Goal: Task Accomplishment & Management: Use online tool/utility

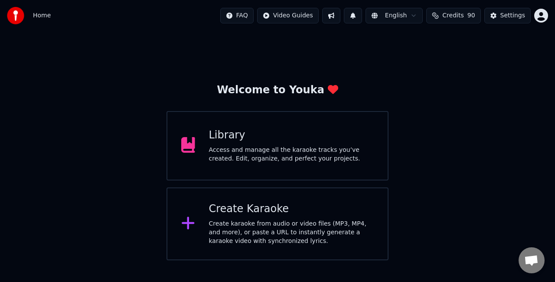
click at [289, 235] on div "Create karaoke from audio or video files (MP3, MP4, and more), or paste a URL t…" at bounding box center [291, 233] width 165 height 26
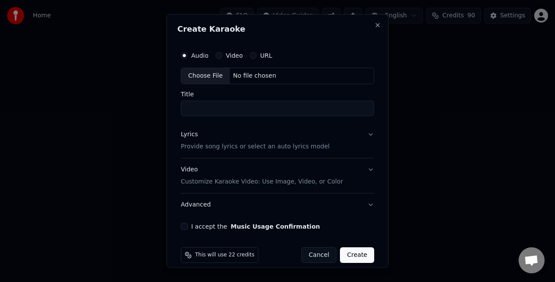
click at [214, 73] on div "Choose File" at bounding box center [205, 76] width 49 height 16
type input "**********"
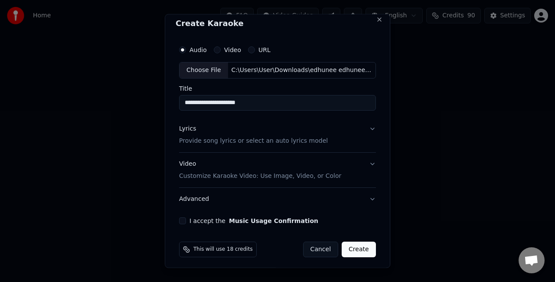
scroll to position [8, 0]
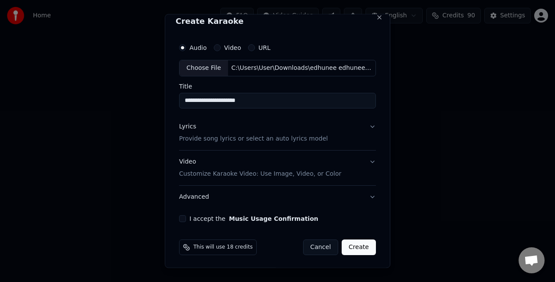
click at [339, 132] on button "Lyrics Provide song lyrics or select an auto lyrics model" at bounding box center [277, 132] width 197 height 35
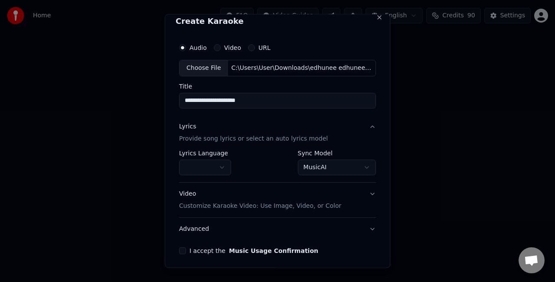
click at [323, 165] on body "**********" at bounding box center [277, 130] width 555 height 260
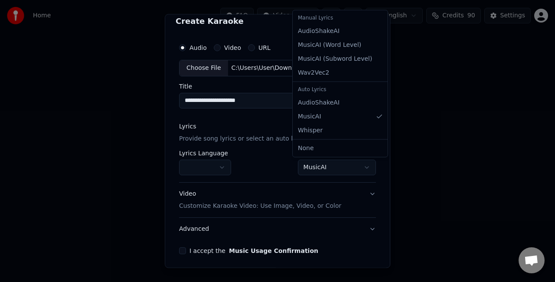
select select "**********"
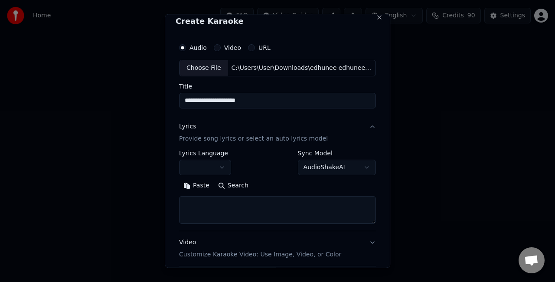
click at [243, 202] on textarea at bounding box center [277, 210] width 197 height 28
click at [188, 180] on button "Paste" at bounding box center [196, 185] width 35 height 14
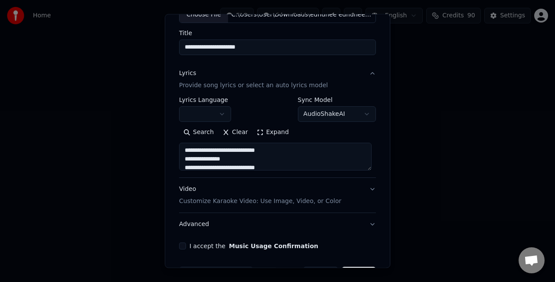
scroll to position [89, 0]
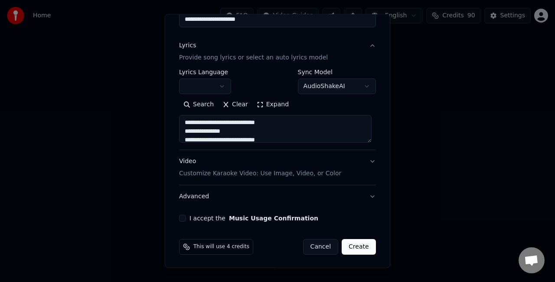
click at [311, 161] on div "Video Customize Karaoke Video: Use Image, Video, or Color" at bounding box center [260, 167] width 162 height 21
type textarea "**********"
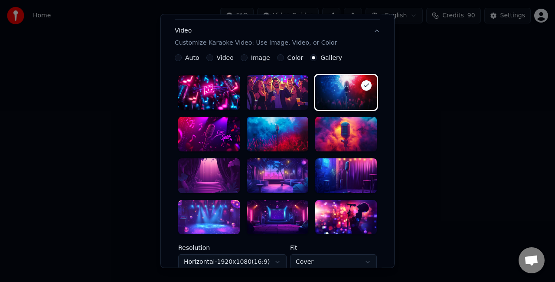
scroll to position [175, 0]
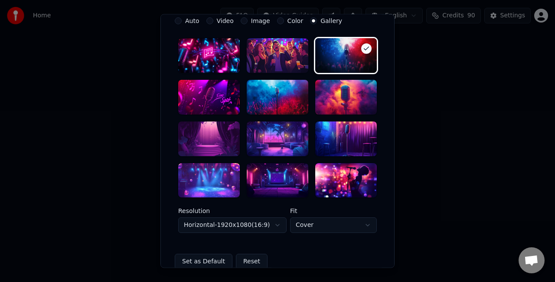
click at [274, 176] on div at bounding box center [278, 180] width 62 height 35
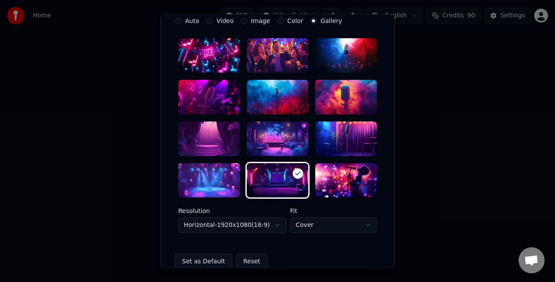
click at [272, 222] on body "**********" at bounding box center [277, 130] width 555 height 260
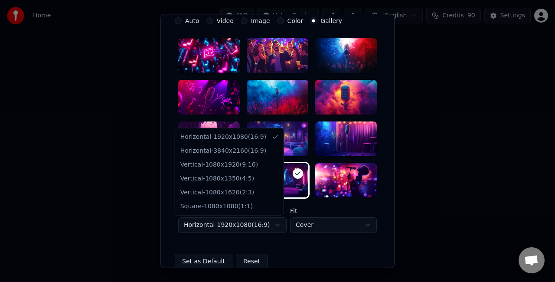
select select "*********"
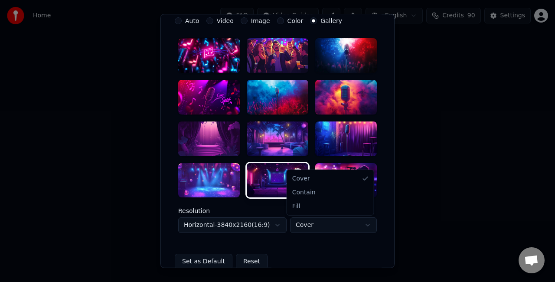
click at [304, 217] on body "**********" at bounding box center [277, 130] width 555 height 260
select select "****"
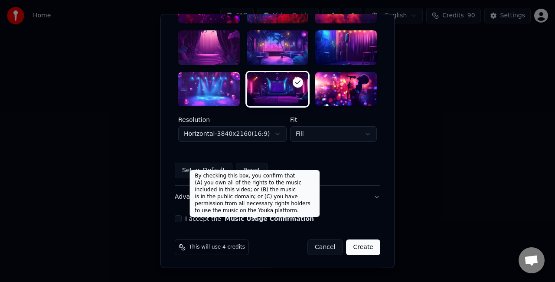
scroll to position [267, 0]
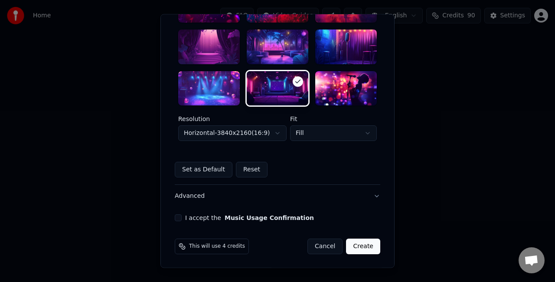
click at [177, 215] on button "I accept the Music Usage Confirmation" at bounding box center [178, 218] width 7 height 7
click at [357, 247] on button "Create" at bounding box center [363, 247] width 34 height 16
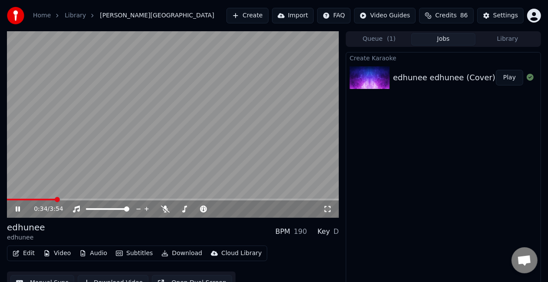
click at [231, 155] on video at bounding box center [173, 124] width 332 height 187
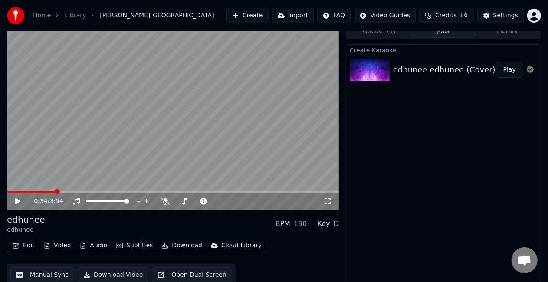
scroll to position [12, 0]
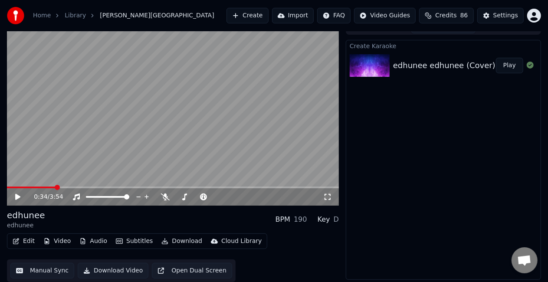
click at [48, 265] on button "Manual Sync" at bounding box center [42, 271] width 64 height 16
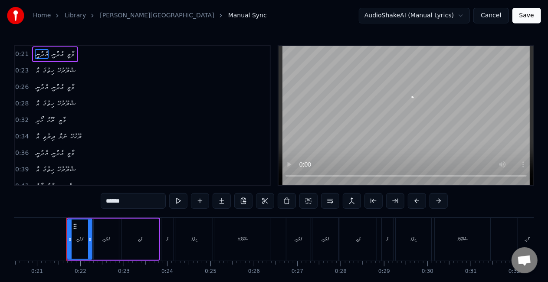
scroll to position [0, 897]
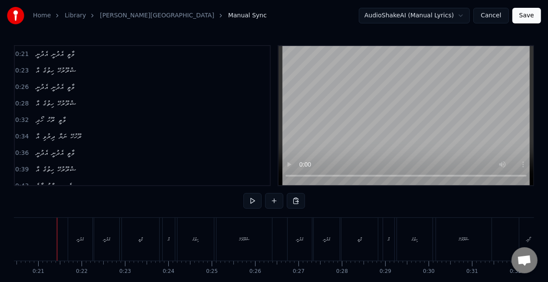
scroll to position [0, 887]
click at [72, 241] on div "އެދުނީ" at bounding box center [81, 239] width 24 height 43
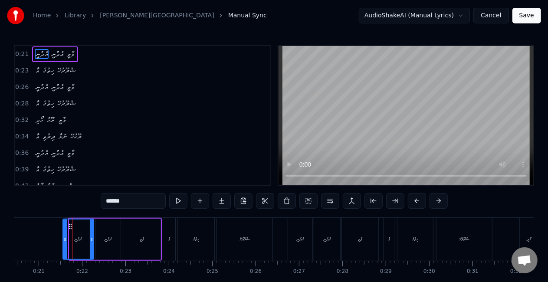
drag, startPoint x: 70, startPoint y: 241, endPoint x: 64, endPoint y: 240, distance: 6.6
click at [64, 240] on icon at bounding box center [64, 239] width 3 height 7
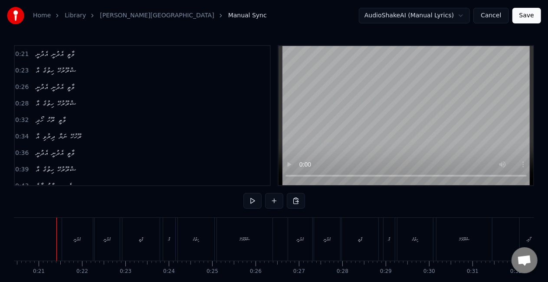
scroll to position [0, 886]
drag, startPoint x: 115, startPoint y: 233, endPoint x: 109, endPoint y: 235, distance: 7.0
click at [115, 233] on div "އެދުނީ" at bounding box center [107, 239] width 25 height 43
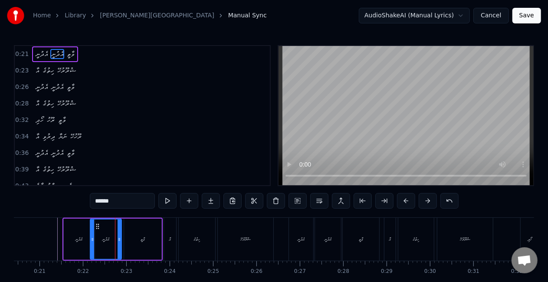
drag, startPoint x: 98, startPoint y: 240, endPoint x: 92, endPoint y: 237, distance: 6.6
click at [92, 237] on icon at bounding box center [92, 239] width 3 height 7
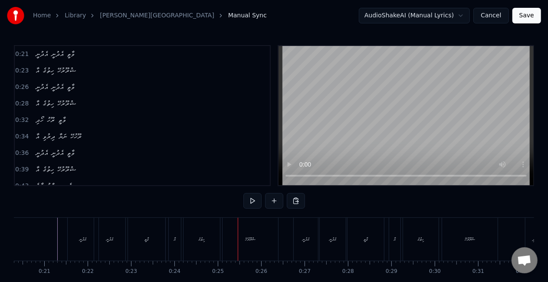
click at [181, 229] on div "އާ ހިތުގެ ޝުރޫރުހޭ" at bounding box center [224, 239] width 112 height 43
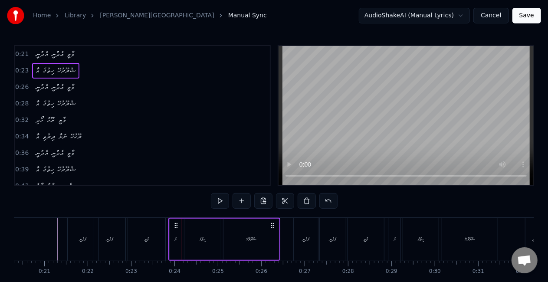
click at [177, 240] on div "އާ" at bounding box center [176, 239] width 12 height 41
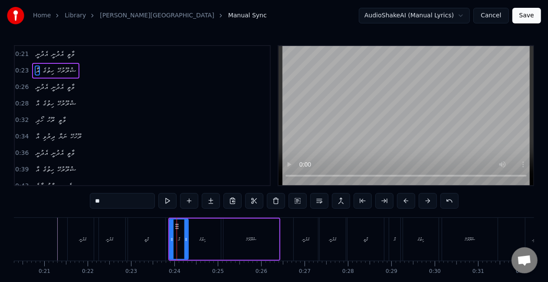
drag, startPoint x: 180, startPoint y: 240, endPoint x: 187, endPoint y: 240, distance: 6.5
click at [187, 240] on icon at bounding box center [185, 239] width 3 height 7
drag, startPoint x: 171, startPoint y: 236, endPoint x: 163, endPoint y: 234, distance: 8.5
click at [163, 234] on div at bounding box center [163, 239] width 3 height 39
click at [148, 234] on div "ވާތީ" at bounding box center [146, 239] width 37 height 43
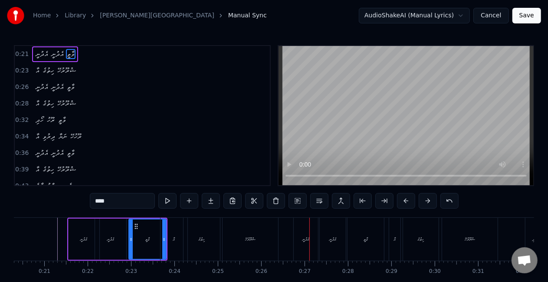
click at [295, 235] on div "އެދުނީ" at bounding box center [306, 239] width 24 height 43
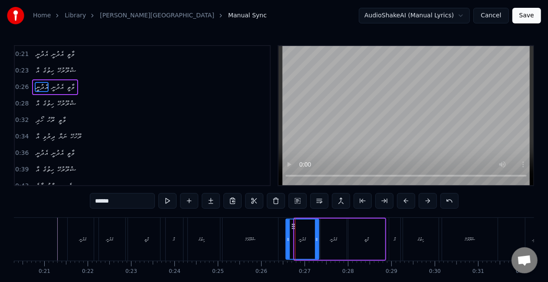
drag, startPoint x: 297, startPoint y: 242, endPoint x: 288, endPoint y: 240, distance: 8.9
click at [288, 240] on icon at bounding box center [287, 239] width 3 height 7
click at [265, 240] on div "ޝުރޫރުހޭ" at bounding box center [251, 239] width 56 height 43
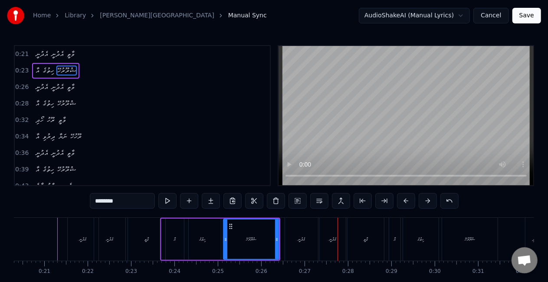
click at [295, 226] on div "އެދުނީ" at bounding box center [301, 239] width 33 height 43
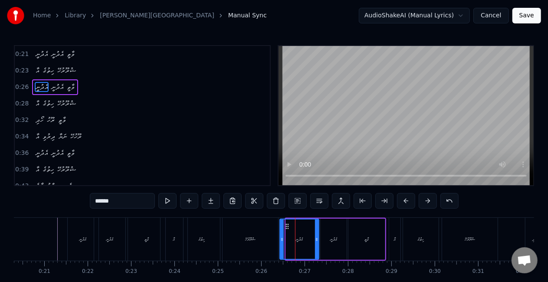
drag, startPoint x: 288, startPoint y: 234, endPoint x: 281, endPoint y: 232, distance: 7.4
click at [281, 232] on div at bounding box center [281, 239] width 3 height 39
click at [258, 235] on div "ޝުރޫރުހޭ" at bounding box center [251, 239] width 56 height 43
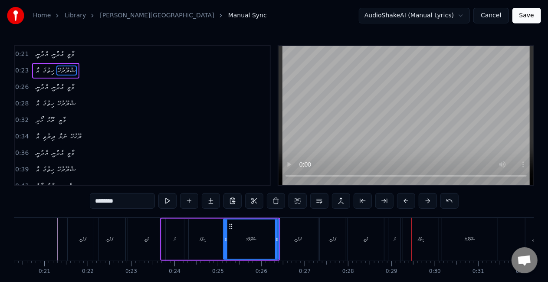
click at [389, 234] on div "އާ" at bounding box center [394, 239] width 11 height 43
type input "**"
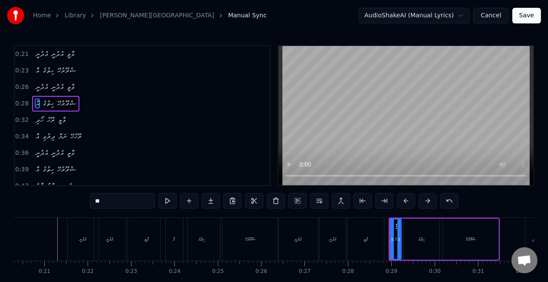
click at [389, 237] on div "އާ ހިތުގެ ޝުރޫރުހޭ" at bounding box center [444, 239] width 111 height 43
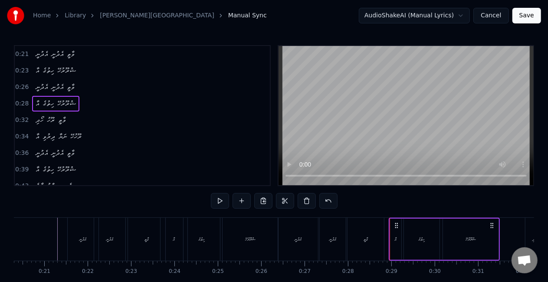
click at [392, 238] on div "އާ" at bounding box center [395, 239] width 11 height 41
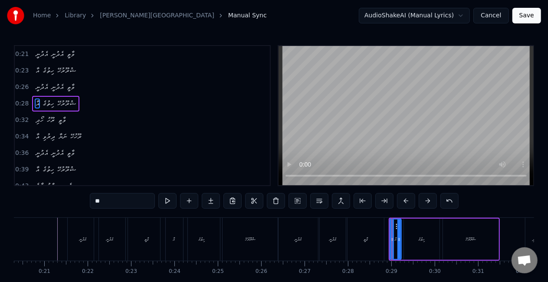
click at [389, 240] on div "އާ ހިތުގެ ޝުރޫރުހޭ" at bounding box center [444, 239] width 111 height 43
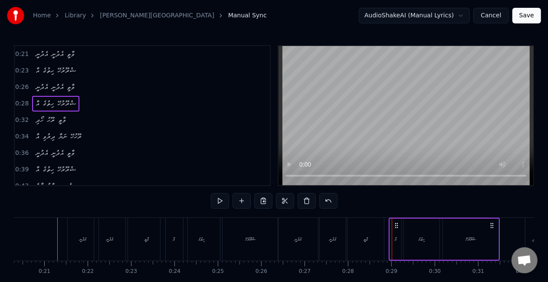
click at [392, 242] on div "އާ" at bounding box center [395, 239] width 11 height 41
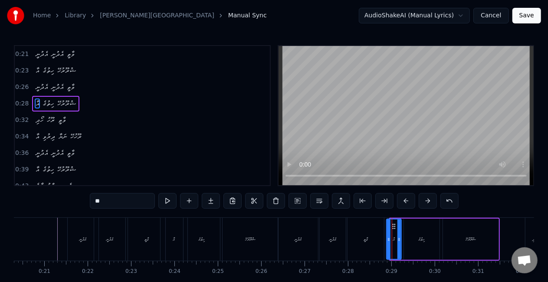
click at [389, 240] on icon at bounding box center [388, 239] width 3 height 7
click at [400, 241] on icon at bounding box center [399, 239] width 3 height 7
click at [401, 241] on icon at bounding box center [400, 239] width 3 height 7
click at [365, 239] on div "ވާތީ" at bounding box center [366, 239] width 4 height 7
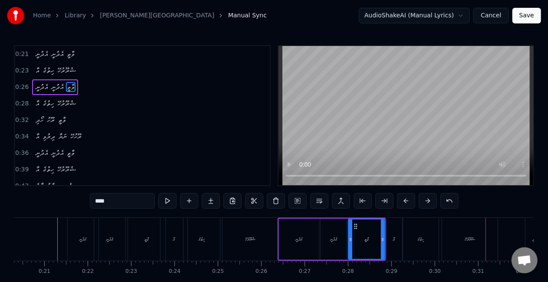
click at [391, 233] on div "އާ" at bounding box center [394, 239] width 16 height 43
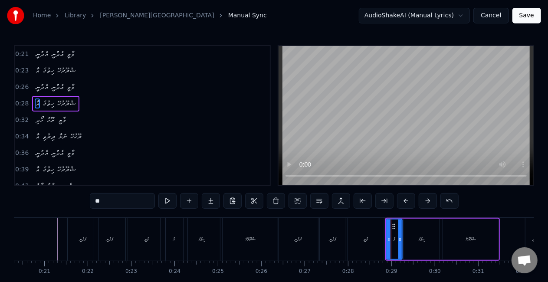
click at [398, 237] on icon at bounding box center [399, 239] width 3 height 7
click at [347, 233] on div "ވާތީ" at bounding box center [365, 239] width 37 height 43
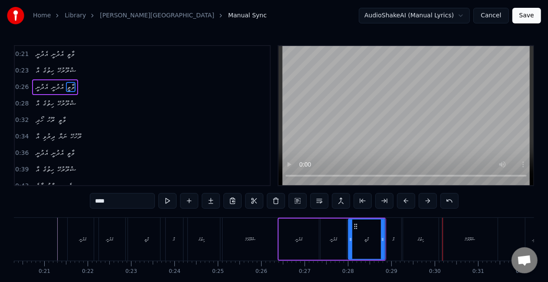
click at [396, 240] on div "އާ" at bounding box center [394, 239] width 16 height 43
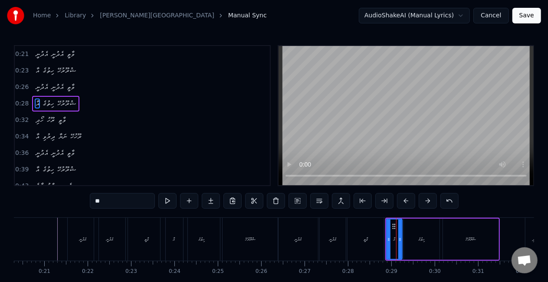
click at [177, 238] on div "އާ" at bounding box center [174, 239] width 27 height 43
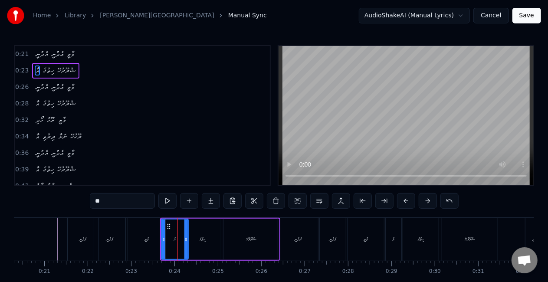
drag, startPoint x: 123, startPoint y: 205, endPoint x: 113, endPoint y: 205, distance: 10.4
click at [113, 205] on input "**" at bounding box center [122, 201] width 65 height 16
drag, startPoint x: 113, startPoint y: 204, endPoint x: 67, endPoint y: 196, distance: 46.7
click at [67, 196] on div "0:21 އެދުނީ އެދުނީ ވާތީ 0:23 އާ ހިތުގެ ޝުރޫރުހޭ 0:26 އެދުނީ އެދުނީ ވާތީ 0:28 އާ…" at bounding box center [274, 175] width 520 height 260
type input "*"
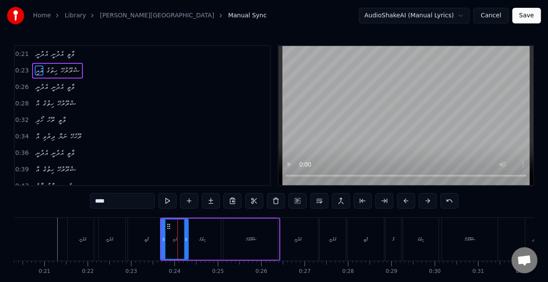
click at [137, 235] on div "ވާތީ" at bounding box center [146, 239] width 37 height 43
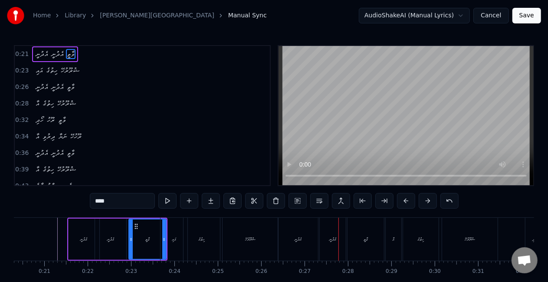
click at [327, 226] on div "އެދުނީ" at bounding box center [333, 239] width 26 height 43
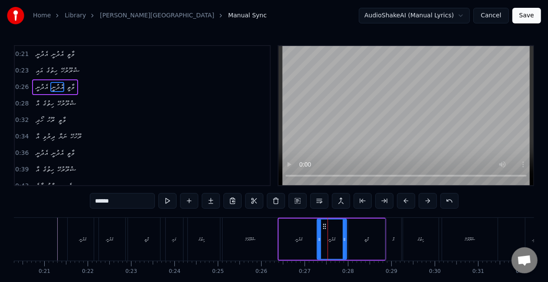
click at [319, 238] on icon at bounding box center [319, 239] width 3 height 7
click at [306, 237] on div "އެދުނީ" at bounding box center [299, 239] width 40 height 41
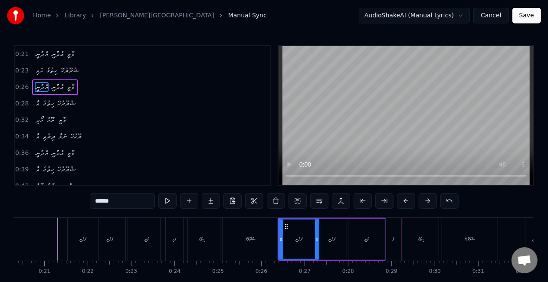
click at [391, 246] on div "އާ" at bounding box center [394, 239] width 16 height 43
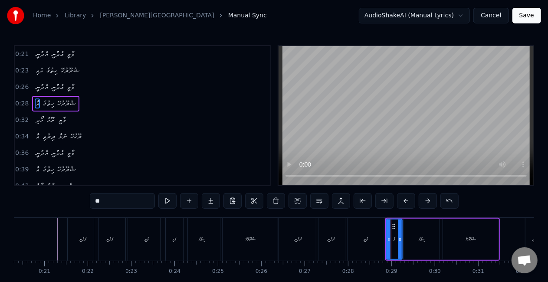
drag, startPoint x: 130, startPoint y: 194, endPoint x: 96, endPoint y: 194, distance: 33.9
click at [95, 194] on input "**" at bounding box center [122, 201] width 65 height 16
paste input "**"
click at [405, 250] on div at bounding box center [403, 239] width 3 height 39
drag, startPoint x: 389, startPoint y: 243, endPoint x: 384, endPoint y: 242, distance: 4.4
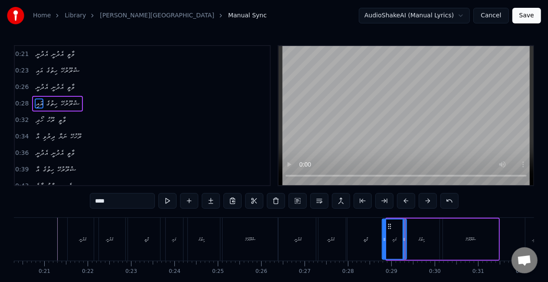
click at [384, 242] on div at bounding box center [384, 239] width 3 height 39
click at [364, 235] on div "ވާތީ" at bounding box center [366, 239] width 36 height 43
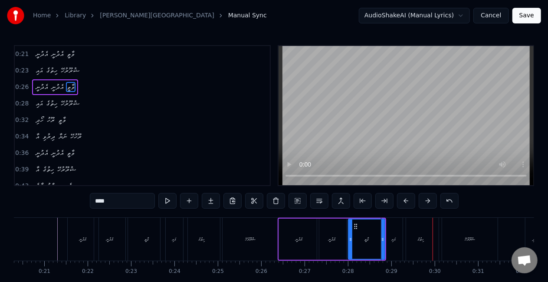
click at [414, 228] on div "ހިތުގެ" at bounding box center [421, 239] width 36 height 43
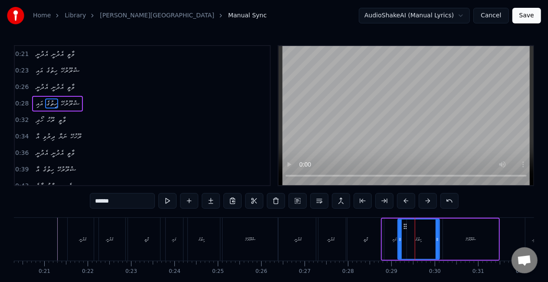
drag, startPoint x: 405, startPoint y: 232, endPoint x: 399, endPoint y: 231, distance: 6.2
click at [399, 231] on div at bounding box center [399, 239] width 3 height 39
click at [378, 232] on div "ވާތީ" at bounding box center [366, 239] width 36 height 43
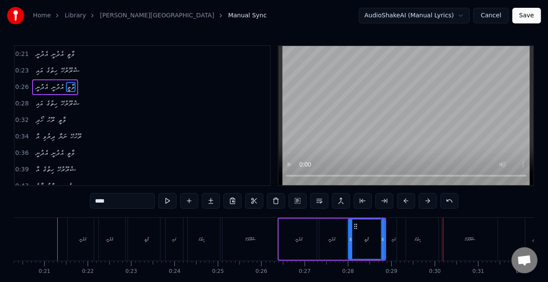
drag, startPoint x: 422, startPoint y: 235, endPoint x: 428, endPoint y: 236, distance: 6.2
click at [423, 234] on div "ހިތުގެ" at bounding box center [418, 239] width 42 height 43
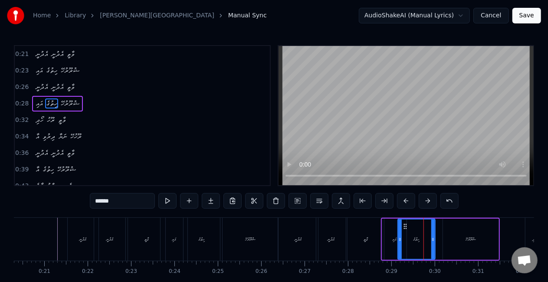
drag, startPoint x: 437, startPoint y: 241, endPoint x: 432, endPoint y: 239, distance: 5.1
click at [432, 240] on icon at bounding box center [432, 239] width 3 height 7
click at [367, 237] on div "ވާތީ" at bounding box center [366, 239] width 4 height 7
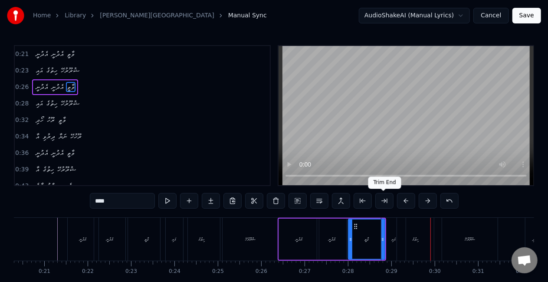
click at [428, 234] on div "ހިތުގެ" at bounding box center [415, 239] width 37 height 43
type input "******"
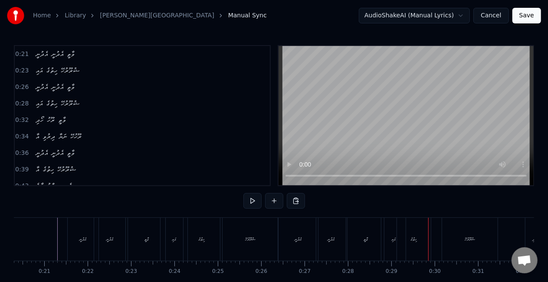
click at [384, 233] on div "އައި" at bounding box center [393, 239] width 24 height 43
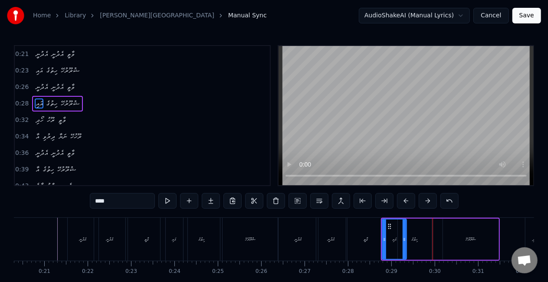
click at [426, 236] on div "ހިތުގެ" at bounding box center [415, 239] width 34 height 41
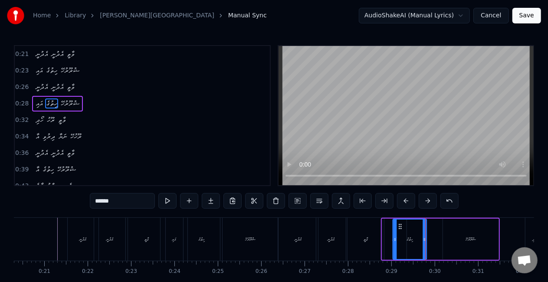
drag, startPoint x: 404, startPoint y: 225, endPoint x: 399, endPoint y: 221, distance: 6.5
click at [399, 221] on div "ހިތުގެ" at bounding box center [409, 239] width 33 height 39
click at [362, 233] on div "ވާތީ" at bounding box center [366, 239] width 36 height 43
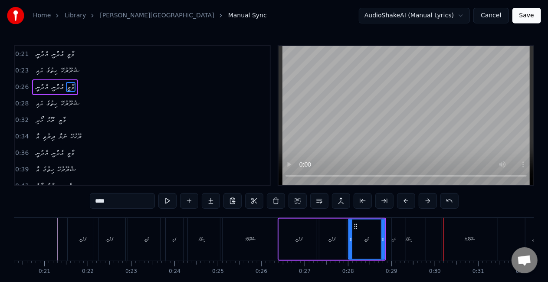
click at [449, 231] on div "ޝުރޫރުހޭ" at bounding box center [470, 239] width 56 height 43
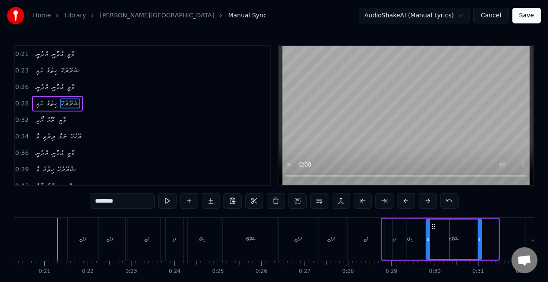
drag, startPoint x: 450, startPoint y: 226, endPoint x: 433, endPoint y: 225, distance: 17.4
click at [433, 225] on icon at bounding box center [433, 226] width 7 height 7
drag, startPoint x: 399, startPoint y: 232, endPoint x: 404, endPoint y: 231, distance: 5.7
click at [404, 231] on div "ހިތުގެ" at bounding box center [410, 239] width 34 height 41
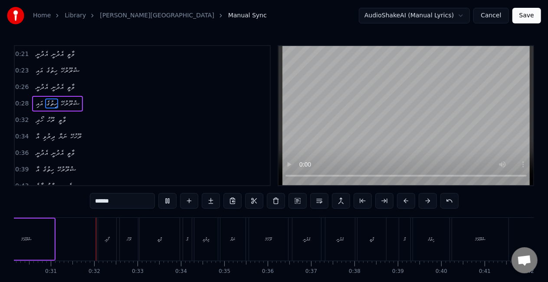
scroll to position [0, 1317]
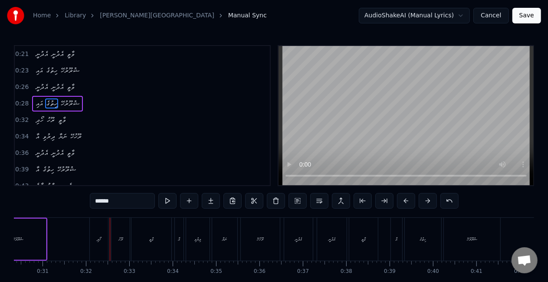
click at [95, 241] on div "ހޯދި" at bounding box center [99, 239] width 18 height 43
type input "****"
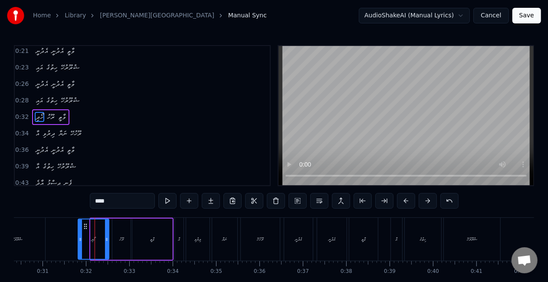
drag, startPoint x: 93, startPoint y: 243, endPoint x: 80, endPoint y: 243, distance: 12.6
click at [80, 243] on div at bounding box center [80, 239] width 3 height 39
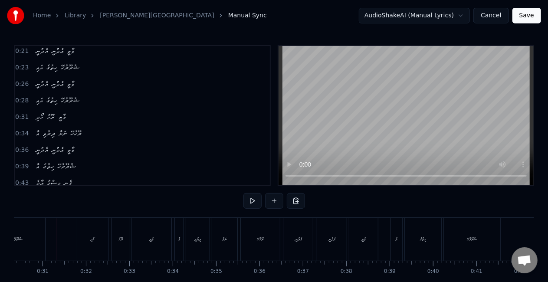
scroll to position [0, 1316]
click at [258, 199] on button at bounding box center [252, 201] width 18 height 16
click at [103, 230] on div "ހޯދި" at bounding box center [93, 239] width 31 height 43
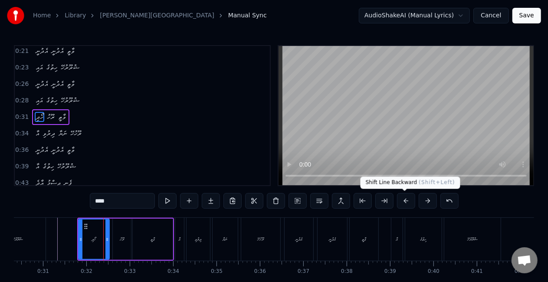
click at [404, 203] on button at bounding box center [406, 201] width 18 height 16
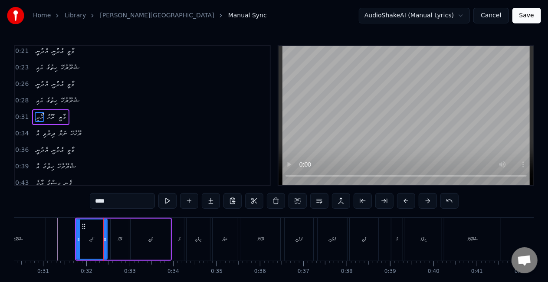
click at [404, 203] on button at bounding box center [406, 201] width 18 height 16
click at [77, 244] on div at bounding box center [78, 239] width 3 height 39
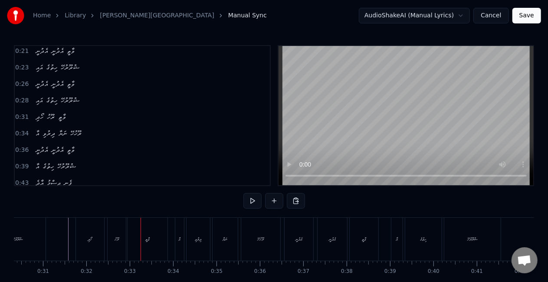
click at [110, 239] on div "ރޫހު" at bounding box center [117, 239] width 18 height 43
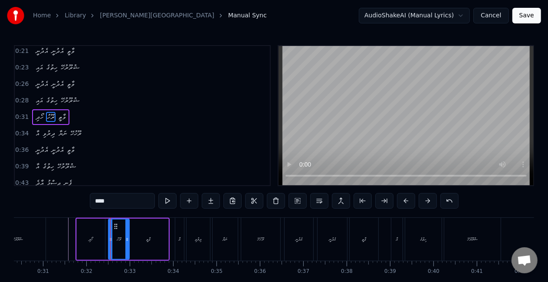
click at [126, 240] on icon at bounding box center [126, 239] width 3 height 7
click at [145, 239] on div "ވާތީ" at bounding box center [148, 239] width 40 height 41
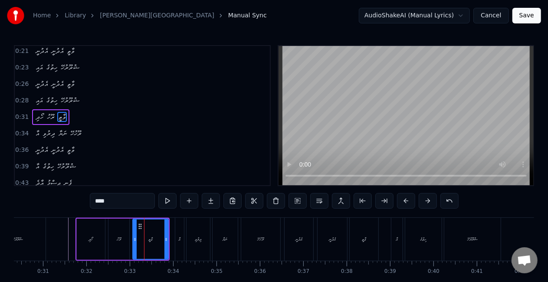
drag, startPoint x: 131, startPoint y: 238, endPoint x: 136, endPoint y: 239, distance: 4.5
click at [136, 239] on icon at bounding box center [134, 239] width 3 height 7
click at [94, 239] on div "ހޯދި" at bounding box center [91, 239] width 28 height 41
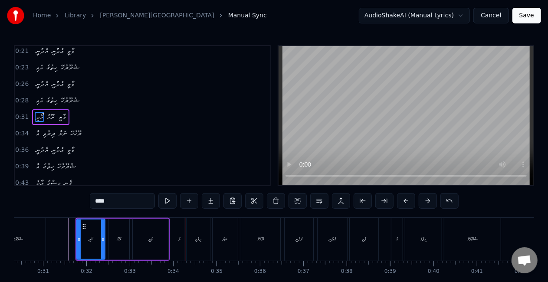
click at [182, 239] on div "އާ" at bounding box center [179, 239] width 9 height 43
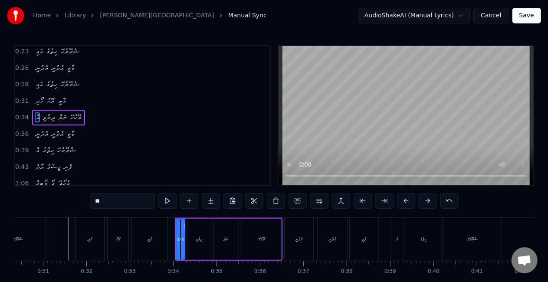
scroll to position [19, 0]
drag, startPoint x: 123, startPoint y: 204, endPoint x: 86, endPoint y: 204, distance: 36.9
click at [87, 204] on div "0:21 އެދުނީ އެދުނީ ވާތީ 0:23 އައި ހިތުގެ ޝުރޫރުހޭ 0:26 އެދުނީ އެދުނީ ވާތީ 0:28 …" at bounding box center [274, 175] width 520 height 260
paste input "**"
click at [174, 233] on div at bounding box center [174, 239] width 3 height 39
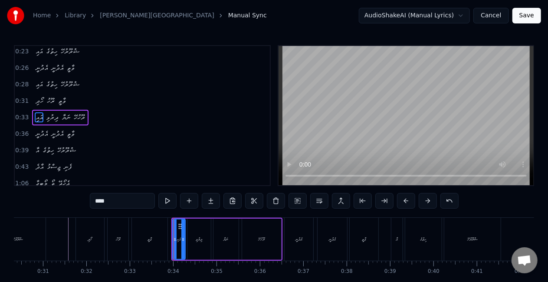
drag, startPoint x: 182, startPoint y: 234, endPoint x: 174, endPoint y: 233, distance: 8.3
click at [183, 234] on div at bounding box center [182, 239] width 3 height 39
click at [162, 231] on div "ވާތީ" at bounding box center [150, 239] width 36 height 43
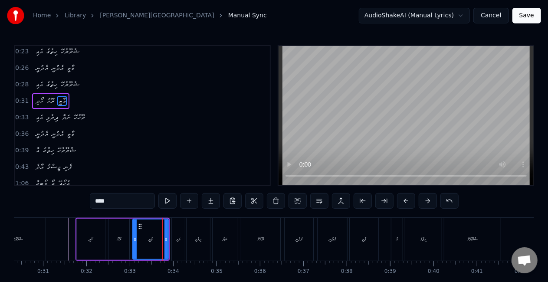
scroll to position [3, 0]
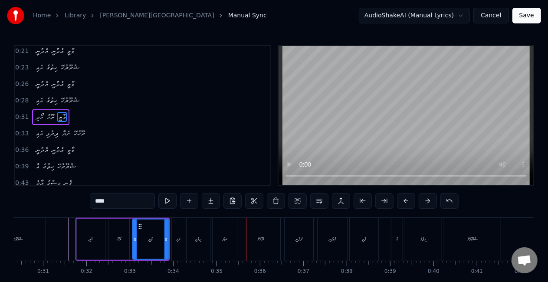
click at [82, 239] on div "ހޯދި" at bounding box center [91, 239] width 28 height 41
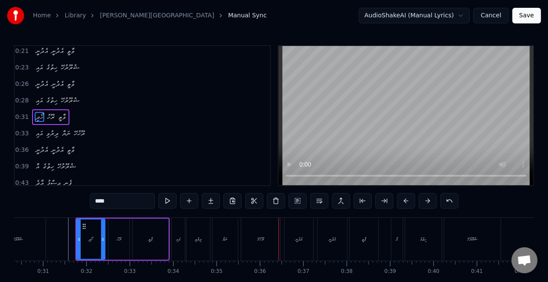
click at [176, 238] on div "އައި" at bounding box center [178, 239] width 4 height 7
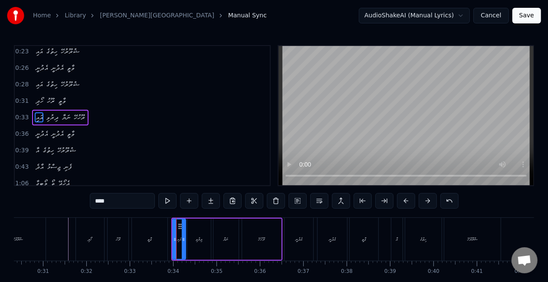
scroll to position [19, 0]
click at [90, 235] on div "ހޯދި" at bounding box center [90, 239] width 28 height 43
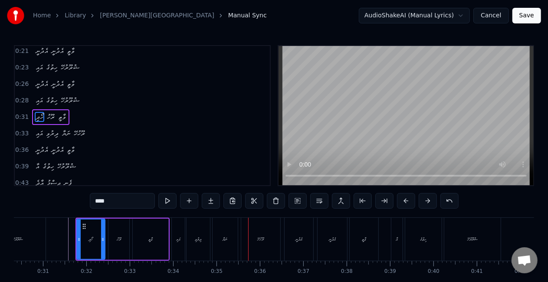
click at [178, 244] on div "އައި" at bounding box center [178, 239] width 13 height 43
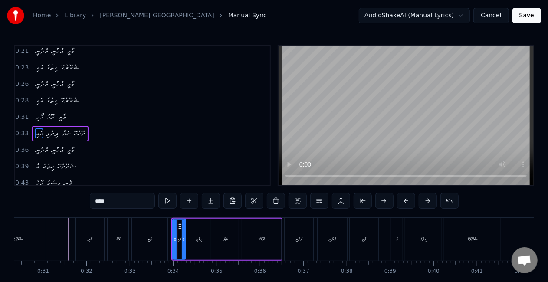
scroll to position [19, 0]
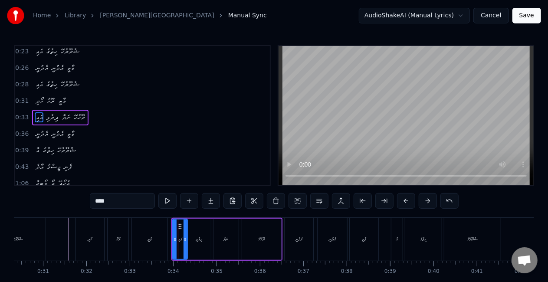
click at [185, 246] on div at bounding box center [185, 239] width 3 height 39
click at [172, 241] on div at bounding box center [172, 239] width 3 height 39
click at [163, 240] on div "ވާތީ" at bounding box center [150, 239] width 36 height 43
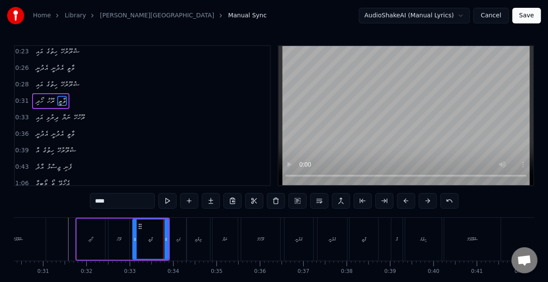
scroll to position [3, 0]
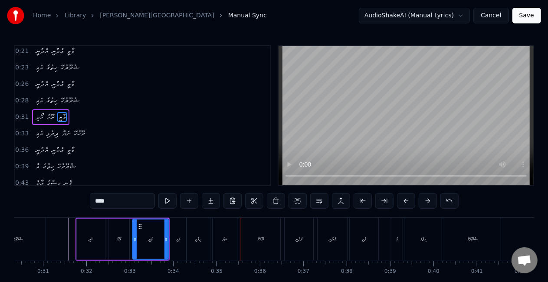
click at [230, 240] on div "ނަޔާ" at bounding box center [225, 239] width 25 height 43
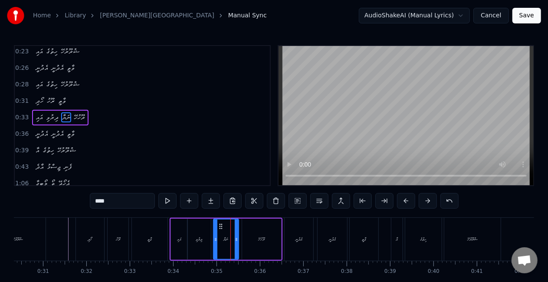
scroll to position [19, 0]
drag, startPoint x: 214, startPoint y: 242, endPoint x: 208, endPoint y: 237, distance: 8.0
click at [208, 237] on icon at bounding box center [209, 239] width 3 height 7
click at [191, 239] on div "ދިރުވި" at bounding box center [198, 239] width 23 height 41
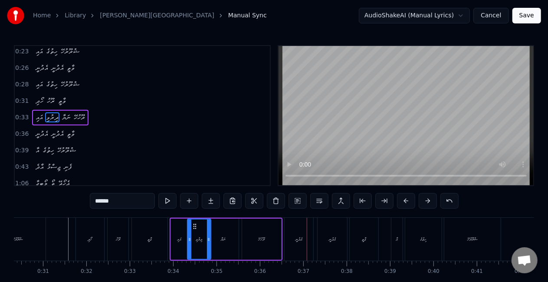
click at [266, 240] on div "ރޫހުހޭ" at bounding box center [261, 239] width 39 height 41
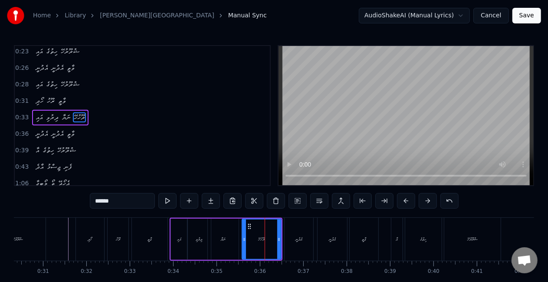
click at [103, 201] on input "******" at bounding box center [122, 201] width 65 height 16
click at [200, 232] on div "ދިރުވި" at bounding box center [198, 239] width 23 height 41
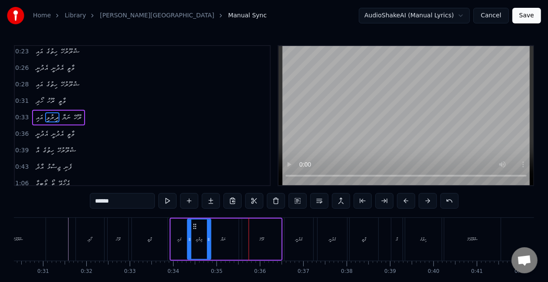
click at [230, 234] on div "ނަޔާ" at bounding box center [223, 239] width 31 height 41
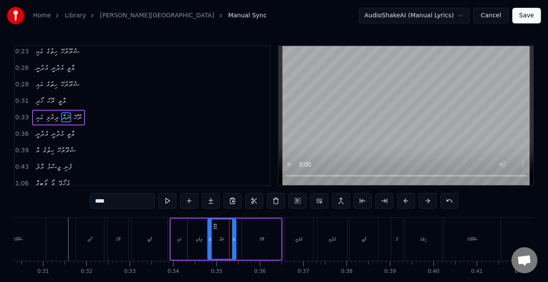
drag, startPoint x: 235, startPoint y: 237, endPoint x: 232, endPoint y: 233, distance: 4.6
click at [232, 233] on div at bounding box center [233, 239] width 3 height 39
click at [248, 238] on div "ރޫހޭ" at bounding box center [261, 239] width 39 height 41
type input "****"
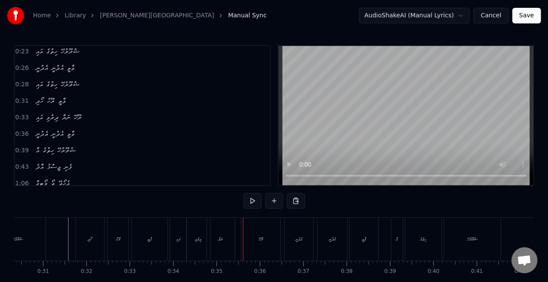
click at [252, 226] on div "ރޫހޭ" at bounding box center [260, 239] width 39 height 43
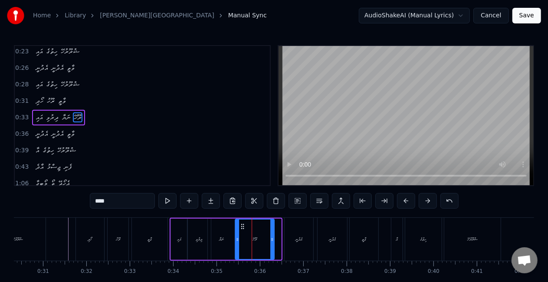
drag, startPoint x: 249, startPoint y: 225, endPoint x: 242, endPoint y: 225, distance: 7.0
click at [242, 225] on icon at bounding box center [242, 226] width 7 height 7
click at [216, 233] on div "ނަޔާ" at bounding box center [222, 239] width 28 height 41
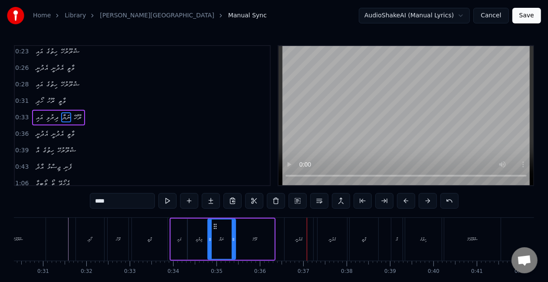
click at [194, 243] on div "ދިރުވި" at bounding box center [198, 239] width 23 height 41
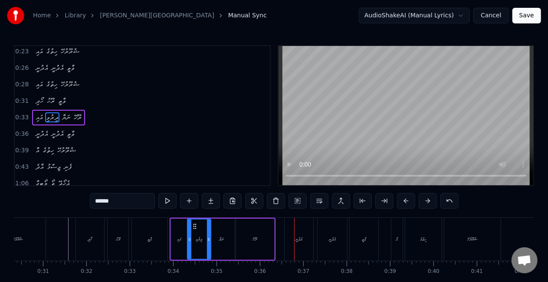
click at [248, 235] on div "ރޫހޭ" at bounding box center [254, 239] width 39 height 41
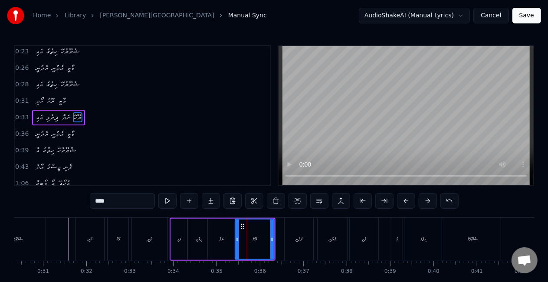
drag, startPoint x: 115, startPoint y: 205, endPoint x: 90, endPoint y: 203, distance: 25.3
click at [90, 203] on div "0:21 އެދުނީ އެދުނީ ވާތީ 0:23 އައި ހިތުގެ ޝުރޫރުހޭ 0:26 އެދުނީ އެދުނީ ވާތީ 0:28 …" at bounding box center [274, 175] width 520 height 260
click at [100, 200] on input "****" at bounding box center [122, 201] width 65 height 16
click at [101, 200] on input "****" at bounding box center [122, 201] width 65 height 16
click at [101, 202] on input "***" at bounding box center [122, 201] width 65 height 16
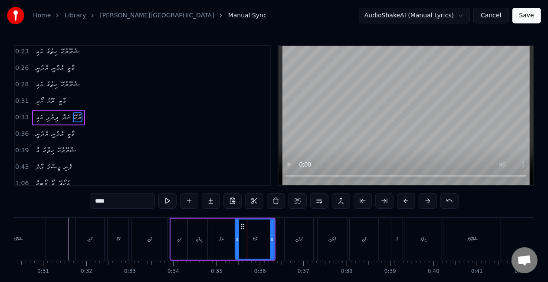
click at [183, 240] on div "އައި" at bounding box center [179, 239] width 16 height 41
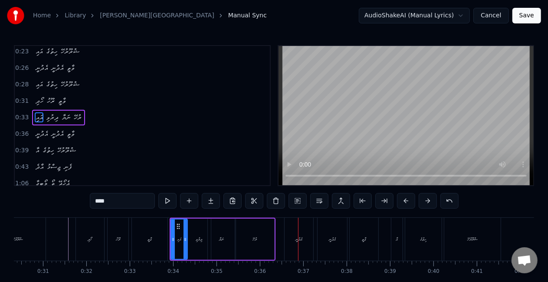
click at [119, 202] on input "****" at bounding box center [122, 201] width 65 height 16
click at [244, 241] on div "ރުހޭ" at bounding box center [254, 239] width 39 height 41
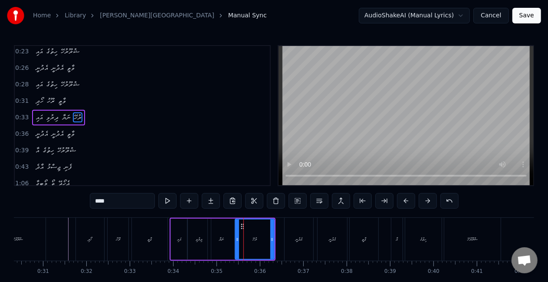
click at [125, 199] on input "****" at bounding box center [122, 201] width 65 height 16
click at [180, 235] on div "އައި" at bounding box center [179, 239] width 16 height 41
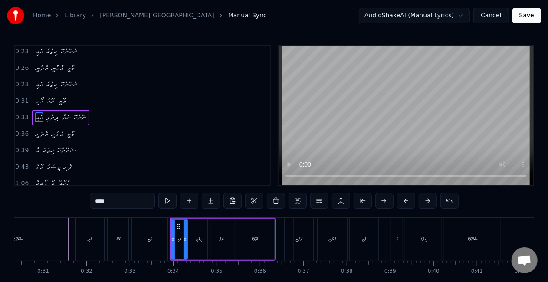
click at [222, 242] on div "ނަޔާ" at bounding box center [222, 239] width 5 height 7
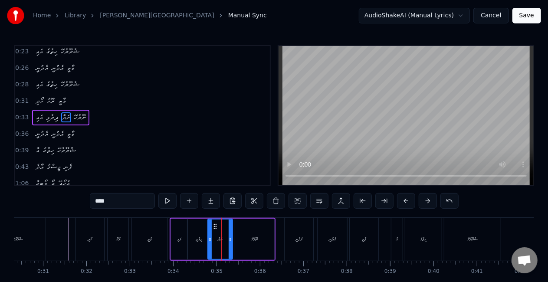
click at [229, 241] on icon at bounding box center [230, 239] width 3 height 7
click at [200, 236] on div "ދިރުވި" at bounding box center [199, 239] width 7 height 7
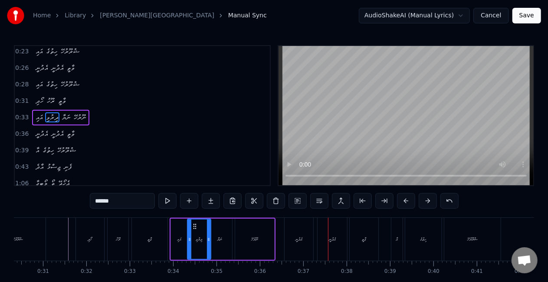
click at [291, 226] on div "އެދުނީ" at bounding box center [299, 239] width 29 height 43
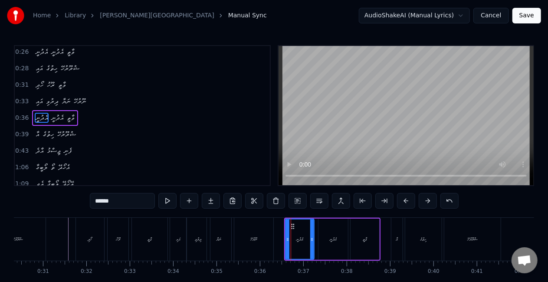
scroll to position [36, 0]
click at [284, 239] on icon at bounding box center [284, 239] width 3 height 7
click at [332, 243] on div "އެދުނީ" at bounding box center [334, 239] width 30 height 41
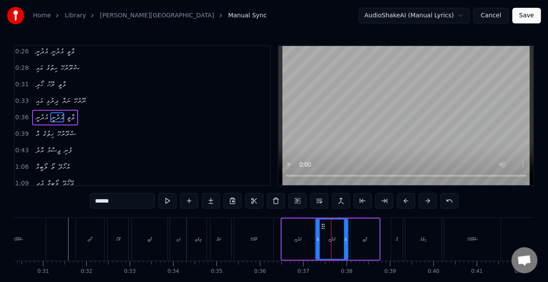
drag, startPoint x: 320, startPoint y: 240, endPoint x: 291, endPoint y: 239, distance: 29.6
click at [318, 240] on icon at bounding box center [317, 239] width 3 height 7
click at [273, 240] on div "ނޫރުހޭ" at bounding box center [254, 239] width 40 height 43
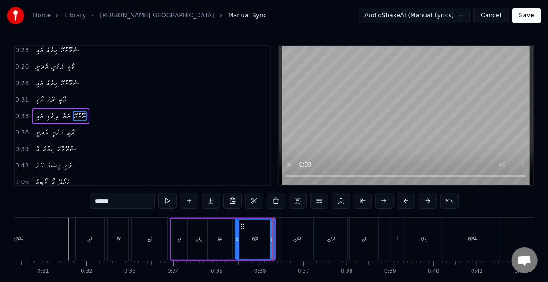
scroll to position [19, 0]
click at [302, 227] on div "އެދުނީ" at bounding box center [297, 239] width 32 height 43
type input "******"
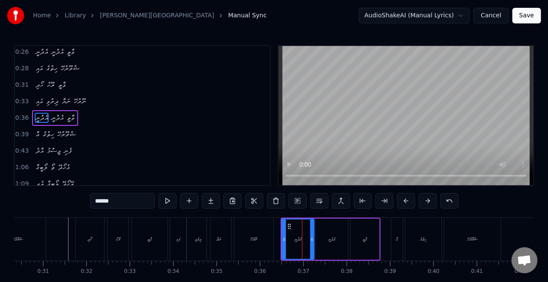
scroll to position [36, 0]
click at [314, 238] on icon at bounding box center [313, 239] width 3 height 7
click at [327, 239] on div "އެދުނީ" at bounding box center [332, 239] width 32 height 41
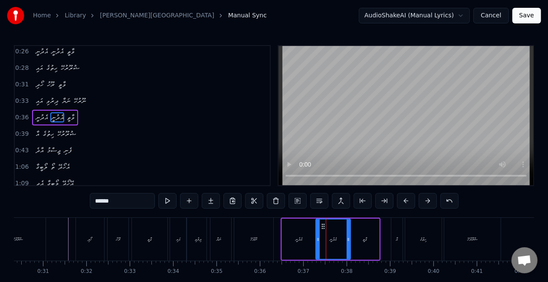
drag, startPoint x: 347, startPoint y: 241, endPoint x: 341, endPoint y: 240, distance: 6.2
click at [350, 241] on icon at bounding box center [348, 239] width 3 height 7
drag, startPoint x: 273, startPoint y: 236, endPoint x: 283, endPoint y: 211, distance: 27.1
click at [274, 236] on div "އައި ދިރުވި ނަޔާ ނޫރުހޭ" at bounding box center [223, 239] width 106 height 43
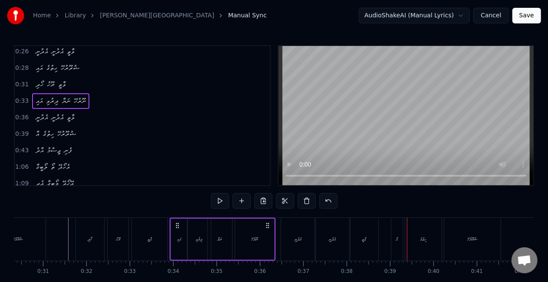
click at [391, 241] on div "އާ" at bounding box center [397, 239] width 12 height 43
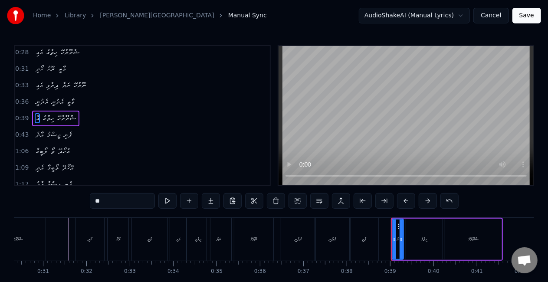
scroll to position [52, 0]
click at [404, 241] on icon at bounding box center [404, 239] width 3 height 7
click at [391, 241] on icon at bounding box center [390, 239] width 3 height 7
click at [399, 237] on div "އާ" at bounding box center [398, 239] width 2 height 7
drag, startPoint x: 115, startPoint y: 197, endPoint x: 31, endPoint y: 198, distance: 83.8
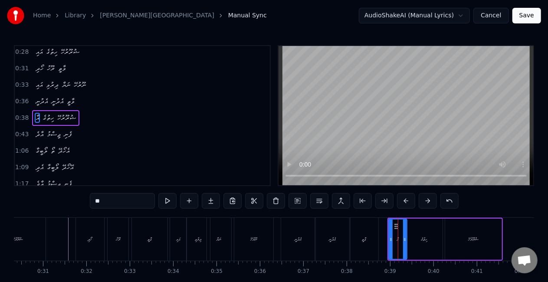
click at [31, 198] on div "0:21 އެދުނީ އެދުނީ ވާތީ 0:23 އައި ހިތުގެ ޝުރޫރުހޭ 0:26 އެދުނީ އެދުނީ ވާތީ 0:28 …" at bounding box center [274, 175] width 520 height 260
paste input "**"
click at [364, 244] on div "ވާތީ" at bounding box center [364, 239] width 29 height 43
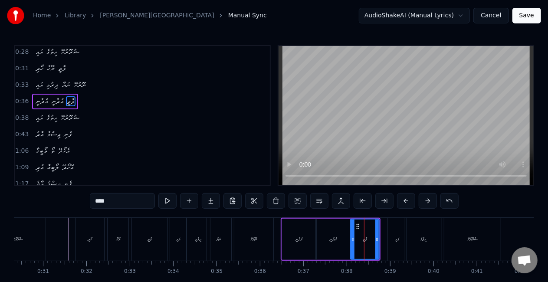
scroll to position [36, 0]
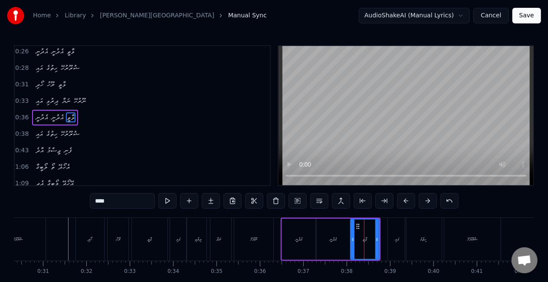
click at [299, 238] on div "އެދުނީ" at bounding box center [299, 239] width 7 height 7
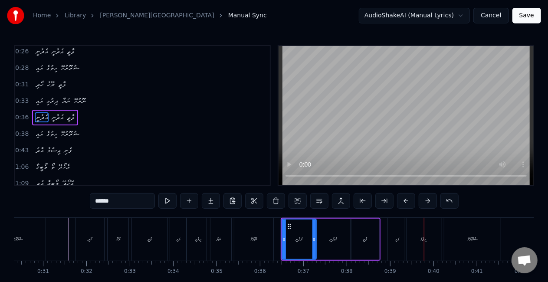
click at [399, 228] on div "އައި" at bounding box center [397, 239] width 18 height 43
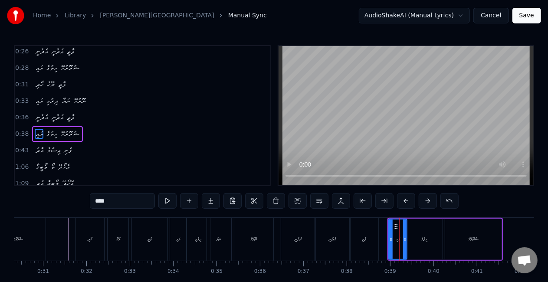
scroll to position [52, 0]
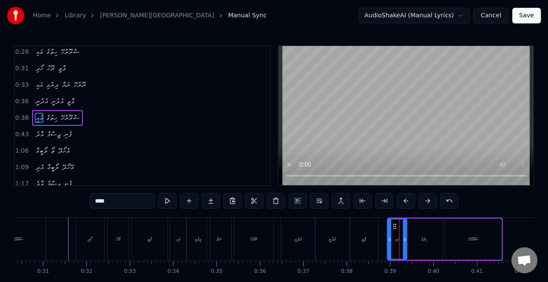
click at [390, 232] on div at bounding box center [389, 239] width 3 height 39
click at [370, 235] on div "ވާތީ" at bounding box center [364, 239] width 29 height 43
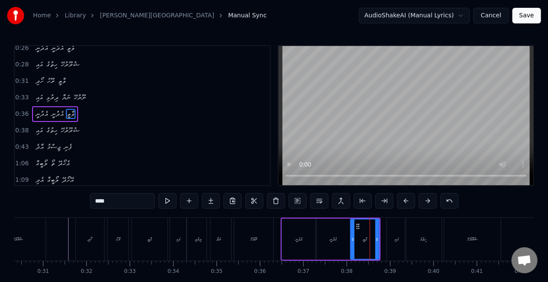
scroll to position [36, 0]
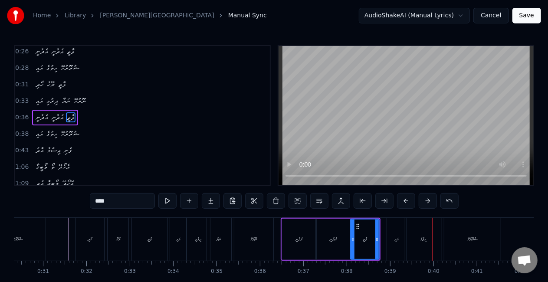
click at [420, 227] on div "ހިތުގެ" at bounding box center [423, 239] width 36 height 43
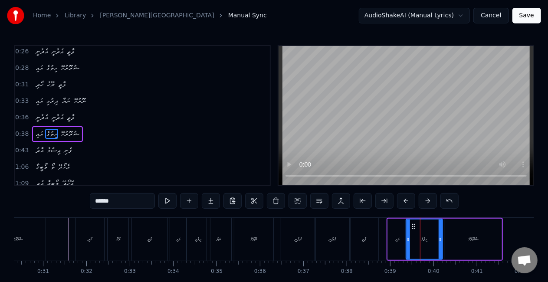
scroll to position [52, 0]
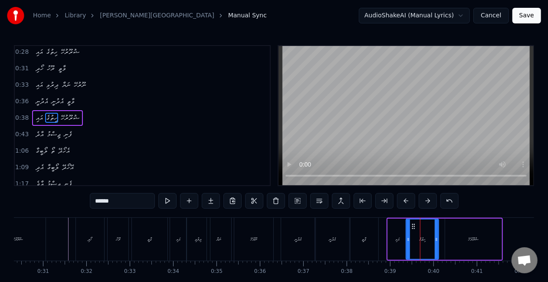
click at [437, 235] on div at bounding box center [436, 239] width 3 height 39
click at [360, 237] on div "ވާތީ" at bounding box center [364, 239] width 29 height 43
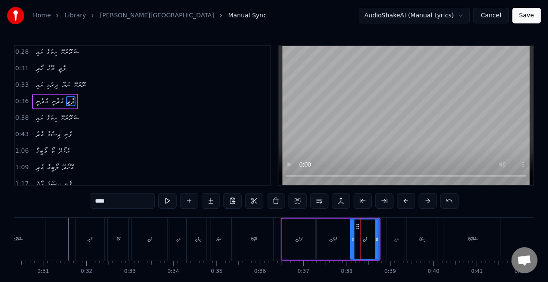
scroll to position [36, 0]
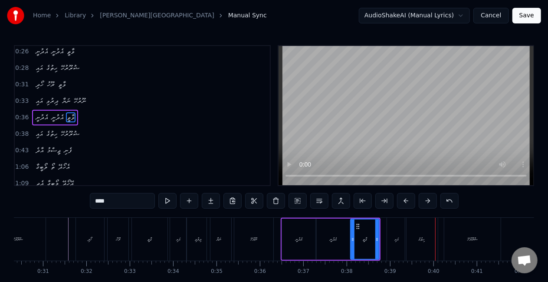
click at [420, 229] on div "ހިތުގެ" at bounding box center [421, 239] width 33 height 43
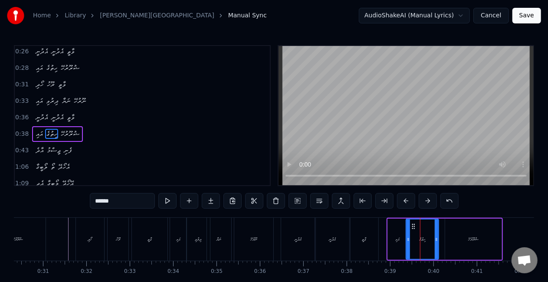
scroll to position [52, 0]
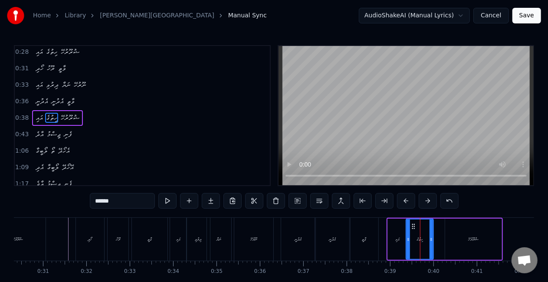
drag, startPoint x: 437, startPoint y: 241, endPoint x: 431, endPoint y: 240, distance: 5.2
click at [431, 240] on icon at bounding box center [431, 239] width 3 height 7
click at [367, 238] on div "ވާތީ" at bounding box center [364, 239] width 29 height 43
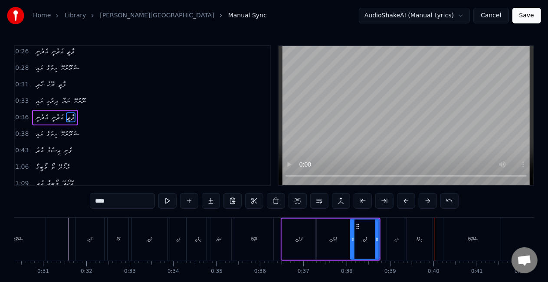
drag, startPoint x: 423, startPoint y: 236, endPoint x: 418, endPoint y: 234, distance: 4.7
click at [422, 236] on div "ހިތުގެ" at bounding box center [418, 239] width 27 height 43
type input "******"
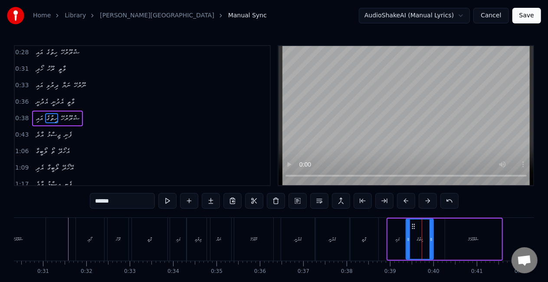
scroll to position [52, 0]
drag, startPoint x: 408, startPoint y: 236, endPoint x: 403, endPoint y: 235, distance: 5.3
click at [403, 235] on div at bounding box center [402, 239] width 3 height 39
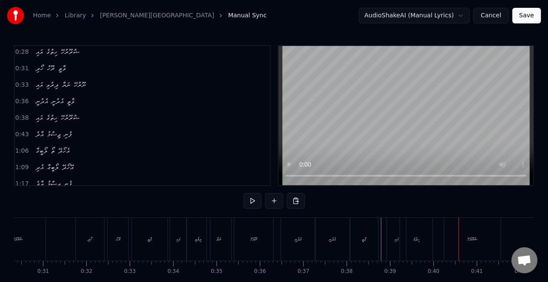
click at [409, 237] on div "ހިތުގެ" at bounding box center [416, 239] width 33 height 43
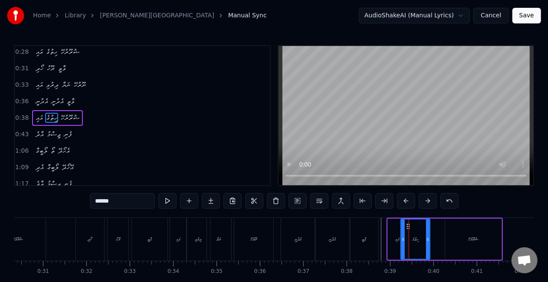
click at [427, 242] on icon at bounding box center [427, 239] width 3 height 7
click at [361, 233] on div "ވާތީ" at bounding box center [364, 239] width 29 height 43
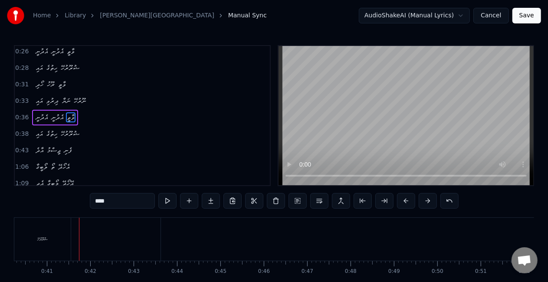
scroll to position [0, 1755]
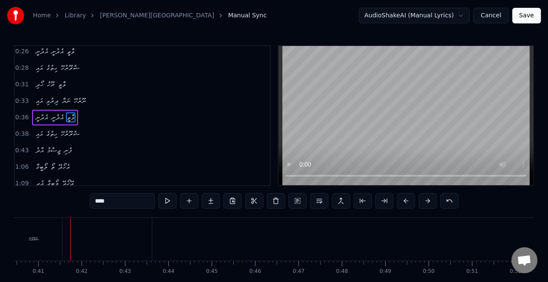
click at [51, 246] on div "ޝުރޫރުހޭ" at bounding box center [34, 239] width 56 height 43
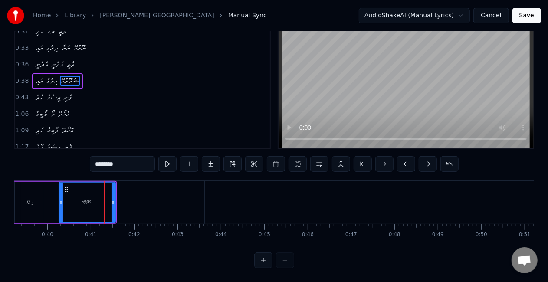
scroll to position [0, 1697]
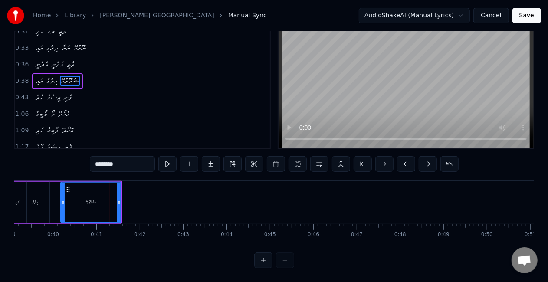
drag, startPoint x: 67, startPoint y: 198, endPoint x: 63, endPoint y: 195, distance: 5.2
click at [63, 195] on div at bounding box center [62, 202] width 3 height 39
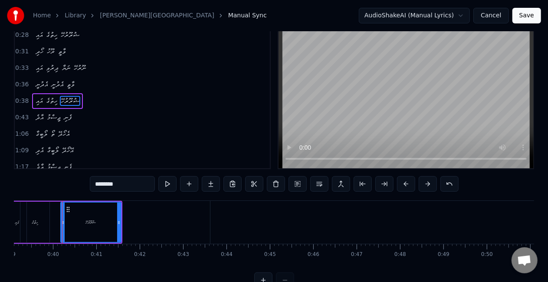
scroll to position [0, 0]
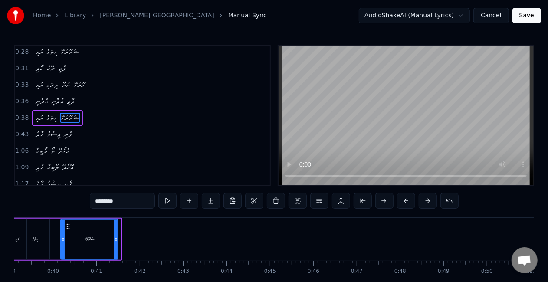
drag, startPoint x: 119, startPoint y: 238, endPoint x: 116, endPoint y: 234, distance: 4.9
click at [116, 234] on div at bounding box center [115, 239] width 3 height 39
click at [30, 233] on div "ހިތުގެ" at bounding box center [34, 239] width 29 height 41
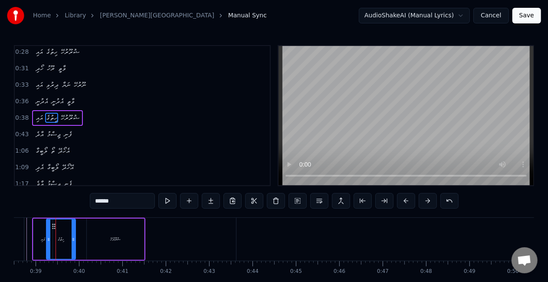
scroll to position [0, 1669]
click at [105, 248] on div "ޝުރޫރުހޭ" at bounding box center [117, 239] width 57 height 41
type input "********"
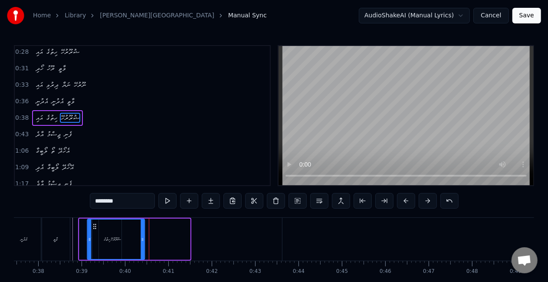
scroll to position [0, 1607]
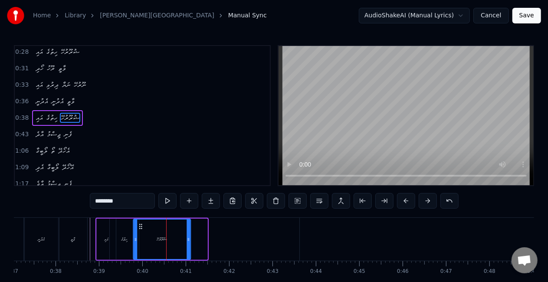
drag, startPoint x: 95, startPoint y: 227, endPoint x: 139, endPoint y: 221, distance: 44.6
click at [139, 221] on div "ޝުރޫރުހޭ" at bounding box center [162, 239] width 56 height 39
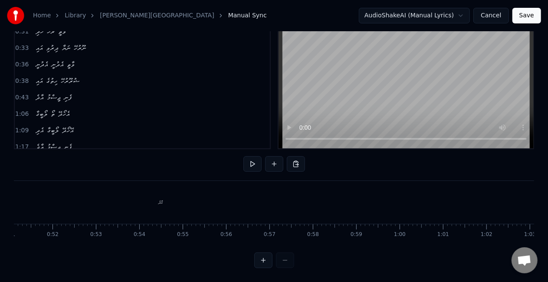
scroll to position [0, 2183]
click at [198, 195] on div "އާދެ" at bounding box center [195, 202] width 943 height 43
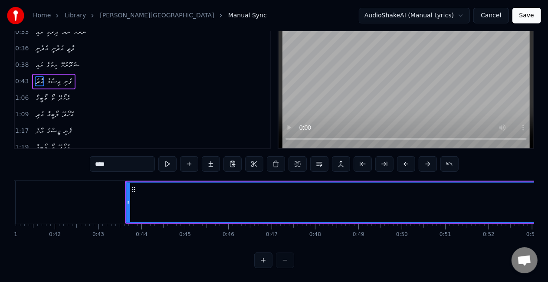
scroll to position [0, 1776]
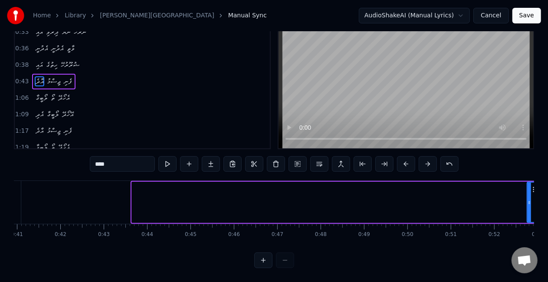
drag, startPoint x: 134, startPoint y: 199, endPoint x: 529, endPoint y: 202, distance: 394.5
click at [529, 202] on div at bounding box center [529, 202] width 3 height 39
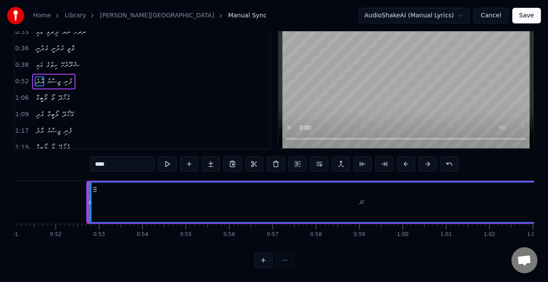
scroll to position [0, 2246]
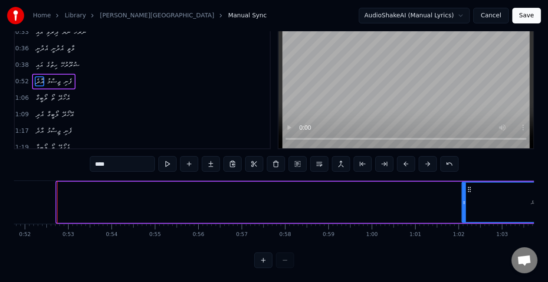
drag, startPoint x: 60, startPoint y: 193, endPoint x: 465, endPoint y: 182, distance: 405.4
click at [465, 183] on div at bounding box center [464, 202] width 3 height 39
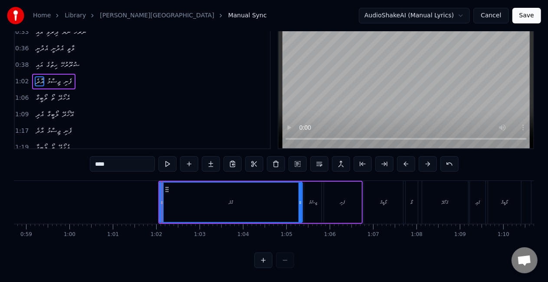
scroll to position [0, 2571]
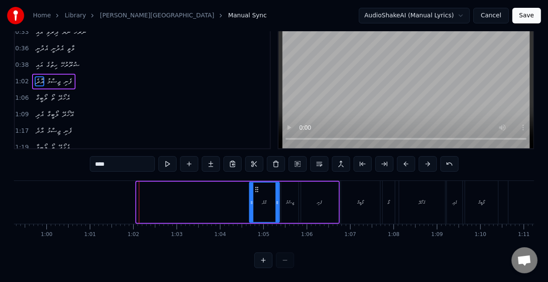
drag, startPoint x: 138, startPoint y: 197, endPoint x: 250, endPoint y: 201, distance: 112.9
click at [250, 201] on div at bounding box center [251, 202] width 3 height 39
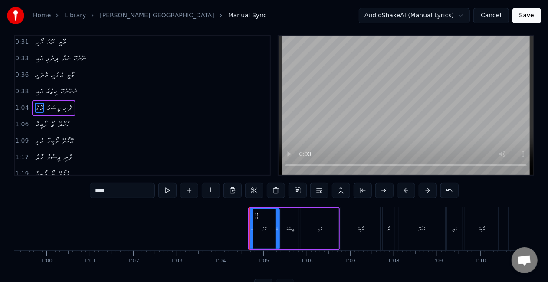
scroll to position [0, 0]
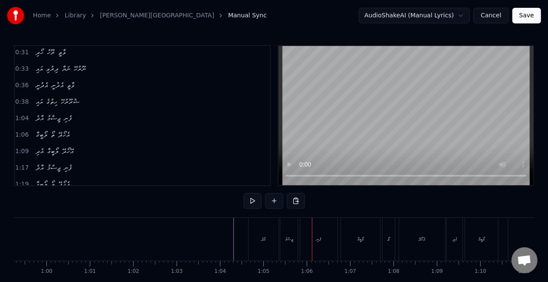
click at [281, 228] on div "ޖިސްމު" at bounding box center [288, 239] width 17 height 43
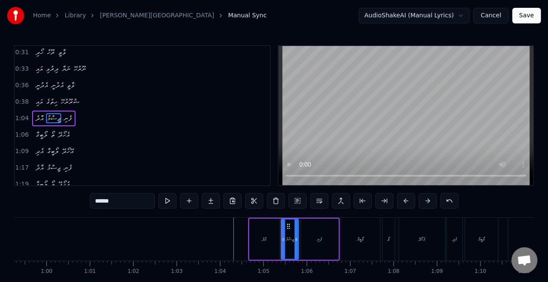
click at [283, 237] on icon at bounding box center [283, 239] width 3 height 7
click at [298, 242] on icon at bounding box center [298, 239] width 3 height 7
click at [316, 242] on div "ފެނި" at bounding box center [319, 239] width 37 height 41
type input "****"
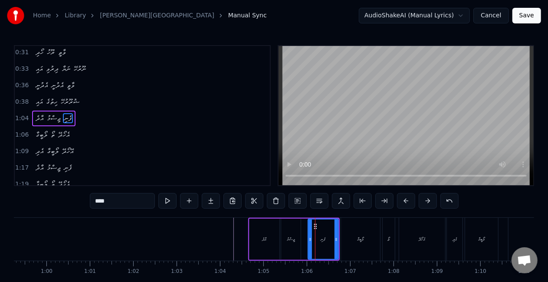
drag, startPoint x: 302, startPoint y: 240, endPoint x: 309, endPoint y: 243, distance: 7.3
click at [309, 243] on div at bounding box center [310, 239] width 3 height 39
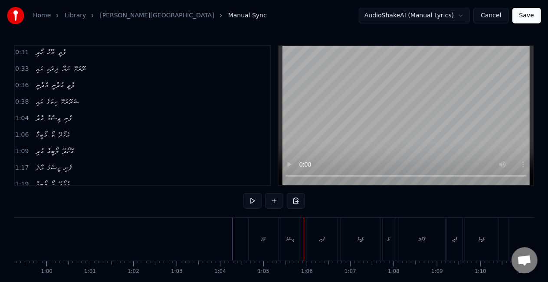
click at [292, 229] on div "ޖިސްމު" at bounding box center [290, 239] width 20 height 43
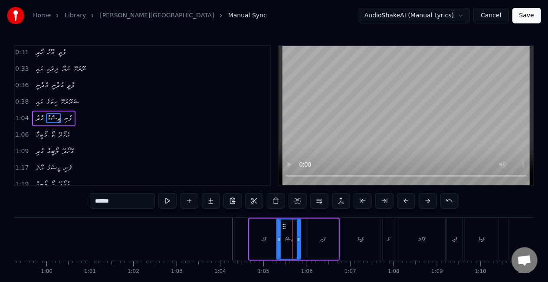
click at [279, 234] on div at bounding box center [278, 239] width 3 height 39
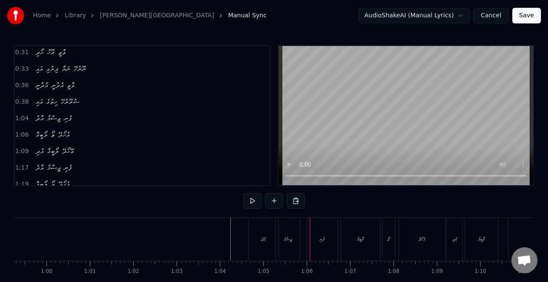
click at [290, 233] on div "ޖިސްމު" at bounding box center [288, 239] width 24 height 43
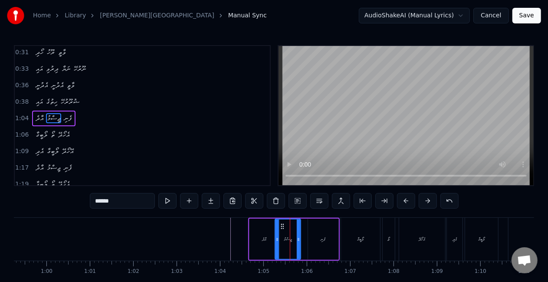
click at [277, 238] on icon at bounding box center [277, 239] width 3 height 7
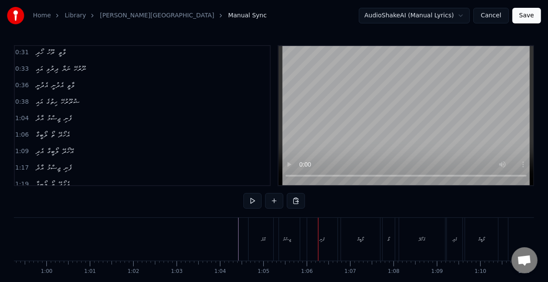
click at [287, 231] on div "ޖިސްމު" at bounding box center [287, 239] width 26 height 43
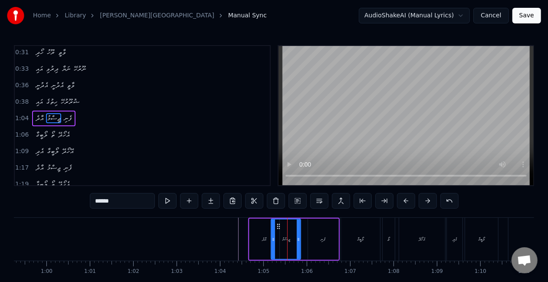
drag, startPoint x: 276, startPoint y: 242, endPoint x: 263, endPoint y: 241, distance: 12.7
click at [273, 240] on icon at bounding box center [273, 239] width 3 height 7
drag, startPoint x: 224, startPoint y: 246, endPoint x: 229, endPoint y: 244, distance: 5.2
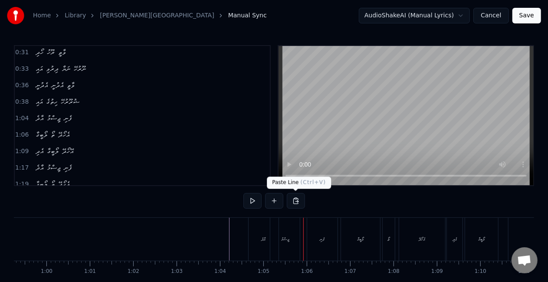
click at [286, 241] on div "ޖިސްމު" at bounding box center [285, 239] width 8 height 7
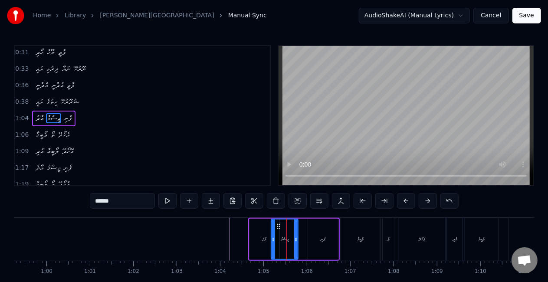
click at [295, 236] on icon at bounding box center [295, 239] width 3 height 7
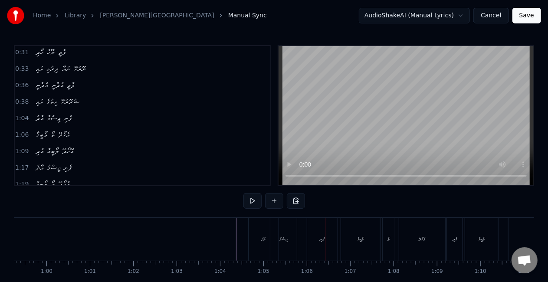
click at [313, 232] on div "ފެނި" at bounding box center [322, 239] width 30 height 43
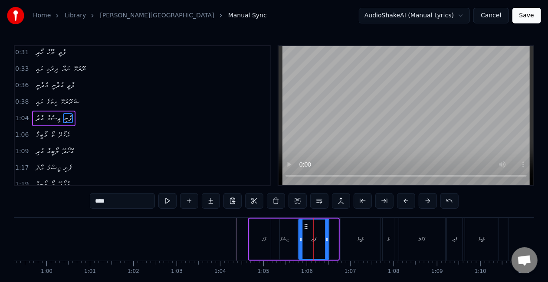
drag, startPoint x: 315, startPoint y: 225, endPoint x: 305, endPoint y: 223, distance: 9.6
click at [305, 223] on icon at bounding box center [305, 226] width 7 height 7
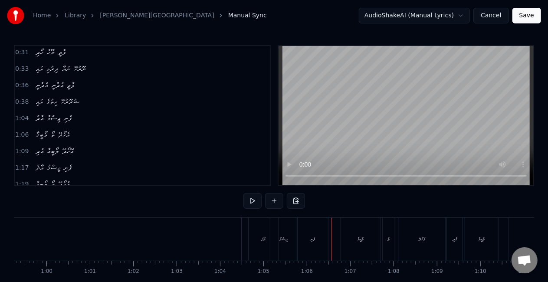
click at [315, 225] on div "ފެނި" at bounding box center [313, 239] width 30 height 43
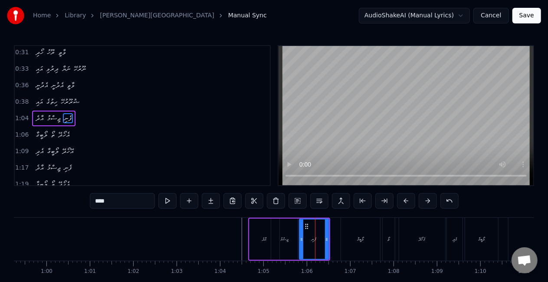
click at [302, 231] on div at bounding box center [301, 239] width 3 height 39
click at [330, 237] on icon at bounding box center [328, 239] width 3 height 7
click at [303, 238] on icon at bounding box center [301, 239] width 3 height 7
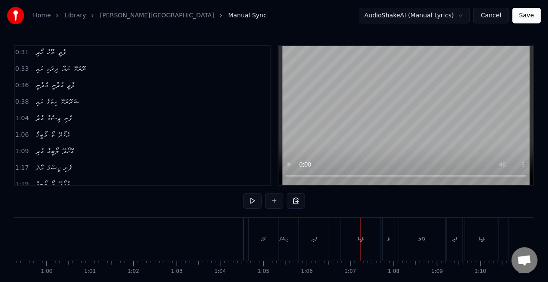
click at [353, 235] on div "ލޯބީގާ" at bounding box center [360, 239] width 39 height 43
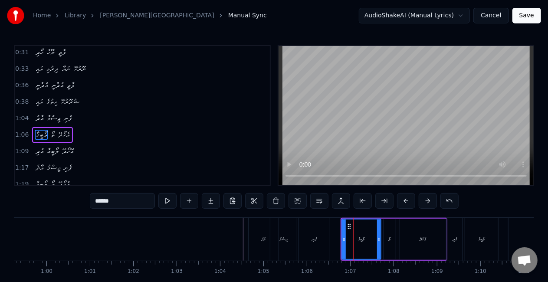
scroll to position [84, 0]
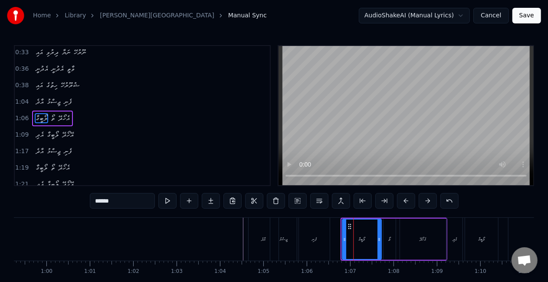
click at [350, 226] on icon at bounding box center [349, 226] width 7 height 7
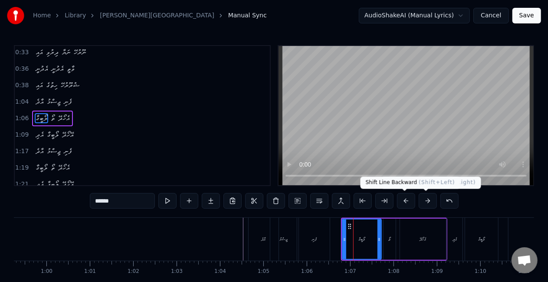
drag, startPoint x: 408, startPoint y: 201, endPoint x: 401, endPoint y: 201, distance: 7.4
click at [407, 201] on button at bounding box center [406, 201] width 18 height 16
click at [400, 201] on button at bounding box center [406, 201] width 18 height 16
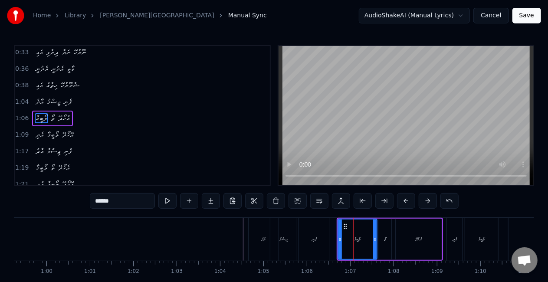
click at [400, 201] on button at bounding box center [406, 201] width 18 height 16
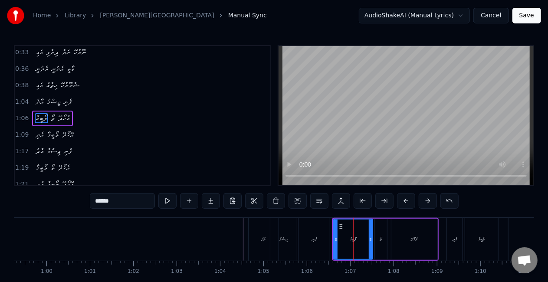
click at [316, 234] on div "ފެނި" at bounding box center [314, 239] width 31 height 43
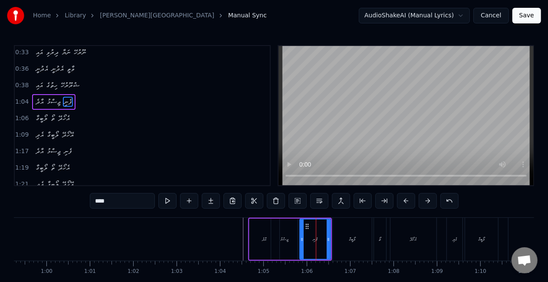
scroll to position [68, 0]
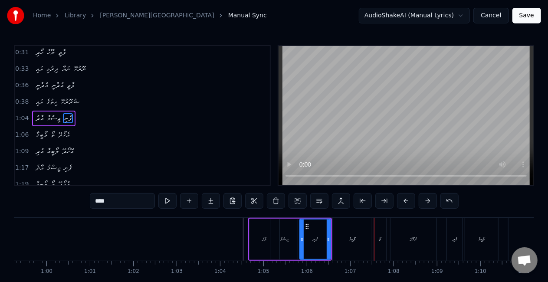
click at [291, 227] on div "ޖިސްމު" at bounding box center [284, 239] width 26 height 41
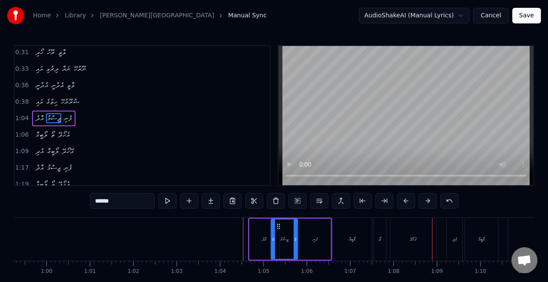
click at [377, 240] on div "ތޯ" at bounding box center [380, 239] width 12 height 43
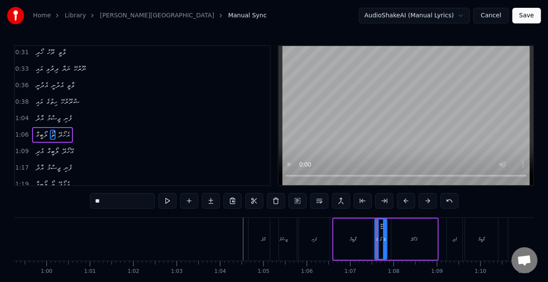
scroll to position [84, 0]
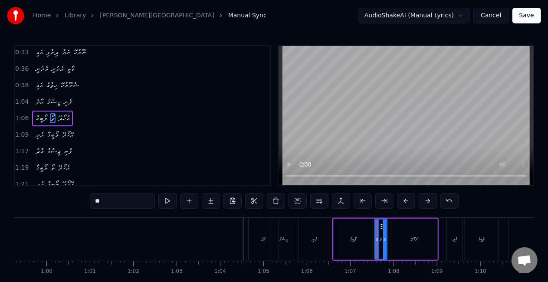
click at [402, 243] on div "އެހޯދޭ" at bounding box center [414, 239] width 46 height 41
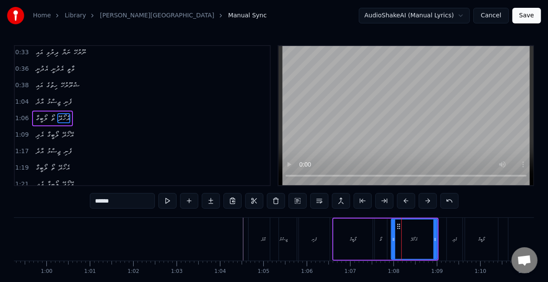
click at [147, 200] on input "******" at bounding box center [122, 201] width 65 height 16
click at [95, 200] on input "********" at bounding box center [122, 201] width 65 height 16
click at [118, 198] on input "******" at bounding box center [122, 201] width 65 height 16
paste input "**"
drag, startPoint x: 102, startPoint y: 198, endPoint x: 115, endPoint y: 198, distance: 13.5
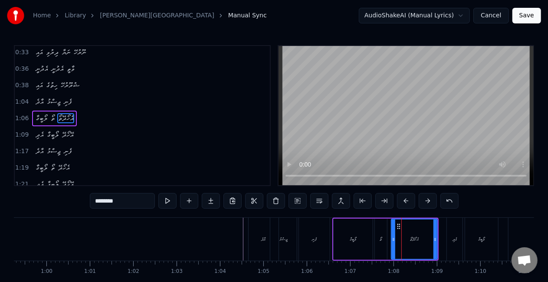
click at [115, 198] on input "********" at bounding box center [122, 201] width 65 height 16
click at [96, 199] on input "**" at bounding box center [122, 201] width 65 height 16
paste input "******"
click at [403, 236] on div "އެހޯދޭތޯ" at bounding box center [414, 239] width 45 height 39
click at [128, 194] on input "********" at bounding box center [122, 201] width 65 height 16
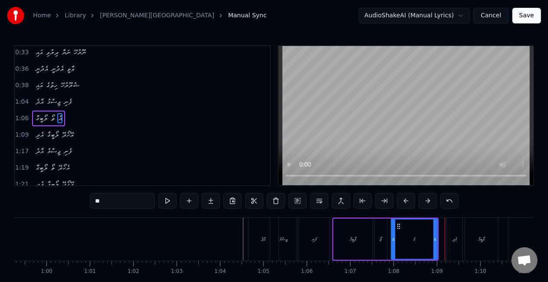
type input "*"
click at [441, 201] on button at bounding box center [449, 201] width 18 height 16
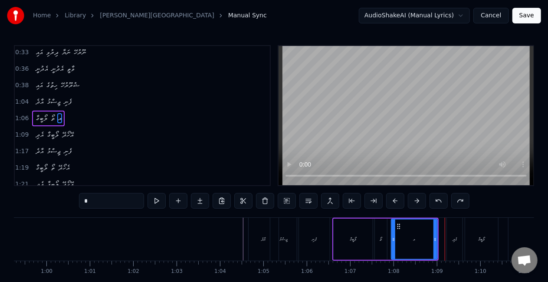
click at [441, 201] on button at bounding box center [439, 201] width 18 height 16
click at [440, 200] on button at bounding box center [439, 201] width 18 height 16
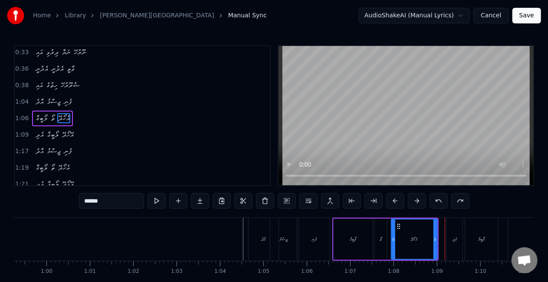
click at [440, 200] on button at bounding box center [439, 201] width 18 height 16
click at [453, 201] on button at bounding box center [460, 201] width 18 height 16
type input "******"
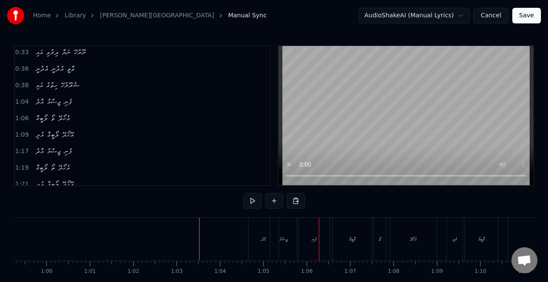
click at [290, 240] on div "ޖިސްމު" at bounding box center [283, 239] width 26 height 43
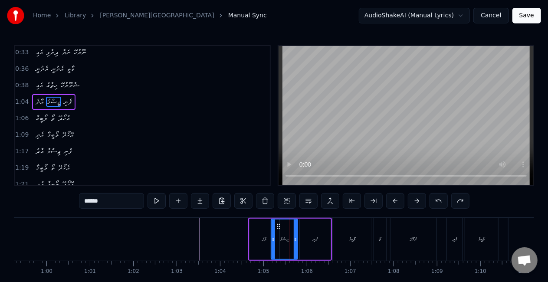
scroll to position [68, 0]
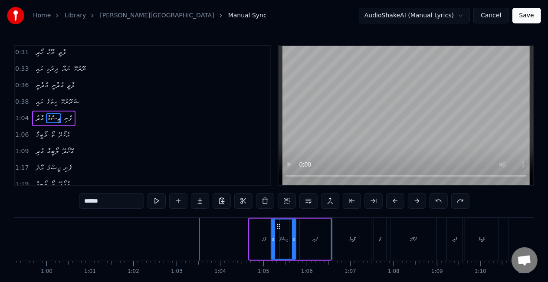
click at [294, 239] on icon at bounding box center [293, 239] width 3 height 7
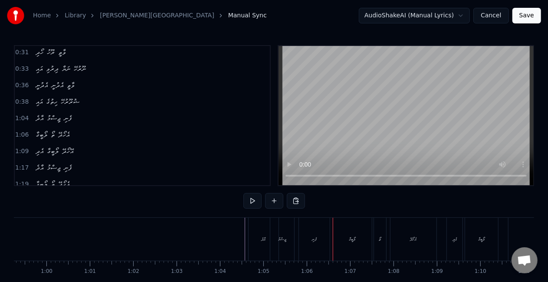
drag, startPoint x: 306, startPoint y: 246, endPoint x: 291, endPoint y: 240, distance: 16.5
click at [306, 245] on div "ފެނި" at bounding box center [314, 239] width 31 height 43
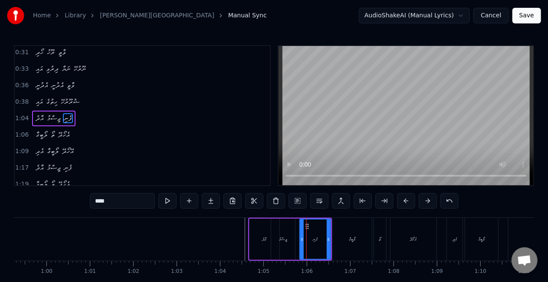
click at [290, 240] on div "ޖިސްމު" at bounding box center [283, 239] width 24 height 41
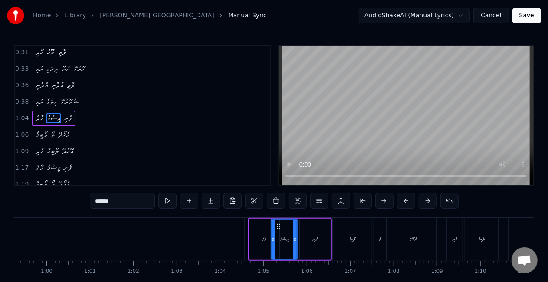
click at [296, 237] on icon at bounding box center [294, 239] width 3 height 7
click at [306, 238] on div "ފެނި" at bounding box center [315, 239] width 31 height 41
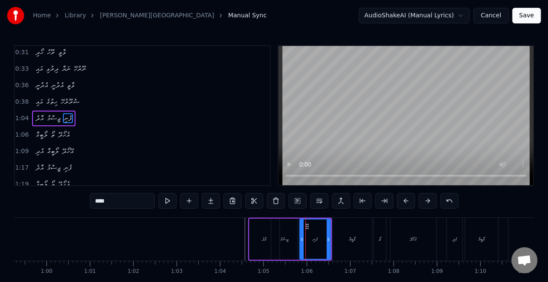
click at [257, 235] on div "އާދެ" at bounding box center [265, 239] width 30 height 41
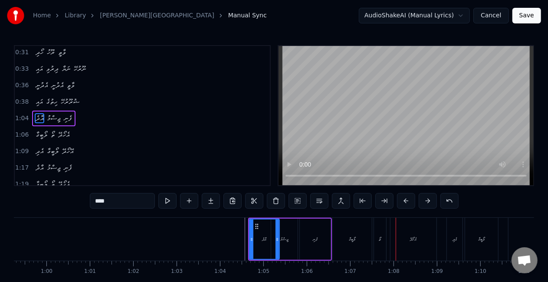
click at [375, 240] on div "ތޯ" at bounding box center [380, 239] width 12 height 43
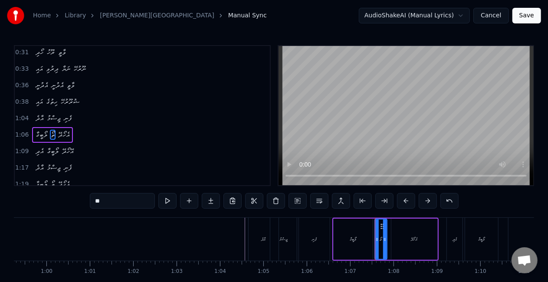
scroll to position [84, 0]
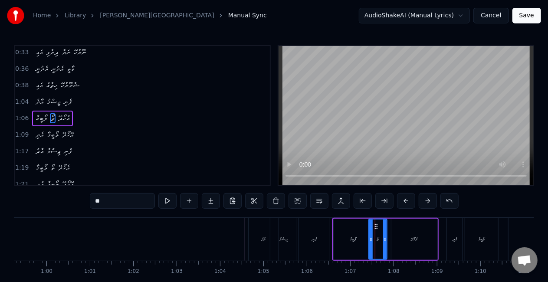
drag, startPoint x: 376, startPoint y: 240, endPoint x: 371, endPoint y: 238, distance: 5.8
click at [370, 238] on icon at bounding box center [370, 239] width 3 height 7
click at [337, 238] on div "ލޯބީގާ" at bounding box center [353, 239] width 39 height 41
type input "******"
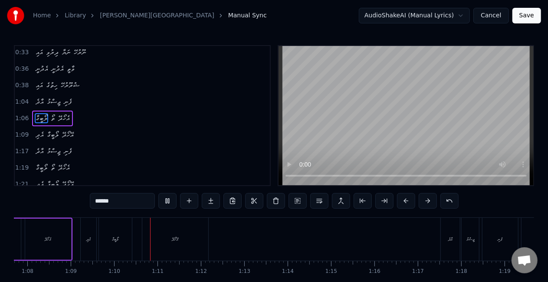
scroll to position [0, 3008]
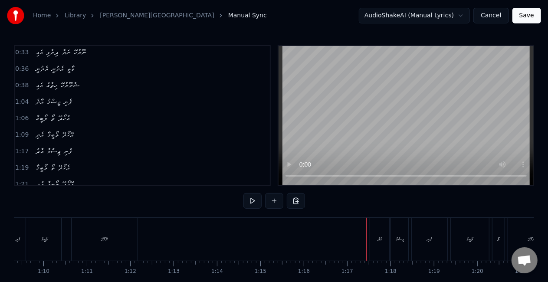
click at [370, 239] on div "އާދެ" at bounding box center [380, 239] width 20 height 43
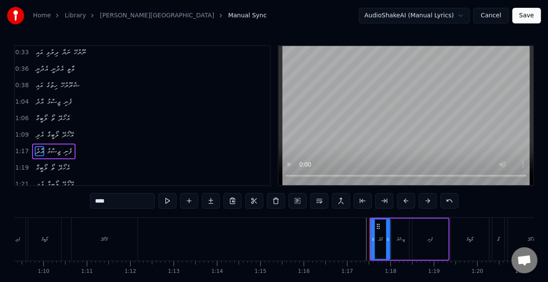
scroll to position [116, 0]
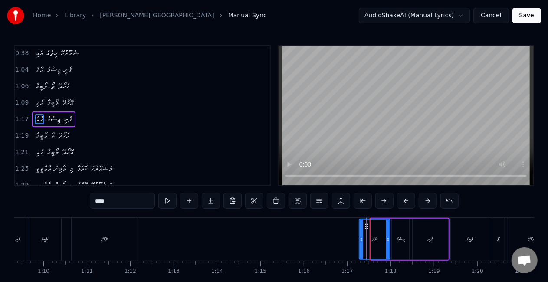
drag, startPoint x: 371, startPoint y: 241, endPoint x: 360, endPoint y: 241, distance: 11.7
click at [360, 241] on icon at bounding box center [361, 239] width 3 height 7
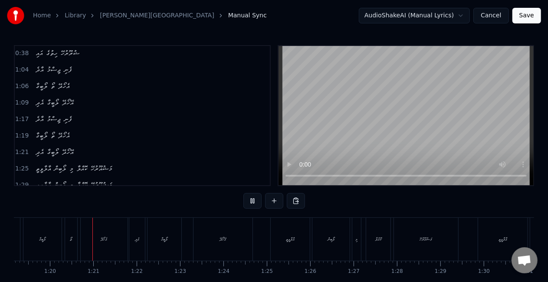
scroll to position [0, 3444]
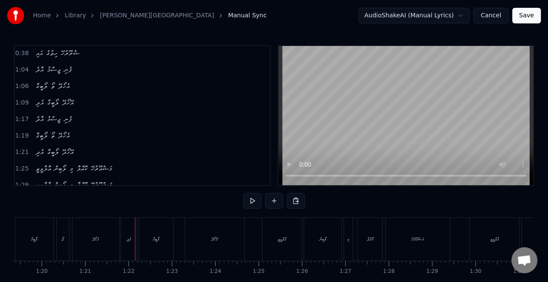
click at [76, 248] on div "އެހޯދޭ" at bounding box center [95, 239] width 47 height 43
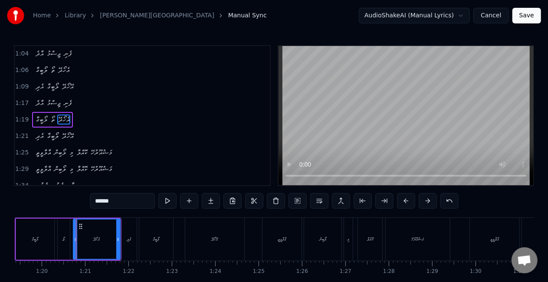
scroll to position [133, 0]
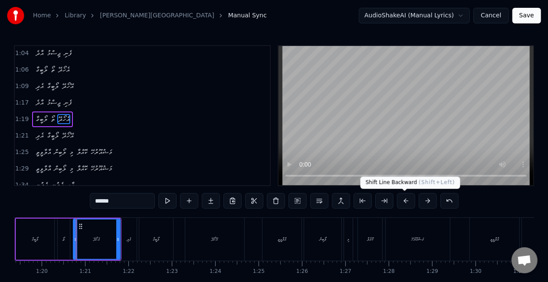
click at [405, 200] on button at bounding box center [406, 201] width 18 height 16
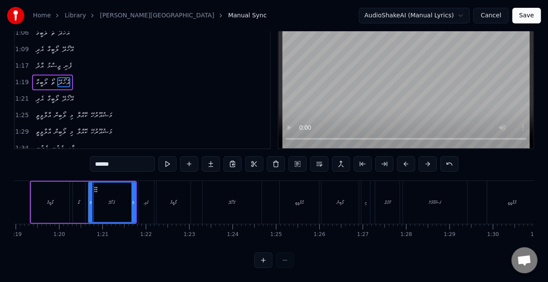
scroll to position [0, 3269]
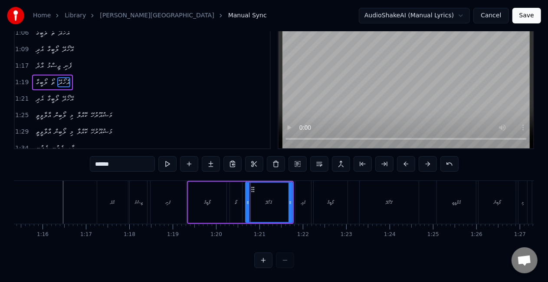
click at [170, 199] on div "ފެނި" at bounding box center [168, 202] width 5 height 7
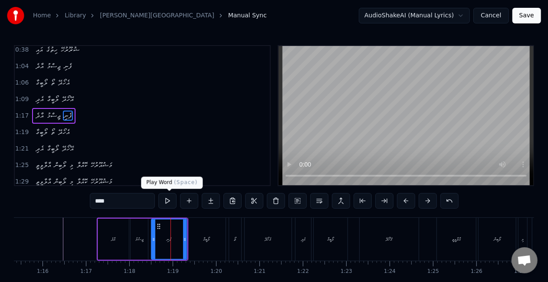
scroll to position [116, 0]
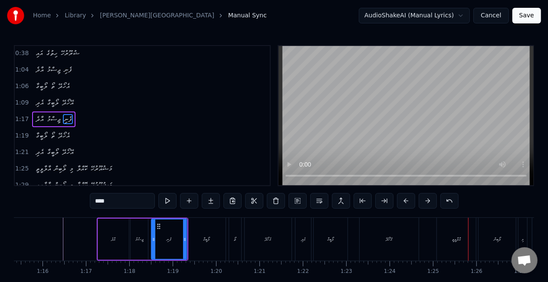
click at [443, 239] on div "އާލާވީތީ" at bounding box center [456, 239] width 39 height 43
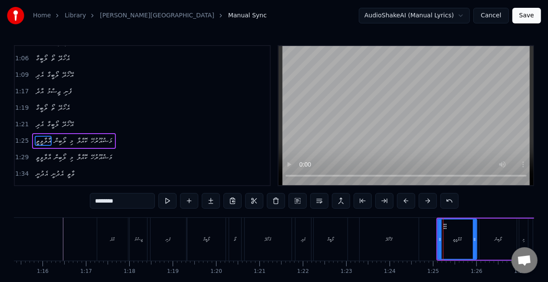
scroll to position [165, 0]
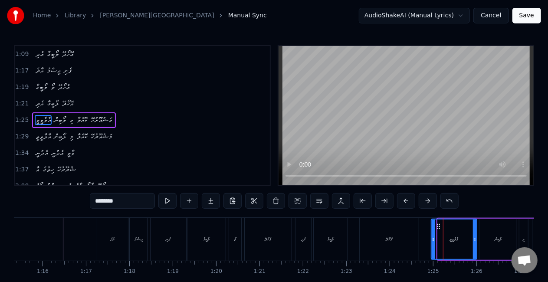
drag, startPoint x: 440, startPoint y: 241, endPoint x: 432, endPoint y: 238, distance: 8.0
click at [432, 239] on icon at bounding box center [433, 239] width 3 height 7
click at [412, 236] on div "އޭހޯދޭ" at bounding box center [389, 239] width 59 height 43
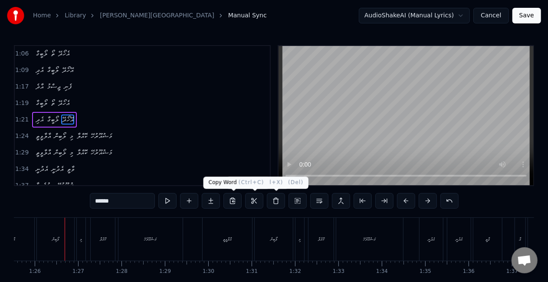
scroll to position [0, 3718]
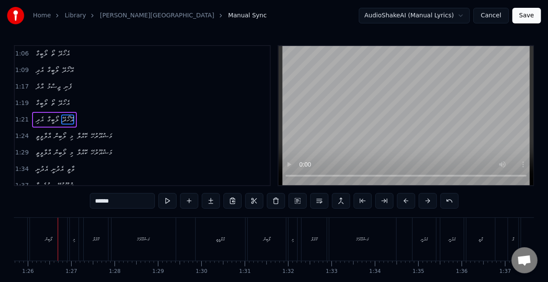
click at [45, 240] on div "ލޯބިން" at bounding box center [48, 239] width 7 height 7
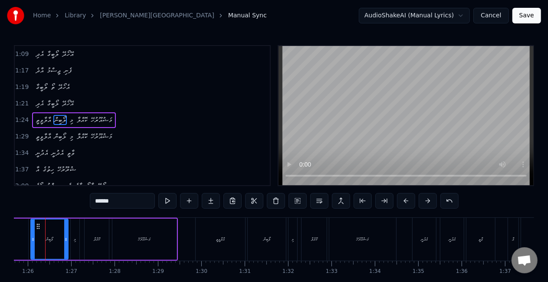
scroll to position [0, 3706]
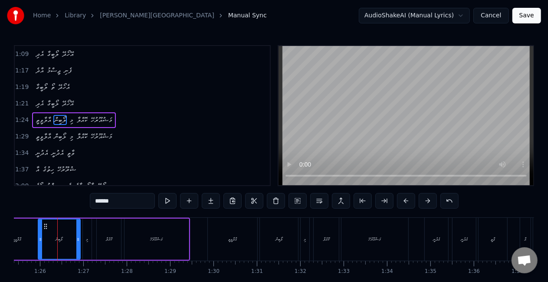
drag, startPoint x: 46, startPoint y: 240, endPoint x: 42, endPoint y: 237, distance: 5.7
click at [42, 237] on icon at bounding box center [40, 239] width 3 height 7
click at [25, 242] on div "އާލާވީތީ" at bounding box center [17, 239] width 46 height 41
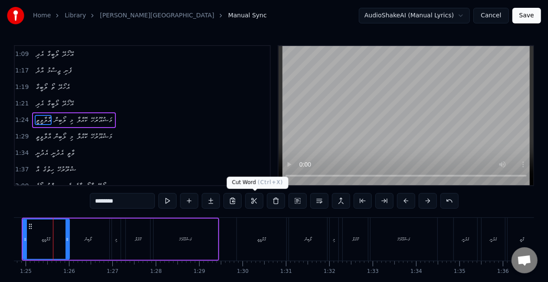
scroll to position [0, 3673]
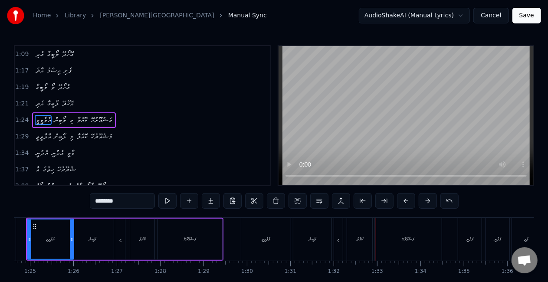
click at [252, 236] on div "އާލާވީތީ" at bounding box center [265, 239] width 49 height 43
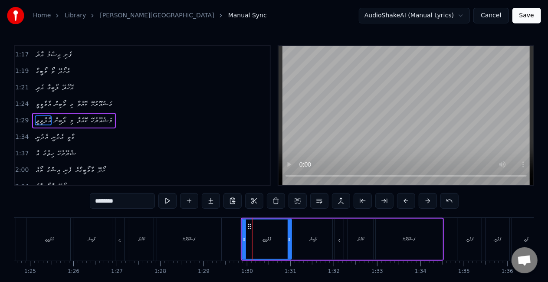
scroll to position [181, 0]
click at [336, 238] on div "މި" at bounding box center [339, 239] width 9 height 41
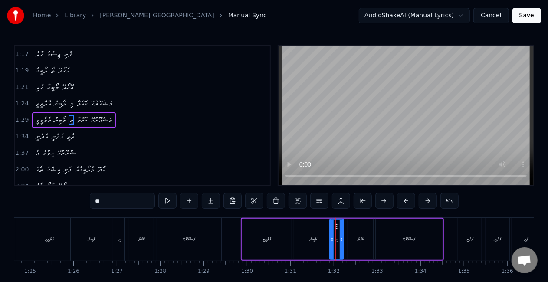
drag, startPoint x: 337, startPoint y: 242, endPoint x: 332, endPoint y: 241, distance: 5.3
click at [332, 241] on icon at bounding box center [331, 239] width 3 height 7
click at [121, 242] on div "މި" at bounding box center [119, 239] width 9 height 43
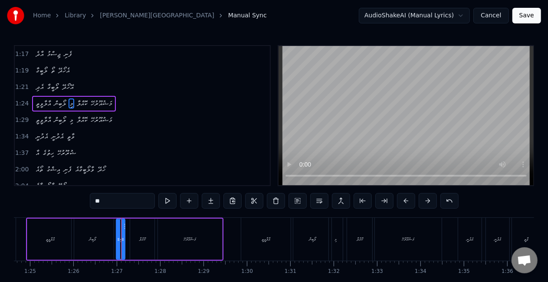
scroll to position [165, 0]
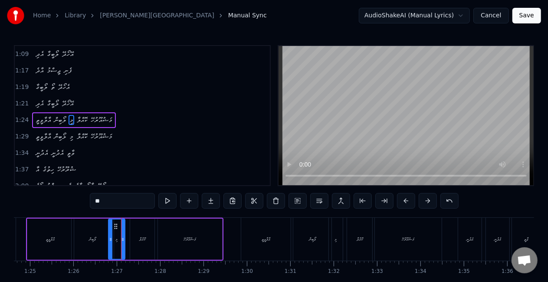
drag, startPoint x: 118, startPoint y: 241, endPoint x: 110, endPoint y: 238, distance: 8.4
click at [110, 238] on icon at bounding box center [110, 239] width 3 height 7
click at [96, 240] on div "ލޯބިން" at bounding box center [92, 239] width 7 height 7
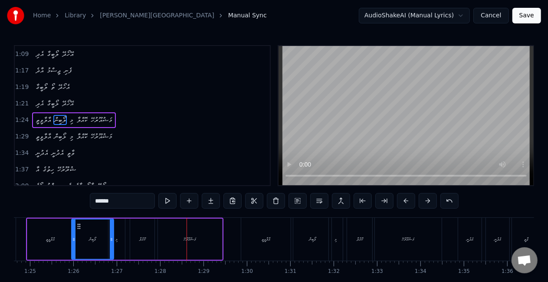
click at [120, 240] on div "މި" at bounding box center [116, 239] width 16 height 41
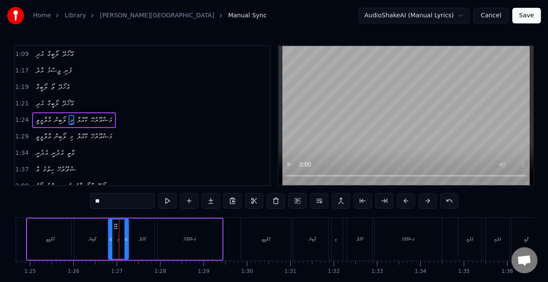
drag, startPoint x: 121, startPoint y: 240, endPoint x: 127, endPoint y: 241, distance: 6.2
click at [127, 241] on icon at bounding box center [126, 239] width 3 height 7
click at [98, 244] on div "ލޯބިން" at bounding box center [93, 239] width 42 height 41
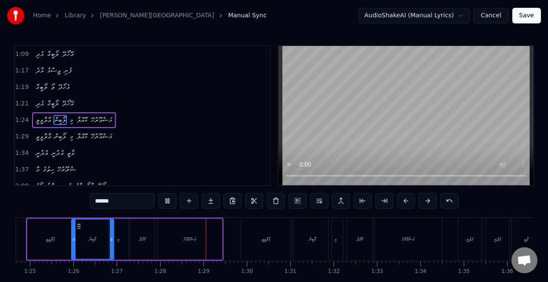
scroll to position [287, 0]
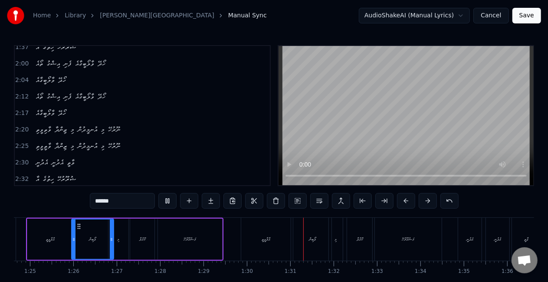
click at [186, 232] on div "މަޝުއޫރުހޭ" at bounding box center [190, 239] width 64 height 41
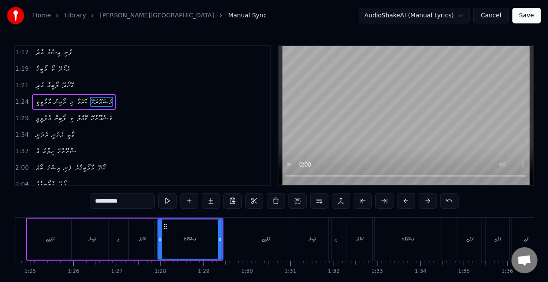
scroll to position [165, 0]
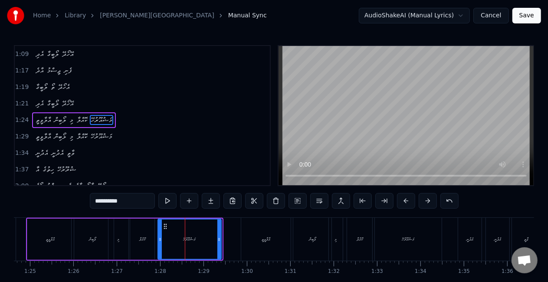
click at [218, 239] on icon at bounding box center [218, 239] width 3 height 7
click at [128, 240] on div "މި" at bounding box center [118, 239] width 21 height 41
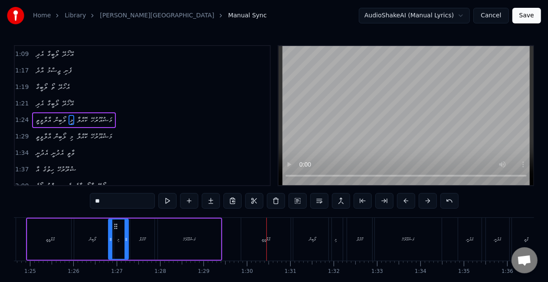
click at [204, 230] on div "މަޝުއޫރުހޭ" at bounding box center [189, 239] width 63 height 41
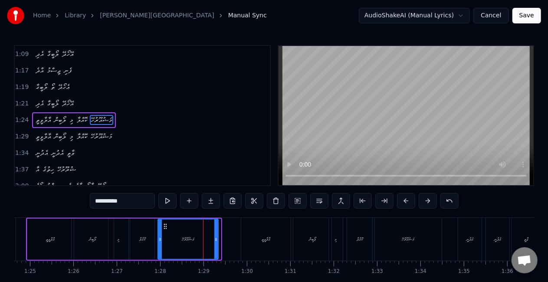
click at [215, 236] on icon at bounding box center [215, 239] width 3 height 7
click at [143, 234] on div "ކޮއްލާ" at bounding box center [142, 239] width 24 height 41
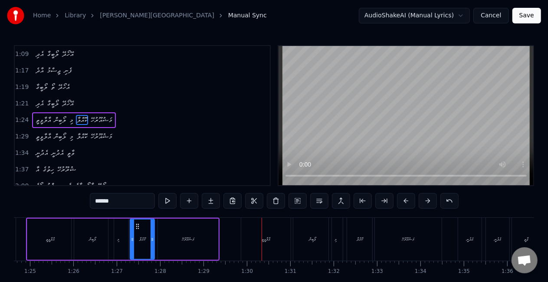
click at [266, 230] on div "އާލާވީތީ" at bounding box center [265, 239] width 49 height 43
type input "********"
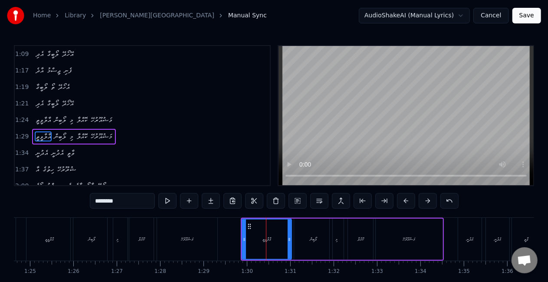
scroll to position [181, 0]
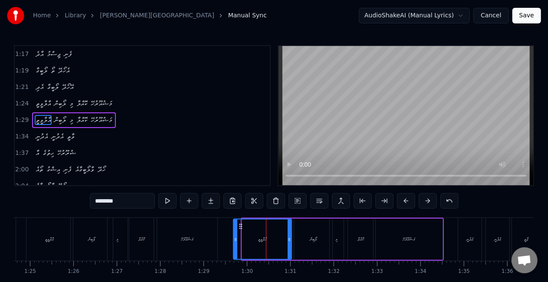
drag, startPoint x: 245, startPoint y: 236, endPoint x: 235, endPoint y: 231, distance: 11.1
click at [235, 231] on div at bounding box center [235, 239] width 3 height 39
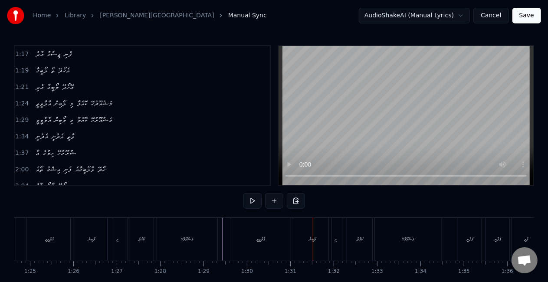
click at [300, 226] on div "ލޯބިން" at bounding box center [312, 239] width 38 height 43
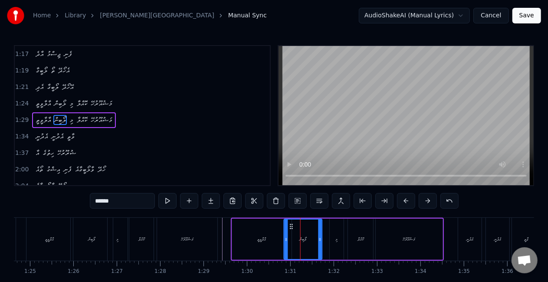
drag, startPoint x: 302, startPoint y: 225, endPoint x: 292, endPoint y: 226, distance: 10.5
click at [292, 226] on icon at bounding box center [291, 226] width 7 height 7
click at [259, 231] on div "އާލާވީތީ" at bounding box center [261, 239] width 59 height 41
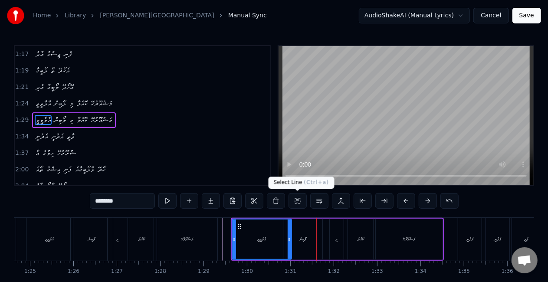
click at [308, 246] on div "ލޯބިން" at bounding box center [303, 239] width 38 height 41
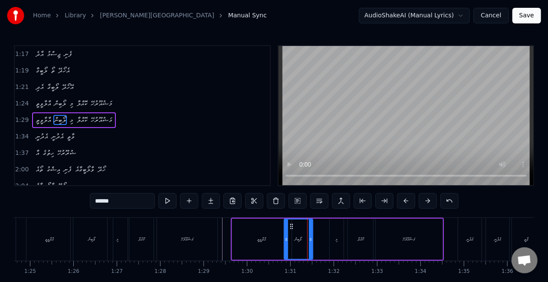
drag, startPoint x: 319, startPoint y: 240, endPoint x: 309, endPoint y: 240, distance: 9.5
click at [309, 240] on icon at bounding box center [310, 239] width 3 height 7
drag, startPoint x: 286, startPoint y: 239, endPoint x: 279, endPoint y: 235, distance: 8.7
click at [279, 235] on div at bounding box center [278, 239] width 3 height 39
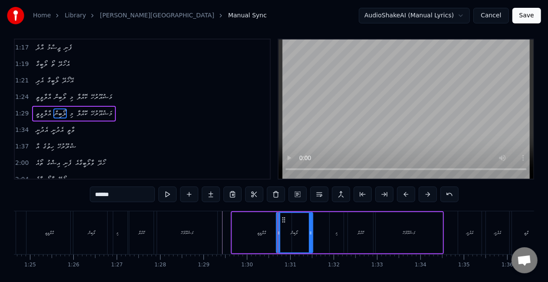
drag, startPoint x: 254, startPoint y: 237, endPoint x: 264, endPoint y: 232, distance: 11.3
click at [254, 236] on div "އާލާވީތީ" at bounding box center [261, 232] width 59 height 41
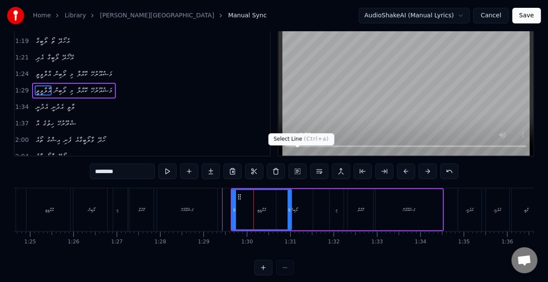
scroll to position [43, 0]
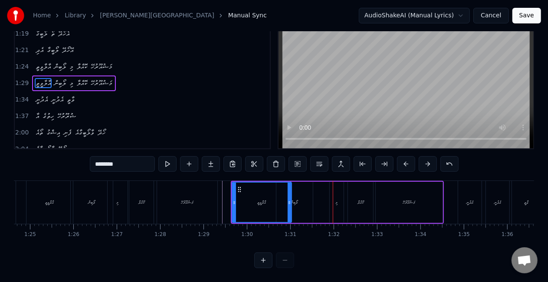
click at [311, 193] on div "ލޯބިން" at bounding box center [294, 202] width 36 height 41
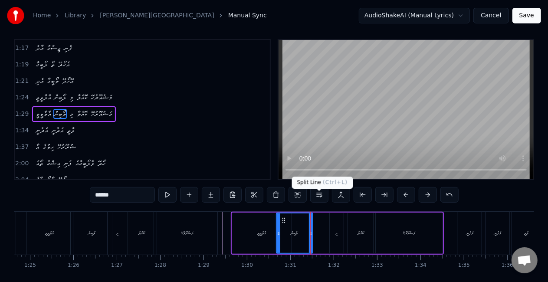
scroll to position [0, 0]
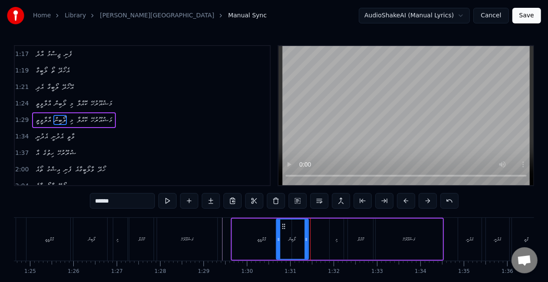
drag, startPoint x: 309, startPoint y: 222, endPoint x: 325, endPoint y: 228, distance: 17.6
click at [305, 220] on div at bounding box center [306, 239] width 3 height 39
click at [336, 238] on div "މި" at bounding box center [337, 239] width 2 height 7
type input "**"
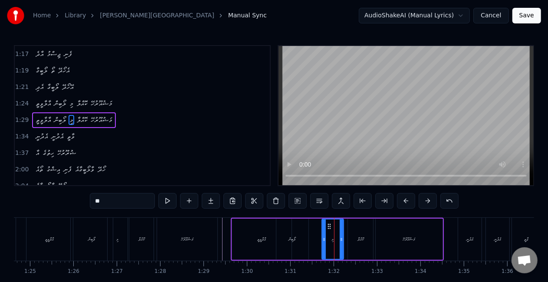
drag, startPoint x: 333, startPoint y: 240, endPoint x: 325, endPoint y: 235, distance: 9.3
click at [325, 235] on div at bounding box center [323, 239] width 3 height 39
click at [309, 238] on div "އާލާވީތީ ލޯބިން މި ކޮއްލާ މަޝުއޫރުހޭ" at bounding box center [337, 239] width 213 height 43
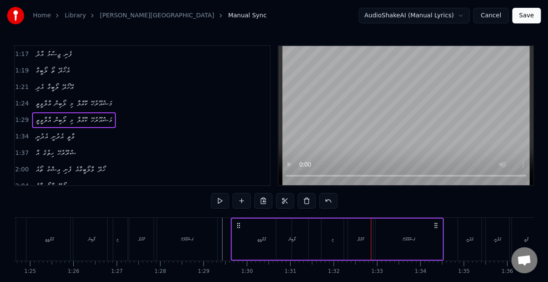
click at [355, 230] on div "ކޮއްލާ" at bounding box center [360, 239] width 25 height 41
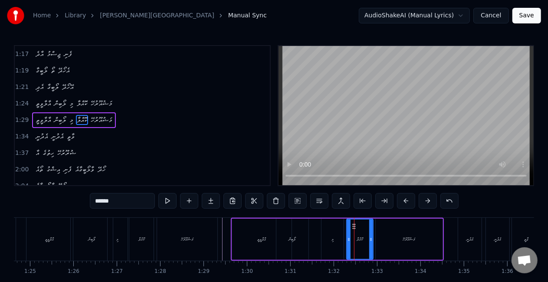
click at [348, 235] on div at bounding box center [348, 239] width 3 height 39
drag, startPoint x: 371, startPoint y: 238, endPoint x: 376, endPoint y: 238, distance: 5.6
click at [381, 238] on icon at bounding box center [381, 239] width 3 height 7
drag, startPoint x: 348, startPoint y: 242, endPoint x: 342, endPoint y: 237, distance: 8.1
click at [344, 237] on icon at bounding box center [341, 239] width 3 height 7
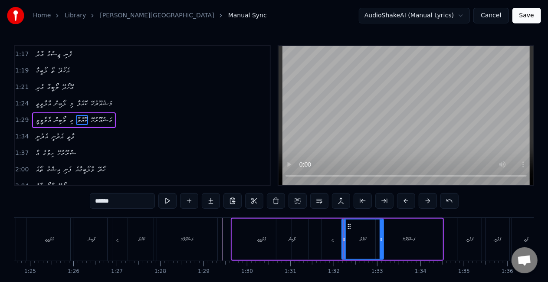
click at [320, 237] on div "އާލާވީތީ ލޯބިން މި ކޮއްލާ މަޝުއޫރުހޭ" at bounding box center [337, 239] width 213 height 43
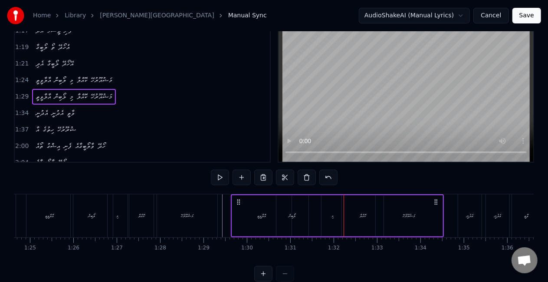
scroll to position [10, 0]
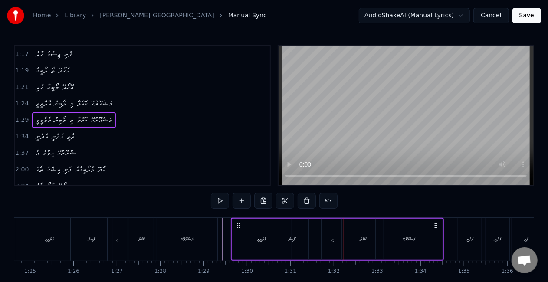
click at [292, 161] on div "0:21 އެދުނީ އެދުނީ ވާތީ 0:23 އައި ހިތުގެ ޝުރޫރުހޭ 0:26 އެދުނީ އެދުނީ ވާތީ 0:28 …" at bounding box center [274, 175] width 520 height 260
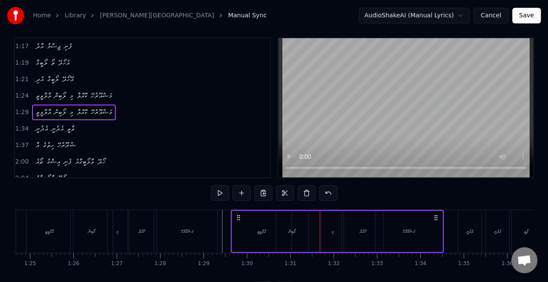
scroll to position [0, 0]
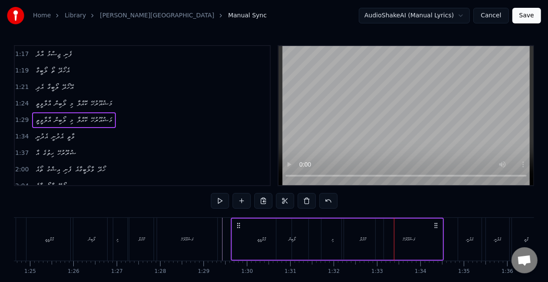
click at [347, 222] on div "ކޮއްލާ" at bounding box center [363, 239] width 42 height 41
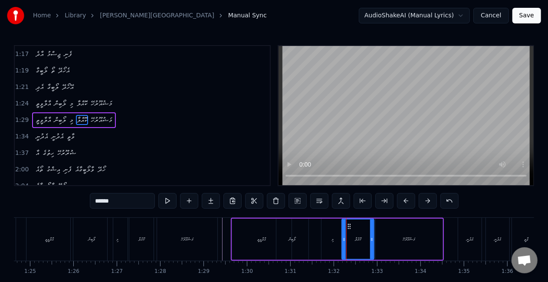
drag, startPoint x: 380, startPoint y: 238, endPoint x: 370, endPoint y: 235, distance: 9.9
click at [370, 235] on div at bounding box center [371, 239] width 3 height 39
drag, startPoint x: 343, startPoint y: 242, endPoint x: 341, endPoint y: 238, distance: 4.5
click at [340, 240] on icon at bounding box center [338, 239] width 3 height 7
click at [316, 236] on div "އާލާވީތީ ލޯބިން މި ކޮއްލާ މަޝުއޫރުހޭ" at bounding box center [337, 239] width 213 height 43
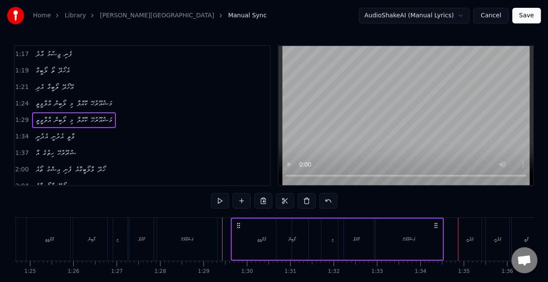
click at [419, 235] on div "މަޝުއޫރުހޭ" at bounding box center [409, 239] width 67 height 41
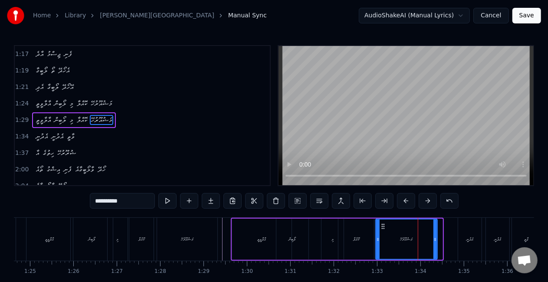
drag, startPoint x: 439, startPoint y: 240, endPoint x: 433, endPoint y: 237, distance: 6.8
click at [434, 237] on icon at bounding box center [435, 239] width 3 height 7
drag, startPoint x: 376, startPoint y: 238, endPoint x: 371, endPoint y: 239, distance: 4.4
click at [371, 239] on div "އާލާވީތީ ލޯބިން މި ކޮއްލާ މަޝުއޫރުހޭ" at bounding box center [334, 239] width 207 height 43
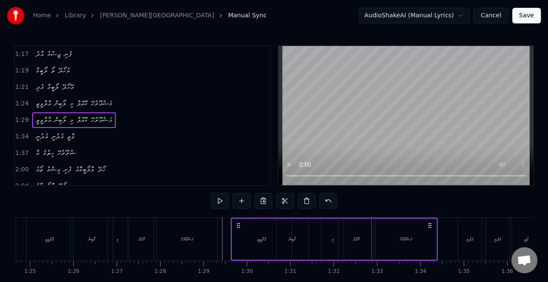
click at [325, 237] on div "މި" at bounding box center [333, 239] width 22 height 41
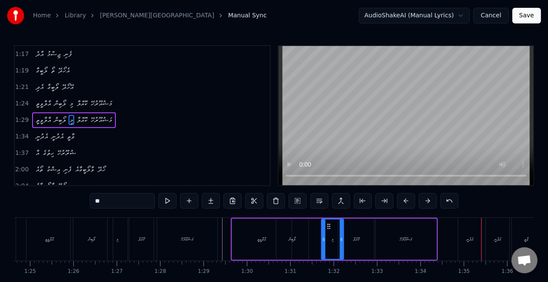
click at [476, 239] on div "އެދުނީ" at bounding box center [469, 239] width 23 height 43
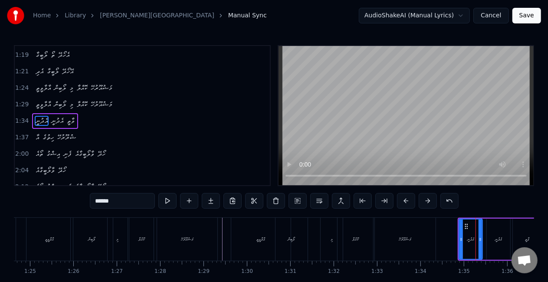
scroll to position [197, 0]
drag, startPoint x: 459, startPoint y: 240, endPoint x: 453, endPoint y: 240, distance: 5.7
click at [454, 240] on icon at bounding box center [455, 239] width 3 height 7
click at [428, 240] on div "މަޝުއޫރުހޭ" at bounding box center [405, 239] width 61 height 43
type input "**********"
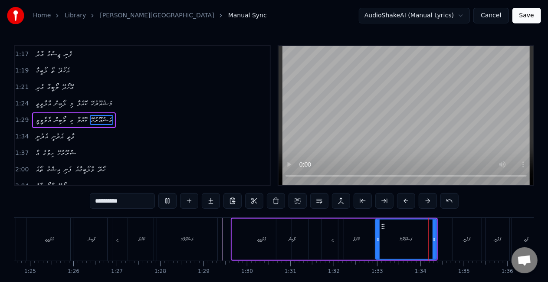
scroll to position [43, 0]
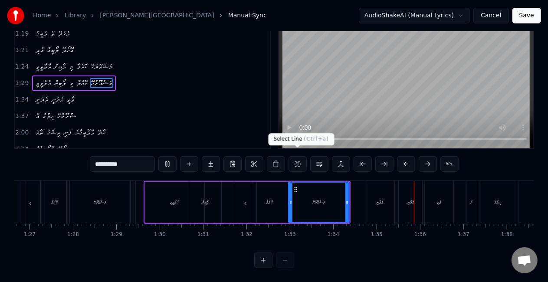
click at [291, 161] on button at bounding box center [298, 164] width 18 height 16
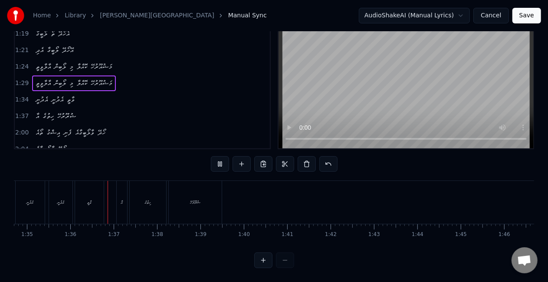
scroll to position [44, 0]
click at [217, 156] on button at bounding box center [220, 164] width 18 height 16
click at [53, 196] on div "އެދުނީ" at bounding box center [60, 202] width 23 height 43
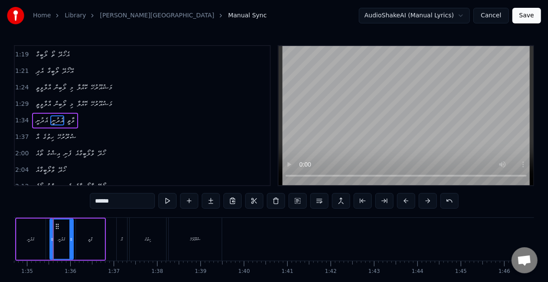
scroll to position [0, 4105]
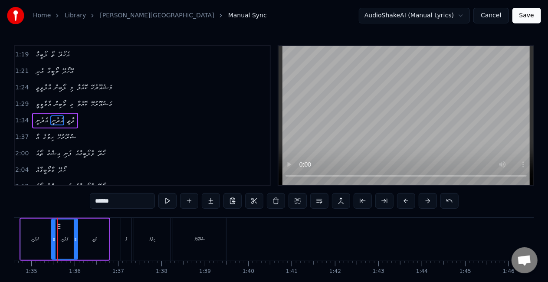
drag, startPoint x: 56, startPoint y: 233, endPoint x: 60, endPoint y: 230, distance: 5.1
click at [53, 230] on div at bounding box center [53, 239] width 3 height 39
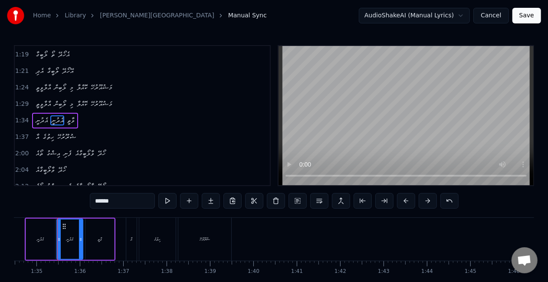
click at [78, 237] on div "އެދުނީ" at bounding box center [69, 239] width 25 height 39
click at [82, 237] on icon at bounding box center [82, 239] width 3 height 7
click at [86, 238] on div "ވާތީ" at bounding box center [99, 239] width 29 height 41
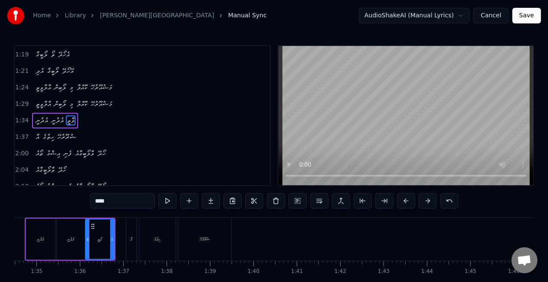
click at [70, 240] on div "އެދުނީ" at bounding box center [71, 239] width 7 height 7
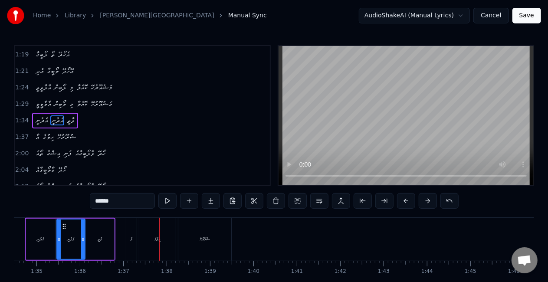
click at [131, 244] on div "އާ" at bounding box center [131, 239] width 10 height 43
type input "**"
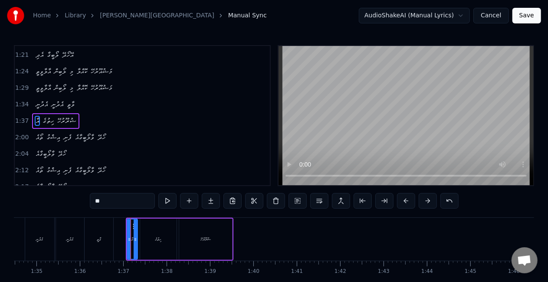
scroll to position [214, 0]
drag, startPoint x: 135, startPoint y: 243, endPoint x: 141, endPoint y: 243, distance: 6.1
click at [142, 244] on div at bounding box center [142, 239] width 3 height 39
click at [127, 238] on icon at bounding box center [126, 239] width 3 height 7
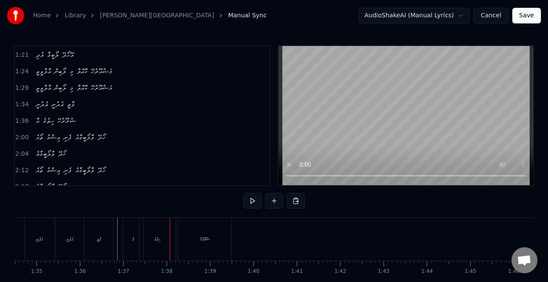
click at [164, 235] on div "ހިތުގެ" at bounding box center [157, 239] width 36 height 43
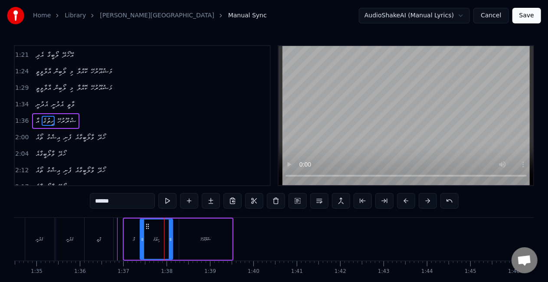
drag, startPoint x: 173, startPoint y: 240, endPoint x: 169, endPoint y: 238, distance: 4.7
click at [169, 238] on icon at bounding box center [170, 239] width 3 height 7
click at [134, 238] on div "އާ" at bounding box center [134, 239] width 2 height 7
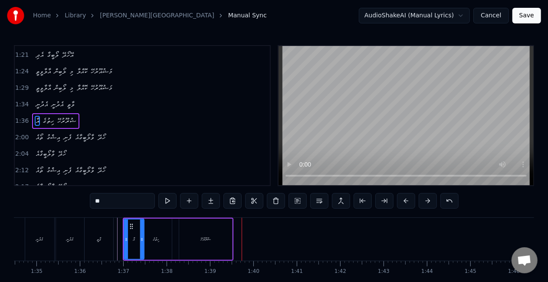
click at [213, 226] on div "ޝުރޫރުހޭ" at bounding box center [205, 239] width 53 height 41
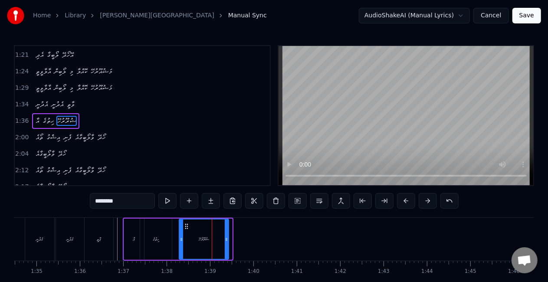
drag, startPoint x: 228, startPoint y: 237, endPoint x: 225, endPoint y: 233, distance: 4.9
click at [225, 233] on div at bounding box center [226, 239] width 3 height 39
drag, startPoint x: 181, startPoint y: 243, endPoint x: 174, endPoint y: 240, distance: 7.2
click at [174, 240] on div at bounding box center [175, 239] width 3 height 39
click at [165, 240] on div "ހިތުގެ" at bounding box center [156, 239] width 32 height 41
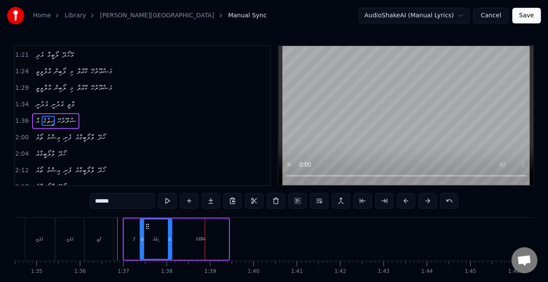
click at [196, 240] on div "ޝުރޫރުހޭ" at bounding box center [201, 239] width 10 height 7
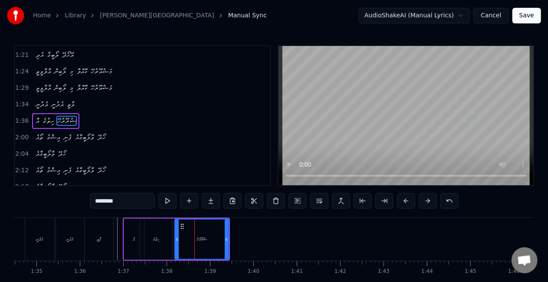
click at [178, 242] on icon at bounding box center [176, 239] width 3 height 7
click at [155, 237] on div "ހިތުގެ" at bounding box center [156, 239] width 7 height 7
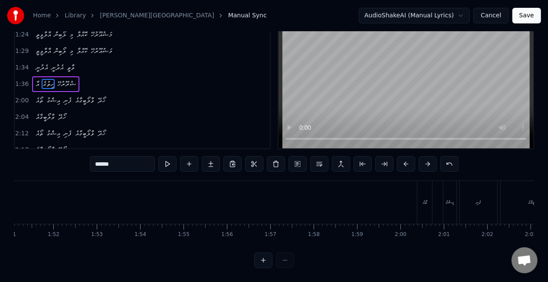
scroll to position [0, 4838]
click at [404, 196] on div "ތޯއެ" at bounding box center [407, 202] width 15 height 43
type input "****"
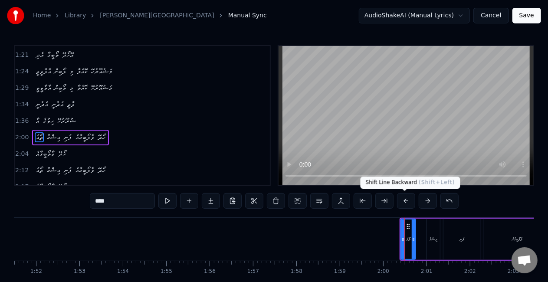
scroll to position [230, 0]
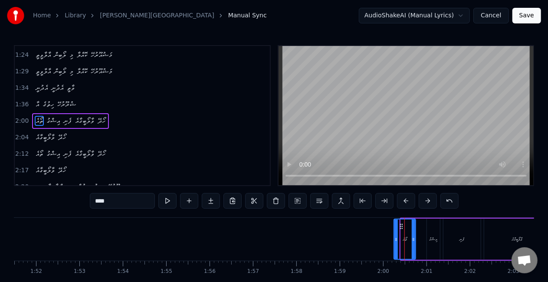
drag, startPoint x: 402, startPoint y: 243, endPoint x: 395, endPoint y: 242, distance: 7.0
click at [395, 242] on div at bounding box center [395, 239] width 3 height 39
click at [418, 241] on div "ތޯއެ އިޝްގު ފެނި ވާލޯބީގާއެ ހޯދޭ" at bounding box center [492, 239] width 199 height 43
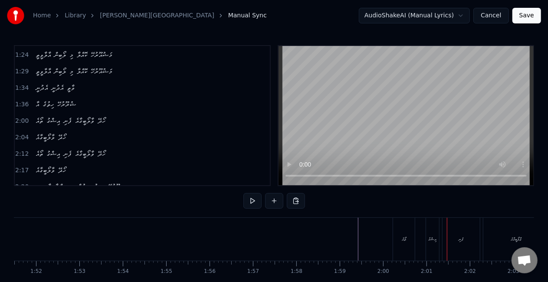
click at [428, 235] on div "އިޝްގު" at bounding box center [432, 239] width 13 height 43
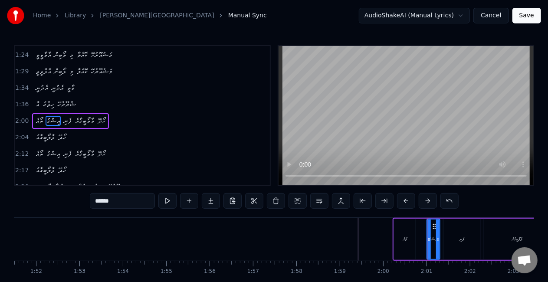
click at [427, 239] on div "އެދުނީ އެދުނީ ވާތީ އައި ހިތުގެ ޝުރޫރުހޭ އެދުނީ އެދުނީ ވާތީ އައި ހިތުގެ ޝުރޫރުހޭ…" at bounding box center [259, 238] width 10166 height 43
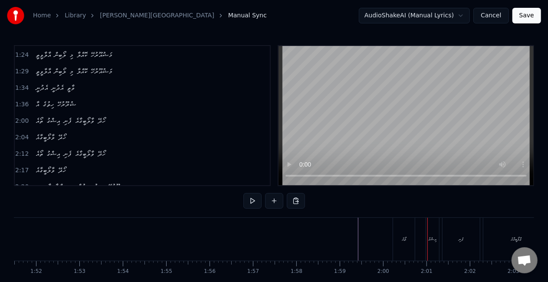
click at [429, 239] on div "އިޝްގު" at bounding box center [433, 239] width 8 height 7
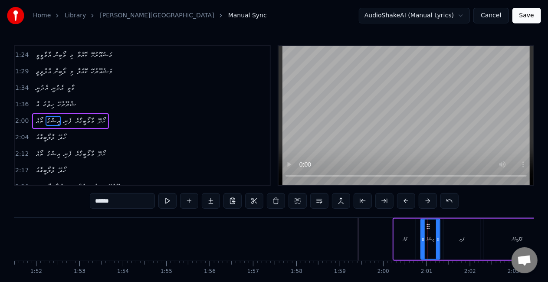
drag, startPoint x: 427, startPoint y: 239, endPoint x: 421, endPoint y: 238, distance: 6.1
click at [421, 238] on icon at bounding box center [422, 239] width 3 height 7
click at [438, 242] on icon at bounding box center [439, 239] width 3 height 7
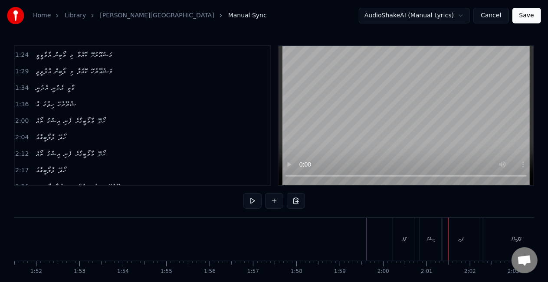
click at [436, 237] on div "އިޝްގު" at bounding box center [430, 239] width 21 height 43
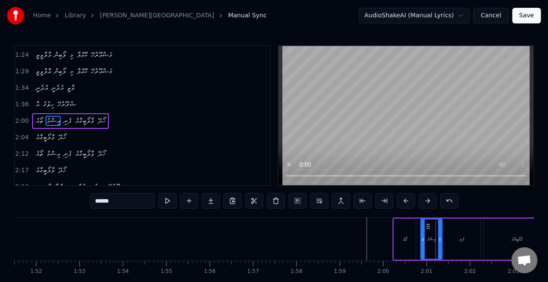
click at [440, 241] on icon at bounding box center [439, 239] width 3 height 7
drag, startPoint x: 422, startPoint y: 242, endPoint x: 417, endPoint y: 240, distance: 4.9
click at [417, 240] on icon at bounding box center [418, 239] width 3 height 7
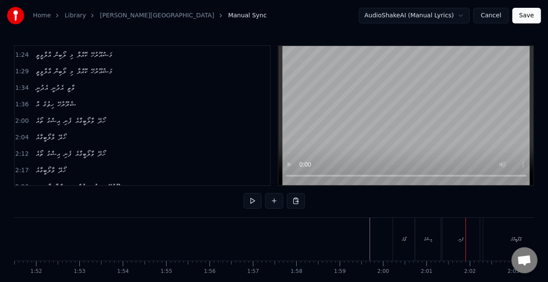
click at [463, 233] on div "ފެނި" at bounding box center [461, 239] width 37 height 43
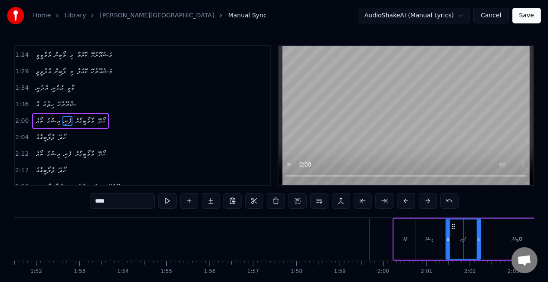
click at [447, 240] on icon at bounding box center [448, 239] width 3 height 7
click at [436, 240] on div "އިޝްގު" at bounding box center [429, 239] width 26 height 41
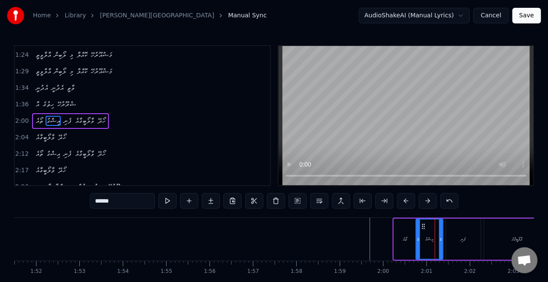
click at [441, 240] on circle at bounding box center [441, 240] width 0 height 0
click at [394, 238] on div "ތޯއެ" at bounding box center [405, 239] width 23 height 41
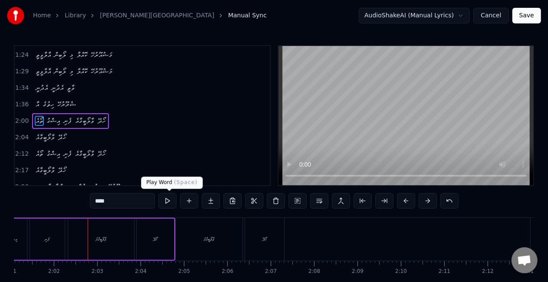
scroll to position [0, 5274]
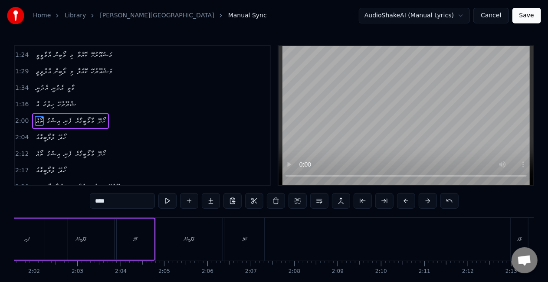
click at [94, 243] on div "ވާލޯބީގާއެ" at bounding box center [81, 239] width 66 height 41
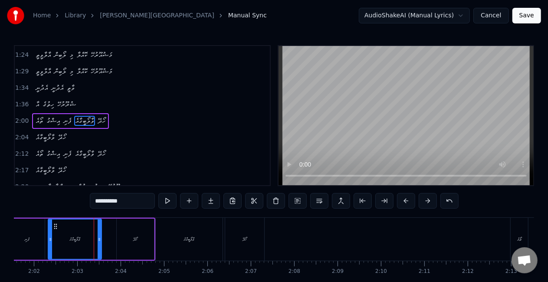
drag, startPoint x: 113, startPoint y: 240, endPoint x: 100, endPoint y: 240, distance: 12.6
click at [100, 240] on icon at bounding box center [99, 239] width 3 height 7
drag, startPoint x: 49, startPoint y: 241, endPoint x: 40, endPoint y: 233, distance: 12.0
click at [39, 233] on div at bounding box center [37, 239] width 3 height 39
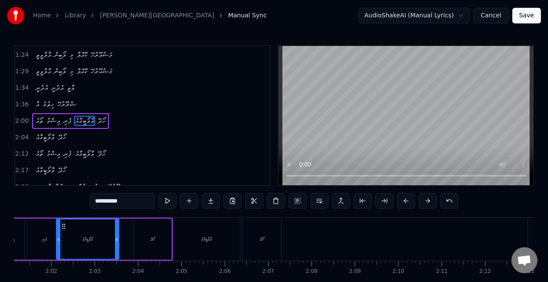
click at [44, 230] on div "ފެނި" at bounding box center [44, 239] width 35 height 41
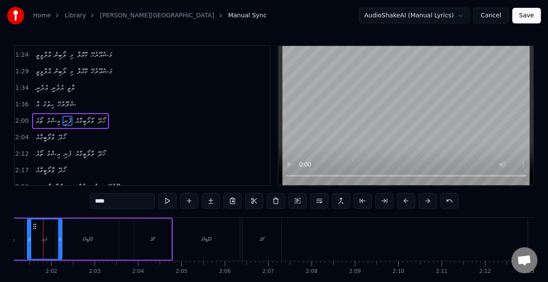
scroll to position [0, 5243]
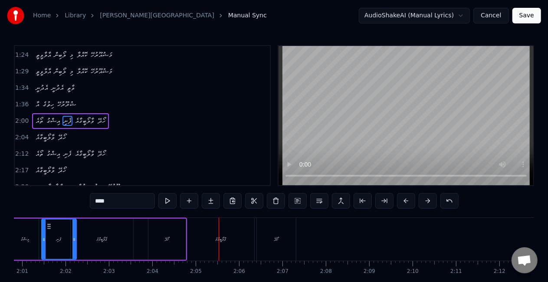
click at [211, 222] on div "ވާލޯބީގާއެ" at bounding box center [220, 239] width 67 height 43
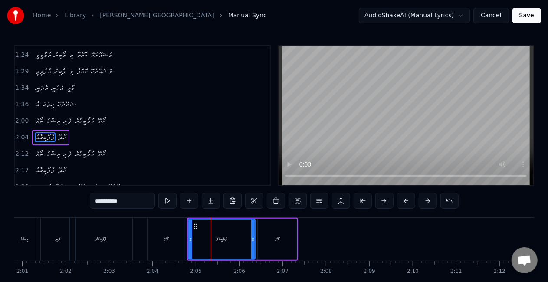
scroll to position [246, 0]
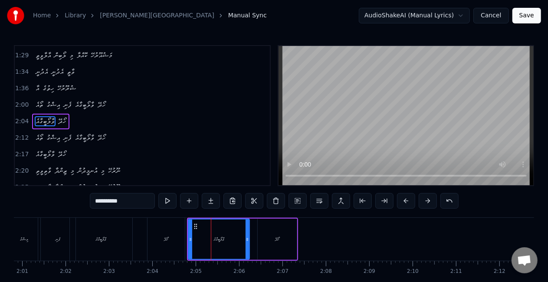
drag, startPoint x: 252, startPoint y: 241, endPoint x: 246, endPoint y: 241, distance: 5.6
click at [246, 241] on icon at bounding box center [247, 239] width 3 height 7
drag, startPoint x: 191, startPoint y: 239, endPoint x: 162, endPoint y: 234, distance: 28.5
click at [162, 234] on div at bounding box center [161, 239] width 3 height 39
click at [151, 234] on div "ހޯދޭ" at bounding box center [166, 239] width 37 height 43
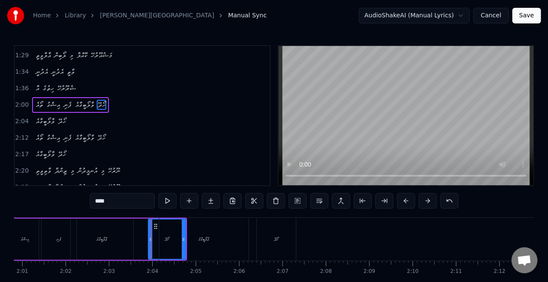
scroll to position [230, 0]
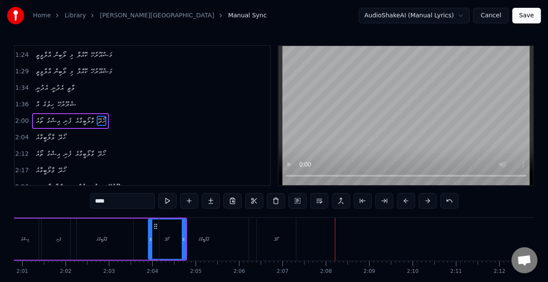
click at [206, 237] on div "ވާލޯބީގާއެ" at bounding box center [204, 239] width 11 height 7
type input "**********"
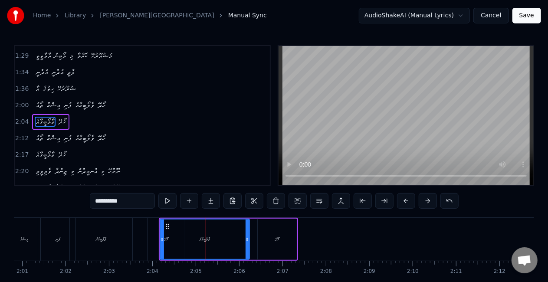
scroll to position [246, 0]
drag, startPoint x: 247, startPoint y: 241, endPoint x: 241, endPoint y: 238, distance: 6.6
click at [241, 238] on icon at bounding box center [241, 239] width 3 height 7
click at [140, 242] on div "ތޯއެ އިޝްގު ފެނި ވާލޯބީގާއެ ހޯދޭ" at bounding box center [87, 239] width 199 height 43
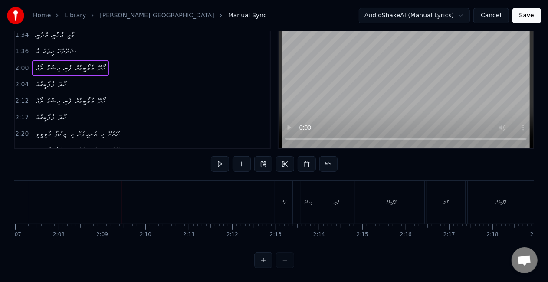
scroll to position [0, 5580]
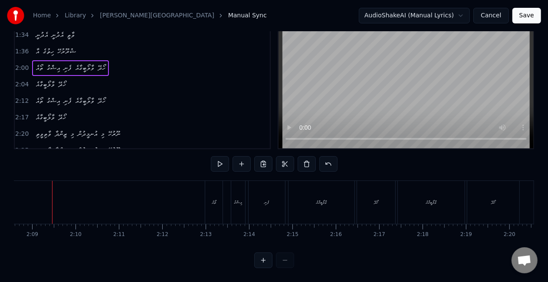
click at [218, 204] on div "ތޯއެ" at bounding box center [213, 202] width 17 height 43
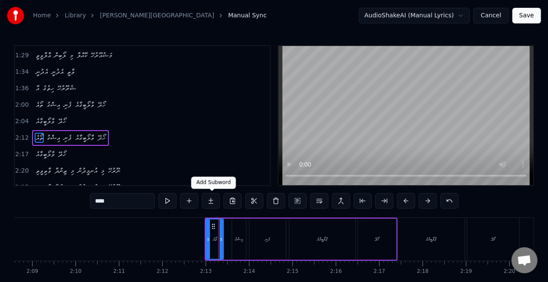
scroll to position [262, 0]
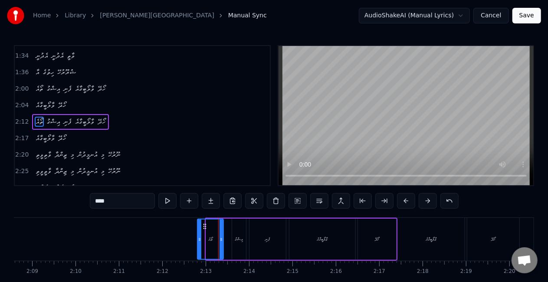
drag, startPoint x: 207, startPoint y: 238, endPoint x: 214, endPoint y: 234, distance: 8.0
click at [200, 234] on div at bounding box center [199, 239] width 3 height 39
click at [224, 239] on icon at bounding box center [223, 239] width 3 height 7
click at [234, 240] on div "އިޝްގު" at bounding box center [239, 239] width 14 height 41
type input "******"
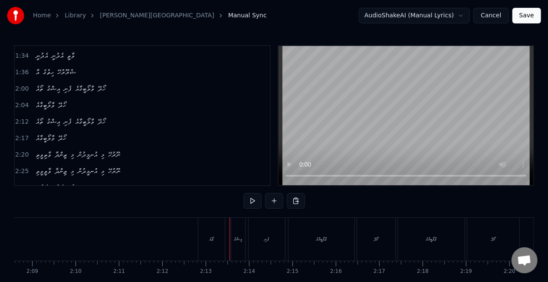
click at [235, 237] on div "އިޝްގު" at bounding box center [238, 239] width 8 height 7
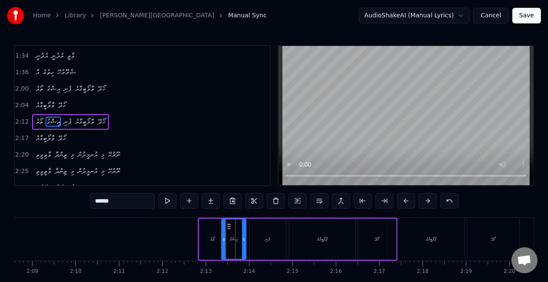
drag, startPoint x: 233, startPoint y: 239, endPoint x: 227, endPoint y: 237, distance: 6.9
click at [225, 238] on icon at bounding box center [223, 239] width 3 height 7
click at [247, 239] on icon at bounding box center [245, 239] width 3 height 7
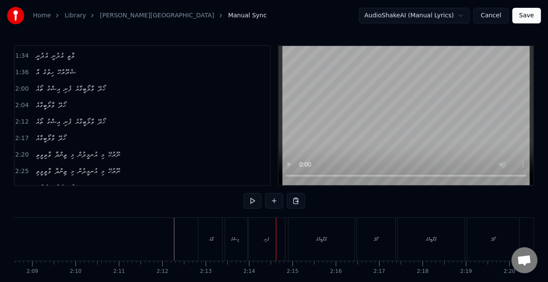
drag, startPoint x: 271, startPoint y: 230, endPoint x: 265, endPoint y: 233, distance: 6.4
click at [271, 231] on div "ފެނި" at bounding box center [267, 239] width 36 height 43
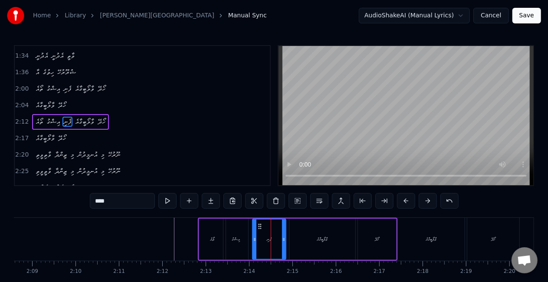
click at [255, 240] on icon at bounding box center [254, 239] width 3 height 7
click at [244, 238] on div "އިޝްގު" at bounding box center [235, 239] width 25 height 41
type input "******"
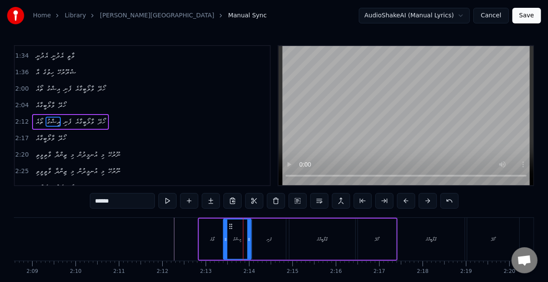
click at [250, 239] on icon at bounding box center [248, 239] width 3 height 7
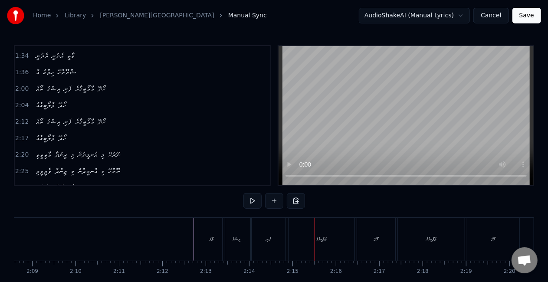
click at [317, 237] on div "ވާލޯބީގާއެ" at bounding box center [321, 239] width 11 height 7
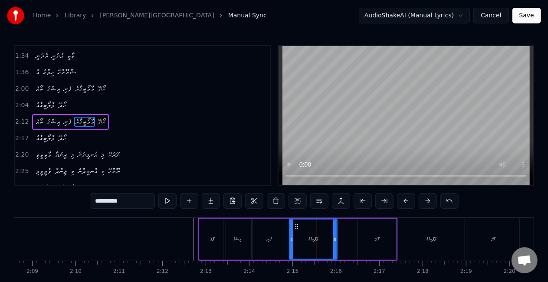
drag, startPoint x: 353, startPoint y: 241, endPoint x: 335, endPoint y: 238, distance: 18.5
click at [335, 238] on icon at bounding box center [334, 239] width 3 height 7
drag, startPoint x: 292, startPoint y: 239, endPoint x: 274, endPoint y: 232, distance: 18.9
click at [274, 231] on div at bounding box center [274, 239] width 3 height 39
click at [260, 233] on div "ފެނި" at bounding box center [269, 239] width 33 height 41
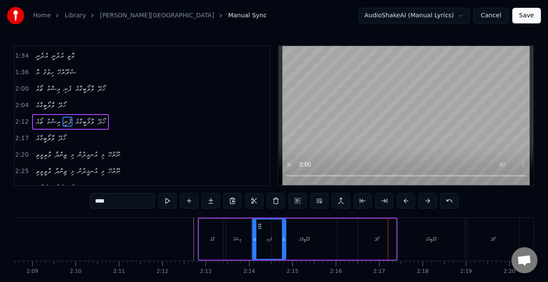
click at [386, 228] on div "ހޯދޭ" at bounding box center [377, 239] width 38 height 41
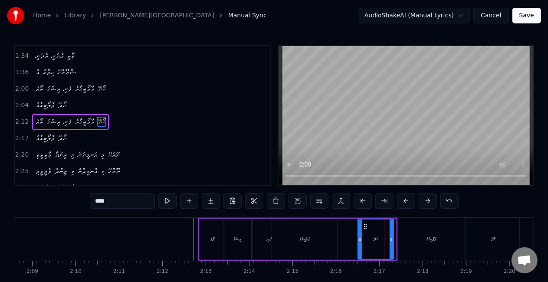
drag, startPoint x: 393, startPoint y: 241, endPoint x: 388, endPoint y: 239, distance: 6.0
click at [390, 239] on icon at bounding box center [391, 239] width 3 height 7
click at [357, 239] on icon at bounding box center [357, 239] width 3 height 7
click at [305, 237] on div "ވާލޯބީގާއެ" at bounding box center [304, 239] width 11 height 7
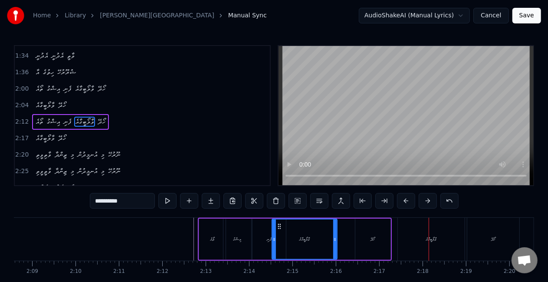
click at [408, 234] on div "ވާލޯބީގާއެ" at bounding box center [431, 239] width 67 height 43
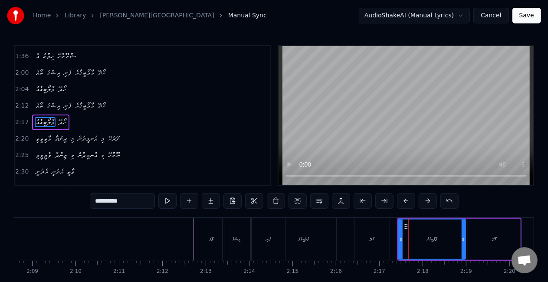
scroll to position [279, 0]
drag, startPoint x: 463, startPoint y: 242, endPoint x: 442, endPoint y: 240, distance: 20.9
click at [442, 241] on icon at bounding box center [441, 239] width 3 height 7
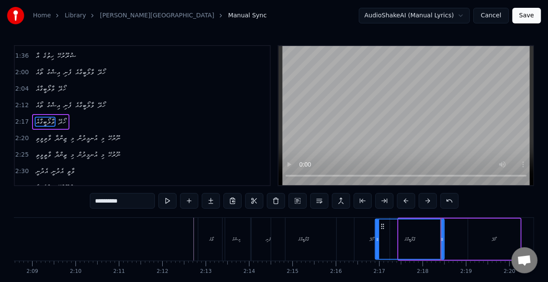
drag, startPoint x: 400, startPoint y: 243, endPoint x: 377, endPoint y: 239, distance: 23.3
click at [377, 239] on div at bounding box center [377, 239] width 3 height 39
click at [333, 233] on div "ވާލޯބީގާއެ" at bounding box center [303, 239] width 65 height 43
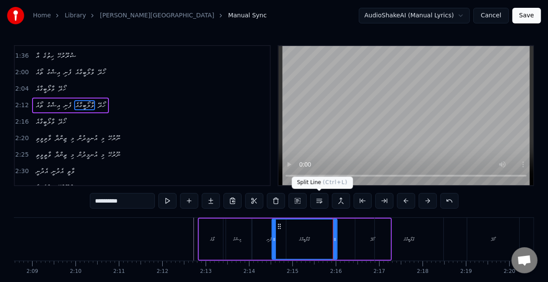
scroll to position [262, 0]
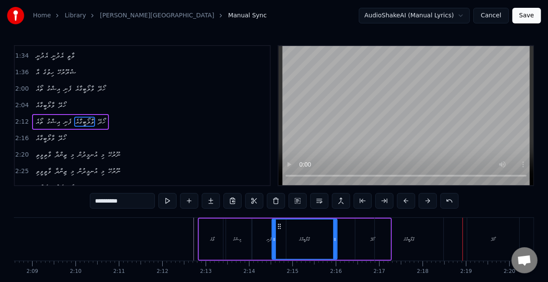
click at [390, 233] on div "ވާލޯބީގާއެ" at bounding box center [409, 239] width 69 height 43
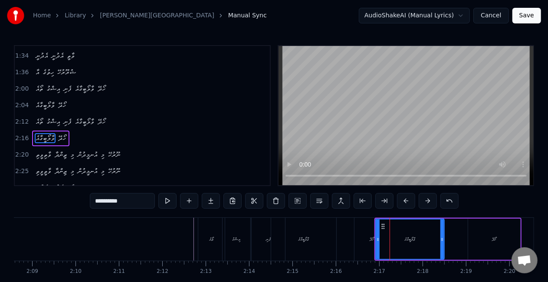
scroll to position [279, 0]
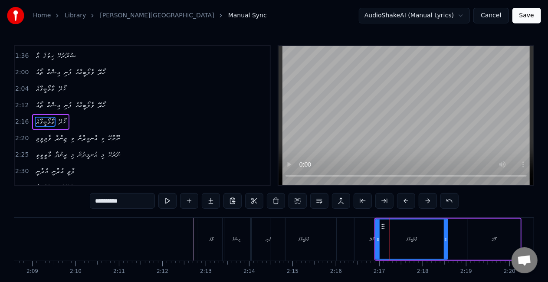
click at [445, 239] on icon at bounding box center [445, 239] width 3 height 7
click at [381, 233] on div at bounding box center [380, 239] width 3 height 39
click at [356, 231] on div "ހޯދޭ" at bounding box center [372, 239] width 35 height 43
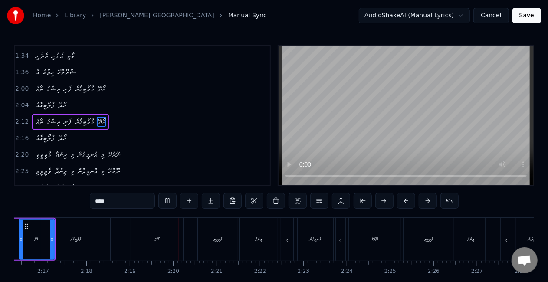
scroll to position [0, 6014]
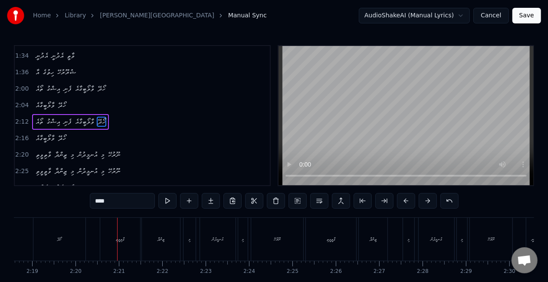
click at [117, 238] on div "ވާތިވީތި" at bounding box center [120, 239] width 9 height 7
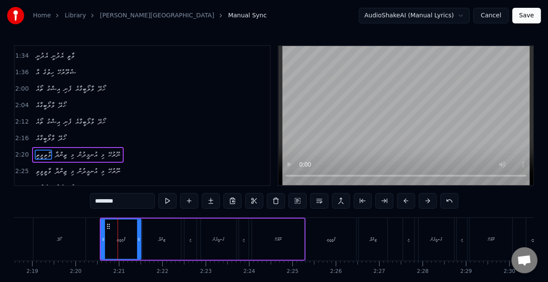
scroll to position [295, 0]
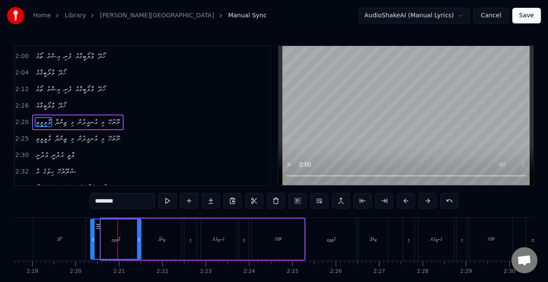
drag, startPoint x: 102, startPoint y: 240, endPoint x: 91, endPoint y: 237, distance: 10.8
click at [91, 237] on icon at bounding box center [92, 239] width 3 height 7
drag, startPoint x: 82, startPoint y: 240, endPoint x: 87, endPoint y: 238, distance: 4.7
click at [82, 240] on div "ހޯދޭ" at bounding box center [59, 239] width 52 height 43
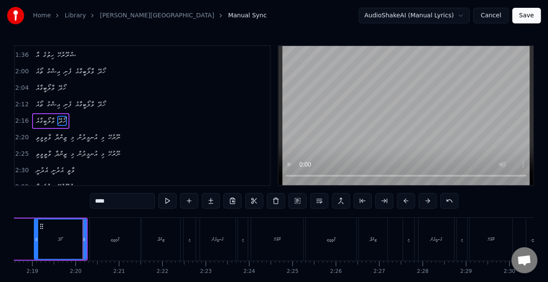
scroll to position [279, 0]
click at [172, 240] on div "ޒިންދާ" at bounding box center [161, 239] width 38 height 43
type input "******"
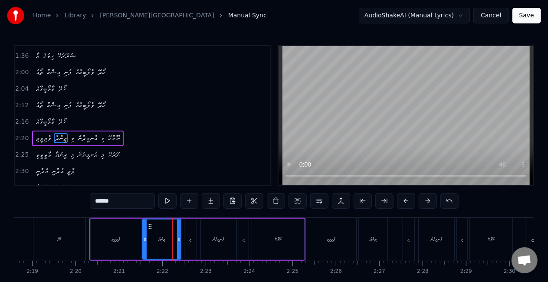
scroll to position [295, 0]
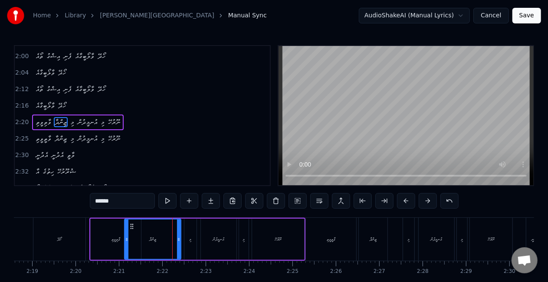
drag, startPoint x: 145, startPoint y: 236, endPoint x: 127, endPoint y: 230, distance: 19.2
click at [127, 230] on div at bounding box center [126, 239] width 3 height 39
click at [126, 233] on div at bounding box center [126, 239] width 0 height 43
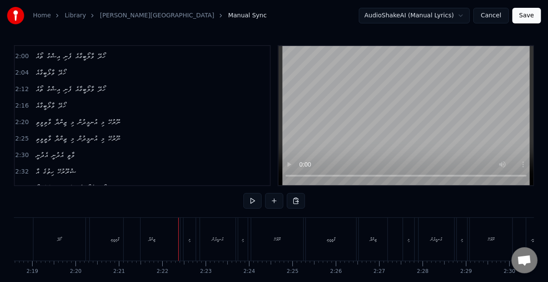
drag, startPoint x: 161, startPoint y: 243, endPoint x: 176, endPoint y: 240, distance: 15.5
click at [161, 243] on div "ޒިންދާ" at bounding box center [152, 239] width 56 height 43
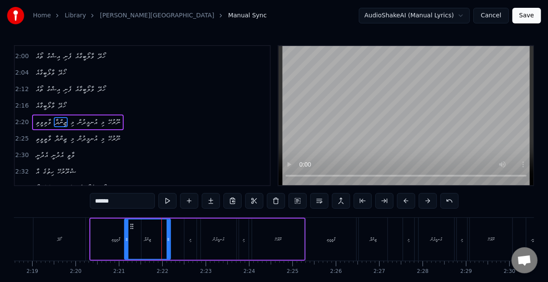
drag, startPoint x: 178, startPoint y: 237, endPoint x: 168, endPoint y: 232, distance: 11.6
click at [168, 232] on div at bounding box center [168, 239] width 3 height 39
click at [123, 233] on div "ވާތިވީތި" at bounding box center [116, 239] width 50 height 41
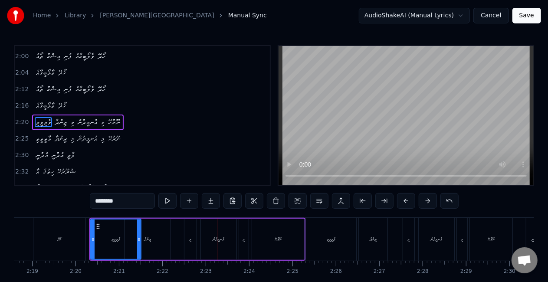
click at [193, 241] on div "މި" at bounding box center [190, 239] width 12 height 41
type input "**"
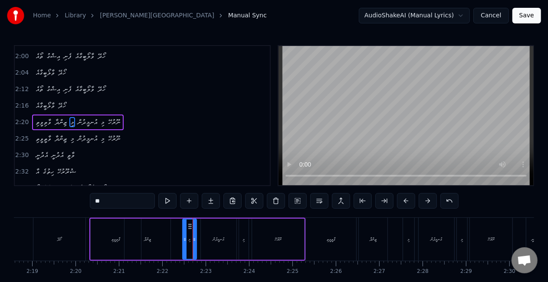
click at [184, 239] on icon at bounding box center [184, 239] width 3 height 7
click at [198, 239] on icon at bounding box center [197, 239] width 3 height 7
click at [171, 240] on div "ވާތިވީތި ޒިންދާ މި އުނމީދުން މި ނޫރުހޭ" at bounding box center [197, 239] width 216 height 43
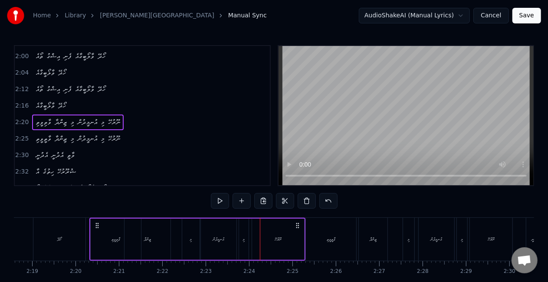
click at [207, 240] on div "އުނމީދުން" at bounding box center [219, 239] width 36 height 41
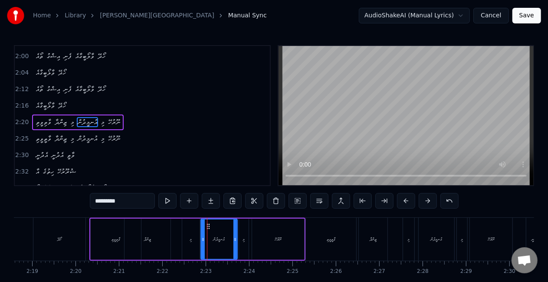
click at [236, 237] on icon at bounding box center [234, 239] width 3 height 7
click at [199, 237] on icon at bounding box center [200, 239] width 3 height 7
click at [187, 236] on div "މި" at bounding box center [190, 239] width 17 height 41
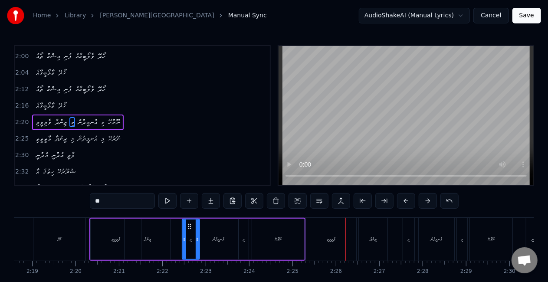
click at [325, 239] on div "ވާތީވީތި" at bounding box center [331, 239] width 50 height 43
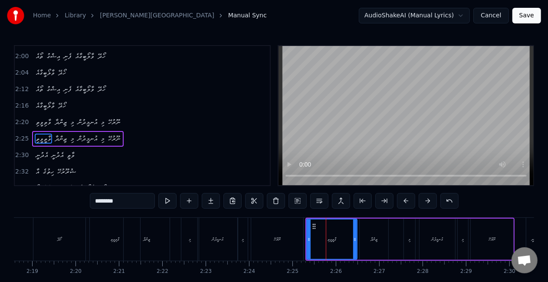
scroll to position [311, 0]
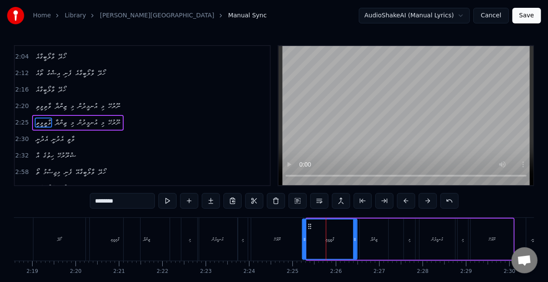
drag, startPoint x: 309, startPoint y: 237, endPoint x: 305, endPoint y: 235, distance: 5.1
click at [305, 235] on div at bounding box center [304, 239] width 3 height 39
click at [284, 235] on div "ނޫރުހޭ" at bounding box center [277, 239] width 52 height 43
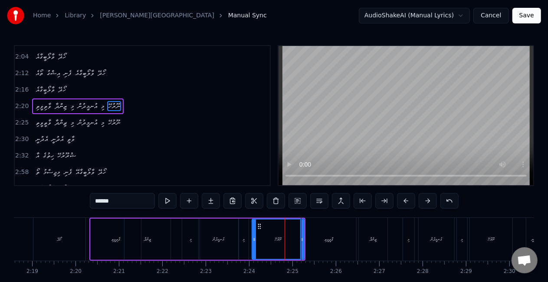
scroll to position [295, 0]
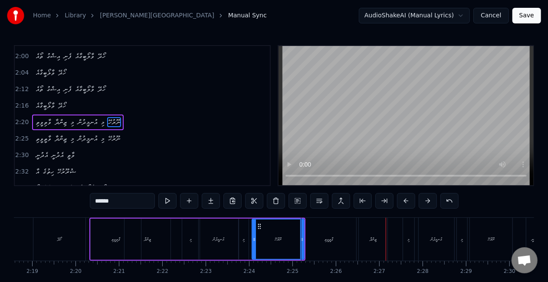
click at [366, 234] on div "ޒިންދާ" at bounding box center [373, 239] width 29 height 43
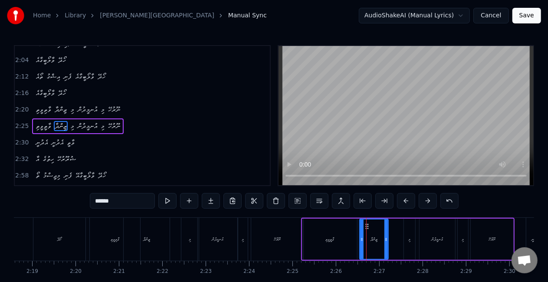
scroll to position [311, 0]
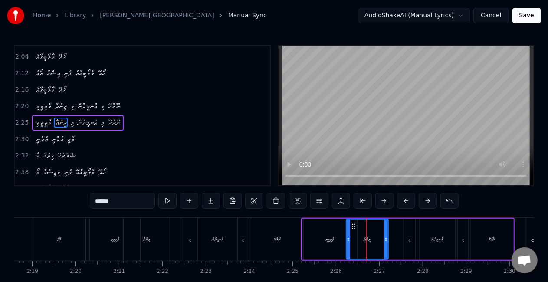
drag, startPoint x: 361, startPoint y: 237, endPoint x: 347, endPoint y: 236, distance: 13.5
click at [347, 236] on icon at bounding box center [348, 239] width 3 height 7
click at [384, 236] on icon at bounding box center [382, 239] width 3 height 7
drag, startPoint x: 349, startPoint y: 236, endPoint x: 343, endPoint y: 234, distance: 6.5
click at [343, 234] on div at bounding box center [342, 239] width 3 height 39
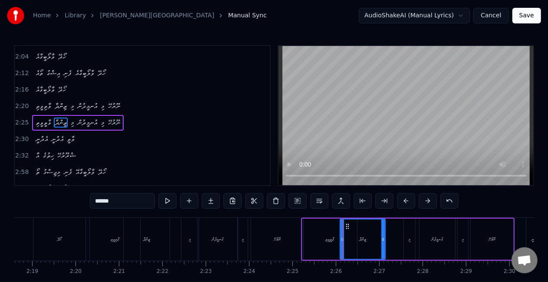
click at [335, 233] on div "ވާތީވީތި" at bounding box center [329, 239] width 55 height 41
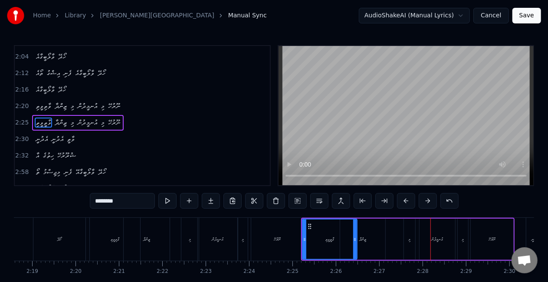
click at [406, 242] on div "މި" at bounding box center [409, 239] width 11 height 41
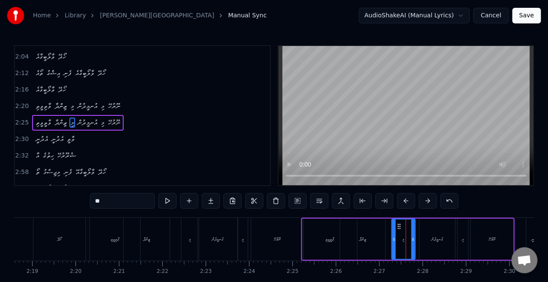
drag, startPoint x: 405, startPoint y: 242, endPoint x: 393, endPoint y: 240, distance: 12.9
click at [393, 240] on icon at bounding box center [393, 239] width 3 height 7
click at [414, 240] on icon at bounding box center [415, 239] width 3 height 7
click at [367, 241] on div "ޒިންދާ" at bounding box center [362, 239] width 45 height 41
type input "******"
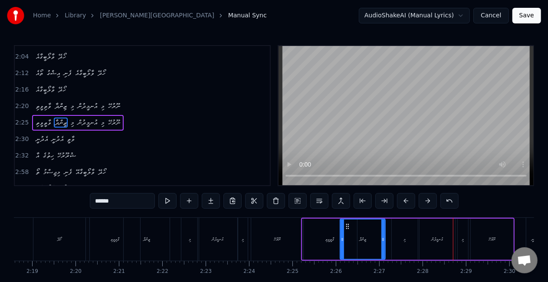
click at [389, 242] on div "ވާތީވީތި ޒިންދާ މި އުނމީދުން މި ނޫރުހޭ" at bounding box center [408, 239] width 214 height 43
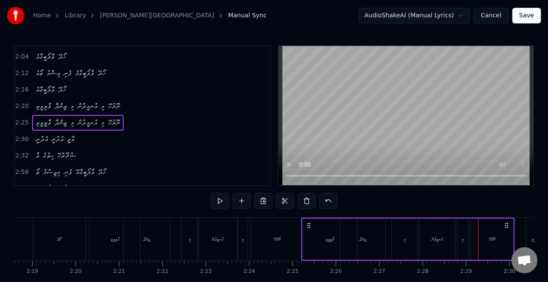
click at [441, 227] on div "އުނމީދުން" at bounding box center [438, 239] width 36 height 41
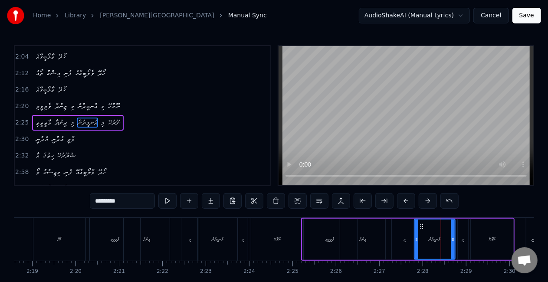
drag, startPoint x: 421, startPoint y: 242, endPoint x: 416, endPoint y: 239, distance: 6.3
click at [416, 239] on icon at bounding box center [416, 239] width 3 height 7
click at [383, 239] on div "ޒިންދާ" at bounding box center [362, 239] width 45 height 41
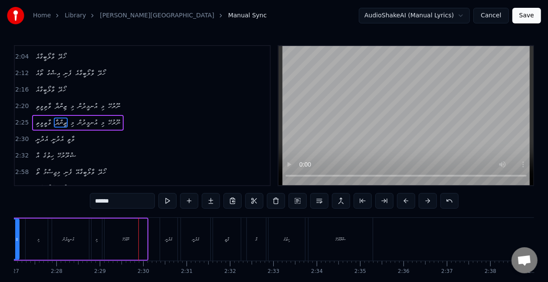
scroll to position [0, 6451]
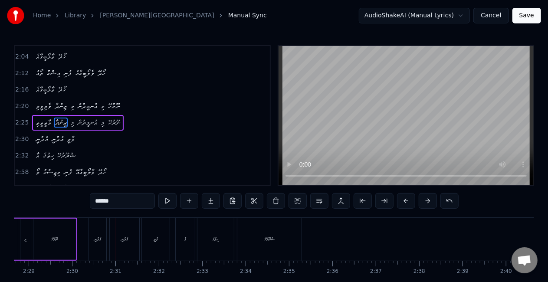
click at [98, 240] on div "އެދުނީ" at bounding box center [97, 239] width 7 height 7
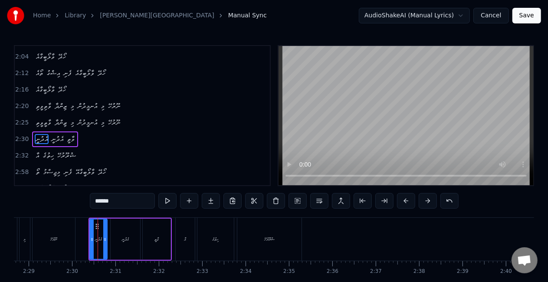
scroll to position [327, 0]
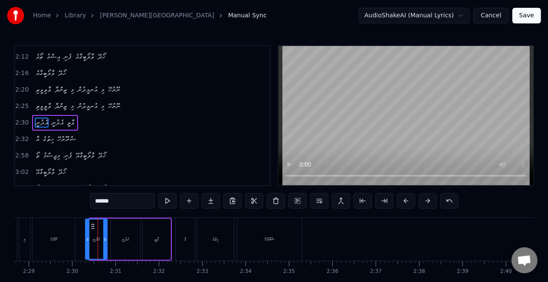
drag, startPoint x: 90, startPoint y: 238, endPoint x: 86, endPoint y: 235, distance: 5.3
click at [86, 235] on div at bounding box center [87, 239] width 3 height 39
drag, startPoint x: 105, startPoint y: 237, endPoint x: 121, endPoint y: 237, distance: 16.1
click at [109, 237] on icon at bounding box center [108, 239] width 3 height 7
click at [123, 238] on div "އެދުނީ" at bounding box center [125, 239] width 7 height 7
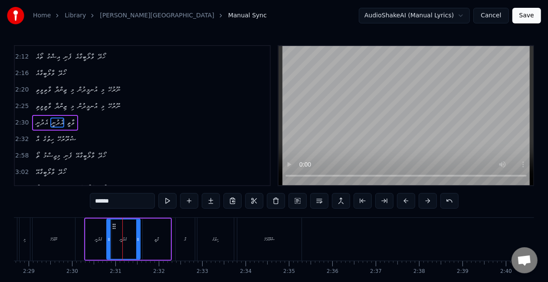
drag, startPoint x: 113, startPoint y: 238, endPoint x: 108, endPoint y: 234, distance: 5.8
click at [108, 234] on div at bounding box center [108, 239] width 3 height 39
click at [89, 240] on div "އެދުނީ" at bounding box center [98, 239] width 26 height 41
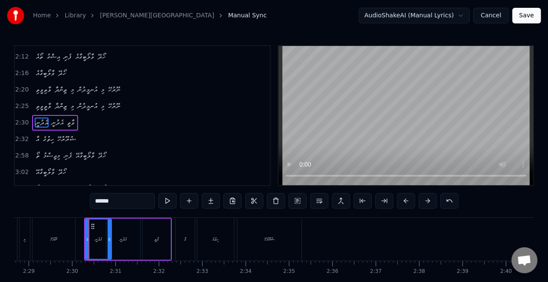
click at [86, 239] on icon at bounding box center [87, 239] width 3 height 7
click at [72, 230] on div "ނޫރުހޭ" at bounding box center [54, 239] width 43 height 43
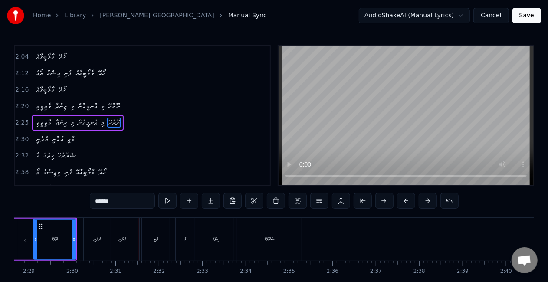
drag, startPoint x: 127, startPoint y: 239, endPoint x: 123, endPoint y: 233, distance: 6.5
click at [126, 238] on div "އެދުނީ" at bounding box center [122, 239] width 7 height 7
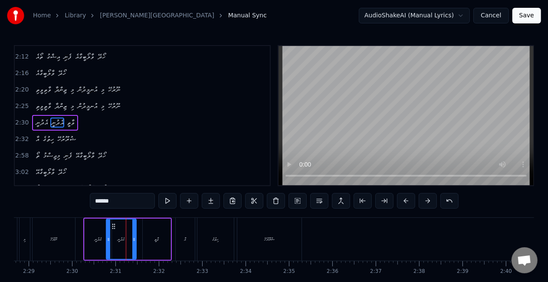
drag, startPoint x: 138, startPoint y: 235, endPoint x: 133, endPoint y: 232, distance: 5.9
click at [133, 232] on div at bounding box center [133, 239] width 3 height 39
click at [75, 238] on div "ނޫރުހޭ" at bounding box center [53, 239] width 43 height 43
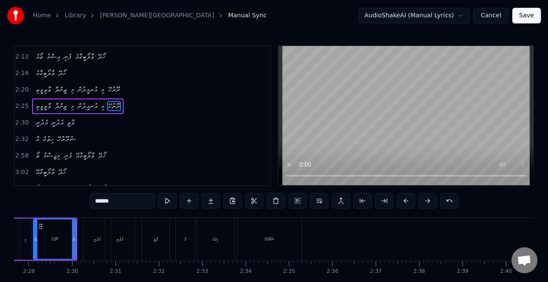
scroll to position [311, 0]
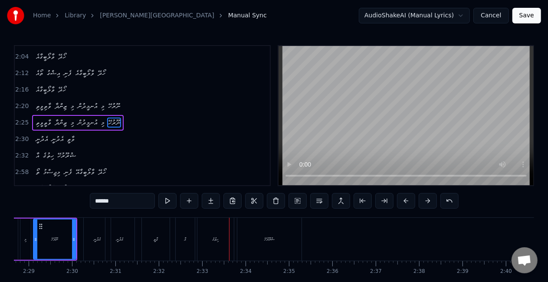
click at [212, 230] on div "ހިތުގެ" at bounding box center [215, 239] width 36 height 43
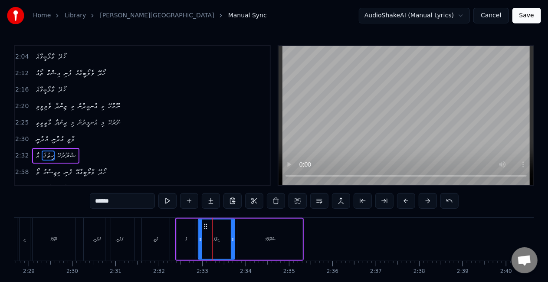
scroll to position [343, 0]
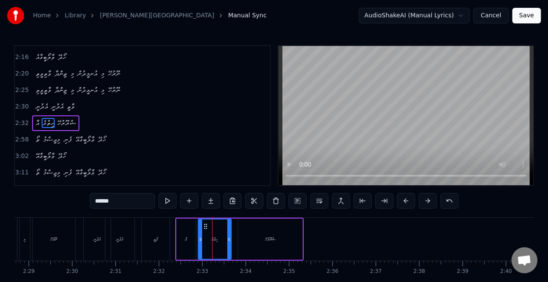
drag, startPoint x: 232, startPoint y: 239, endPoint x: 228, endPoint y: 235, distance: 5.2
click at [228, 235] on div at bounding box center [228, 239] width 3 height 39
click at [191, 237] on div "އާ" at bounding box center [186, 239] width 19 height 41
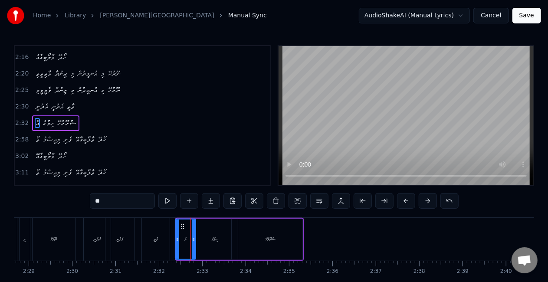
click at [177, 235] on div at bounding box center [177, 239] width 3 height 39
click at [196, 236] on div at bounding box center [196, 239] width 3 height 39
click at [168, 239] on div "ވާތީ" at bounding box center [156, 239] width 28 height 43
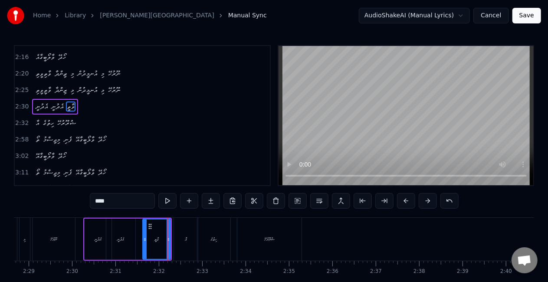
scroll to position [327, 0]
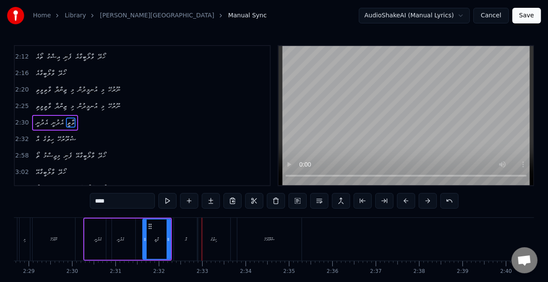
click at [187, 236] on div "އާ" at bounding box center [186, 239] width 24 height 43
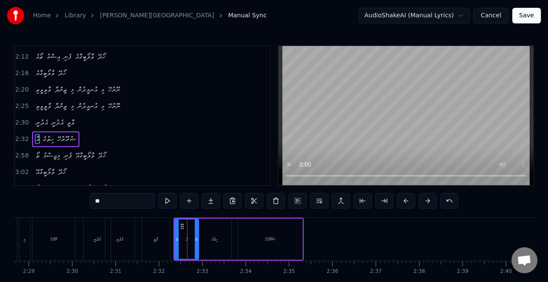
scroll to position [343, 0]
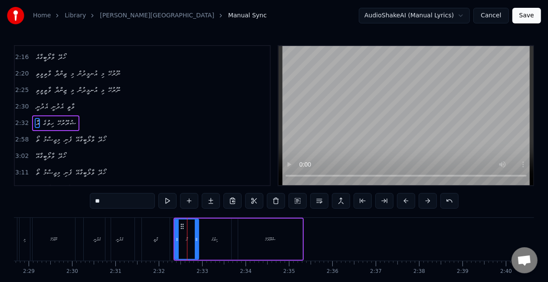
drag, startPoint x: 126, startPoint y: 202, endPoint x: 94, endPoint y: 194, distance: 33.3
click at [94, 194] on input "**" at bounding box center [122, 201] width 65 height 16
click at [198, 232] on div at bounding box center [197, 239] width 3 height 39
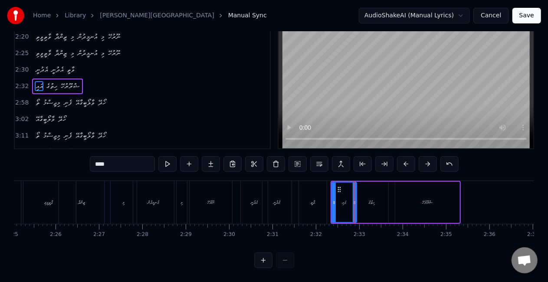
scroll to position [0, 6282]
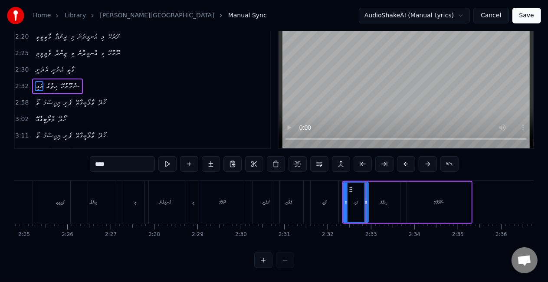
click at [263, 199] on div "އެދުނީ" at bounding box center [266, 202] width 7 height 7
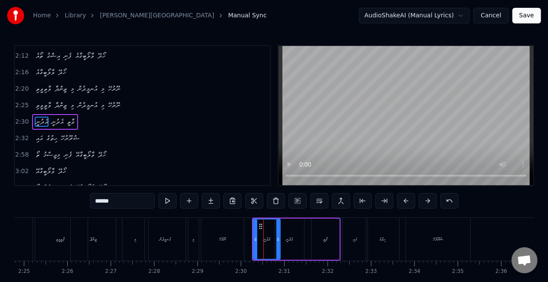
scroll to position [327, 0]
click at [375, 231] on div "ހިތުގެ" at bounding box center [382, 239] width 33 height 43
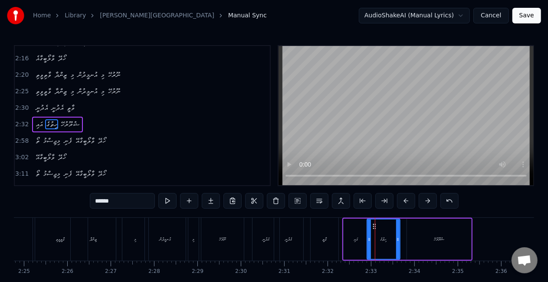
scroll to position [343, 0]
drag, startPoint x: 397, startPoint y: 240, endPoint x: 392, endPoint y: 238, distance: 4.5
click at [392, 238] on icon at bounding box center [393, 239] width 3 height 7
drag, startPoint x: 333, startPoint y: 237, endPoint x: 333, endPoint y: 228, distance: 9.1
click at [334, 237] on div "ވާތީ" at bounding box center [325, 239] width 28 height 43
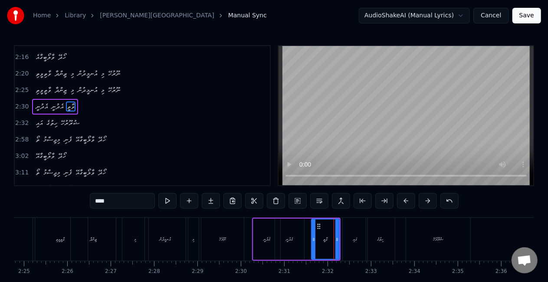
scroll to position [327, 0]
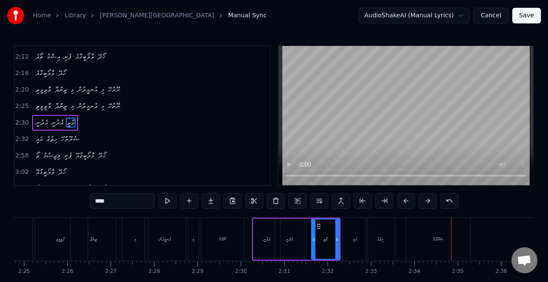
drag, startPoint x: 422, startPoint y: 220, endPoint x: 456, endPoint y: 229, distance: 35.1
click at [422, 220] on div "ޝުރޫރުހޭ" at bounding box center [438, 239] width 64 height 43
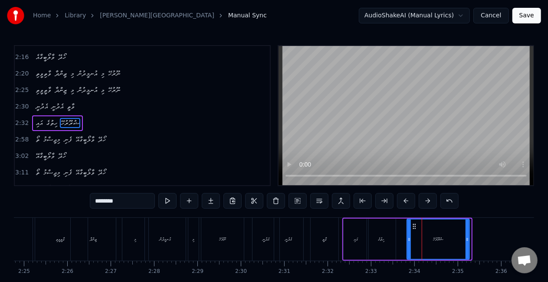
click at [466, 230] on div at bounding box center [467, 239] width 3 height 39
click at [406, 242] on div at bounding box center [406, 239] width 3 height 39
click at [379, 239] on div "ހިތުގެ" at bounding box center [381, 239] width 7 height 7
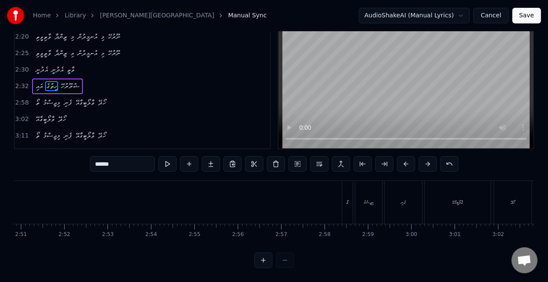
scroll to position [0, 7385]
click at [379, 201] on div "ތޯ" at bounding box center [376, 202] width 10 height 43
type input "**"
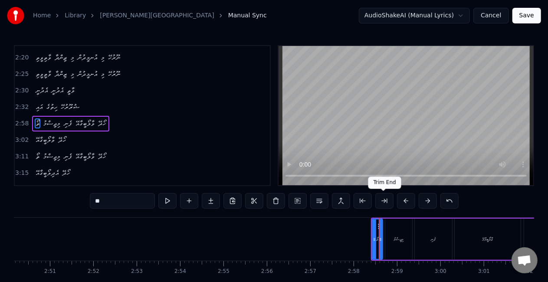
scroll to position [359, 0]
drag, startPoint x: 374, startPoint y: 246, endPoint x: 368, endPoint y: 242, distance: 6.6
click at [368, 242] on div at bounding box center [368, 239] width 3 height 39
click at [382, 239] on circle at bounding box center [382, 239] width 0 height 0
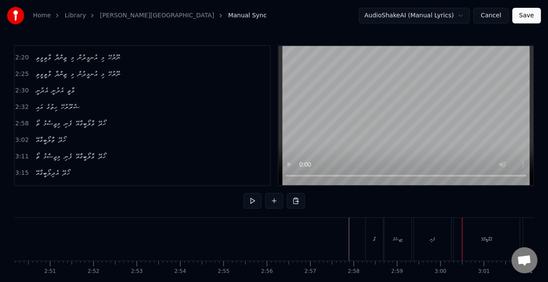
click at [371, 231] on div "ތޯ" at bounding box center [374, 239] width 17 height 43
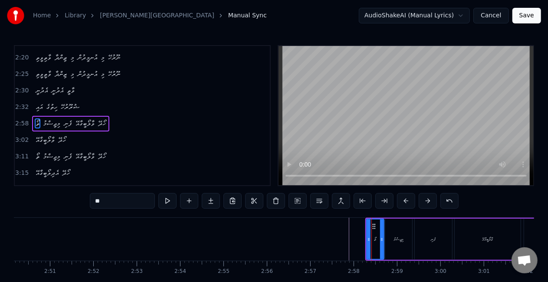
click at [388, 238] on div "މިޖިސްމު" at bounding box center [398, 239] width 27 height 41
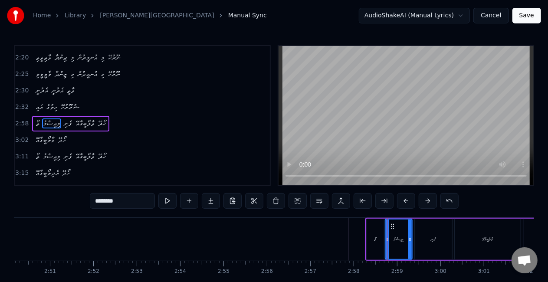
click at [421, 240] on div "ފެނި" at bounding box center [433, 239] width 37 height 41
type input "****"
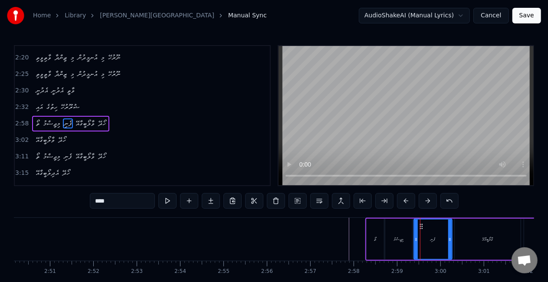
click at [417, 237] on icon at bounding box center [415, 239] width 3 height 7
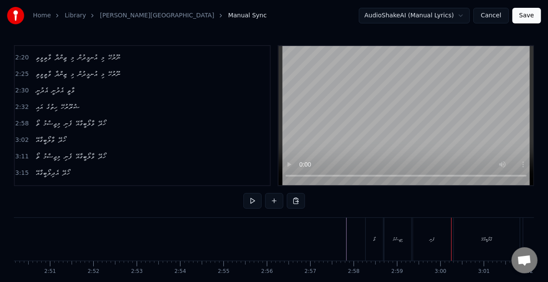
click at [407, 229] on div "މިޖިސްމު" at bounding box center [397, 239] width 27 height 43
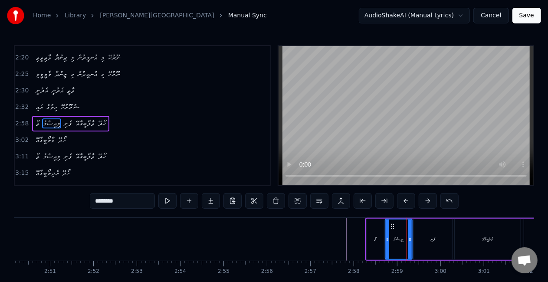
click at [414, 234] on div "ފެނި" at bounding box center [433, 239] width 38 height 41
type input "****"
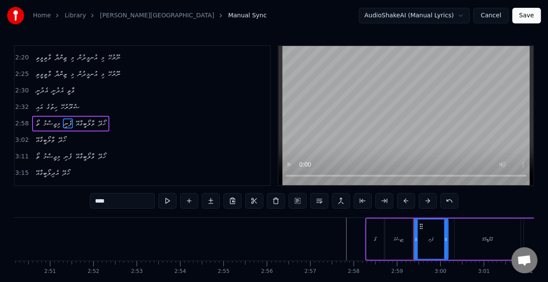
click at [447, 239] on icon at bounding box center [445, 239] width 3 height 7
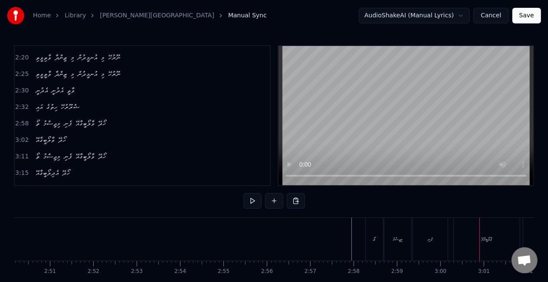
click at [478, 230] on div "ވާލޯބީގާއޭ" at bounding box center [487, 239] width 66 height 43
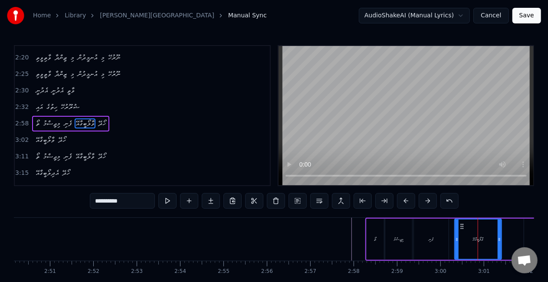
drag, startPoint x: 518, startPoint y: 233, endPoint x: 499, endPoint y: 230, distance: 19.4
click at [499, 230] on div at bounding box center [499, 239] width 3 height 39
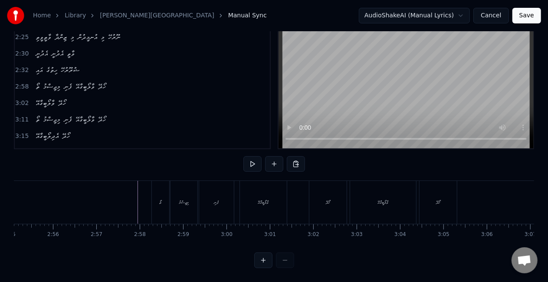
scroll to position [0, 7575]
click at [337, 199] on div "ހޯދޭ" at bounding box center [351, 202] width 37 height 43
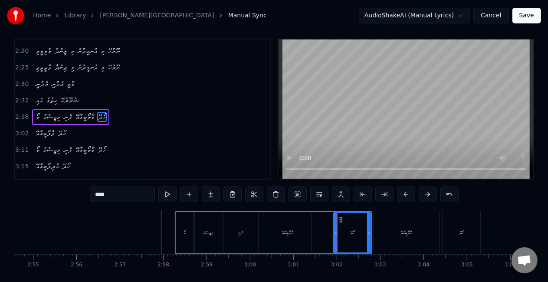
scroll to position [0, 0]
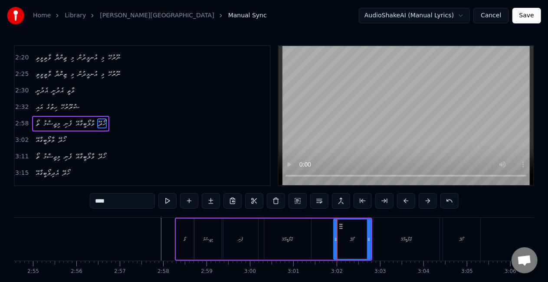
click at [274, 242] on div "ވާލޯބީގާއޭ" at bounding box center [287, 239] width 47 height 41
type input "**********"
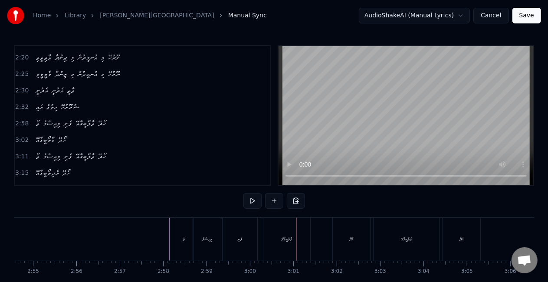
click at [279, 238] on div "ވާލޯބީގާއޭ" at bounding box center [286, 239] width 47 height 43
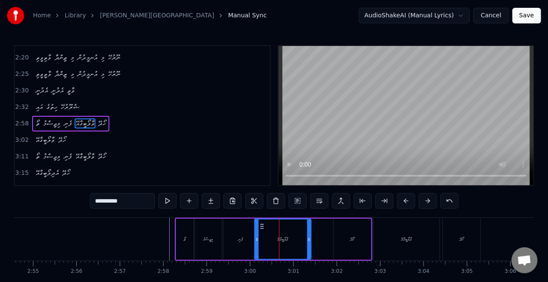
drag, startPoint x: 265, startPoint y: 238, endPoint x: 256, endPoint y: 232, distance: 10.7
click at [256, 232] on div at bounding box center [256, 239] width 3 height 39
click at [242, 234] on div "ފެނި" at bounding box center [240, 239] width 35 height 41
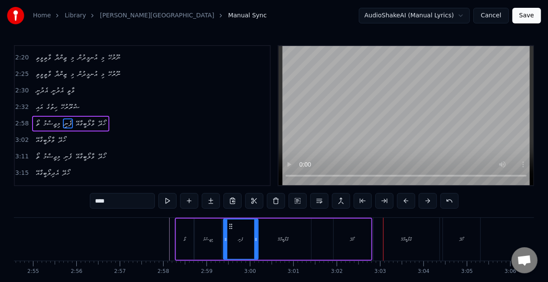
click at [346, 231] on div "ހޯދޭ" at bounding box center [352, 239] width 37 height 41
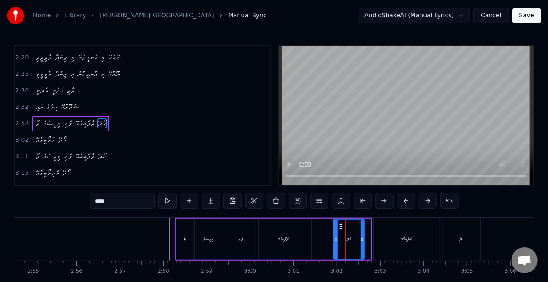
drag, startPoint x: 370, startPoint y: 237, endPoint x: 363, endPoint y: 234, distance: 7.2
click at [363, 234] on div at bounding box center [362, 239] width 3 height 39
click at [337, 239] on icon at bounding box center [335, 239] width 3 height 7
click at [391, 237] on div "ވާލޯބީގާއޭ" at bounding box center [407, 239] width 66 height 43
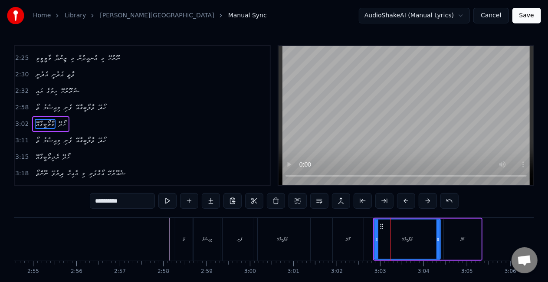
scroll to position [376, 0]
drag, startPoint x: 436, startPoint y: 239, endPoint x: 415, endPoint y: 239, distance: 20.8
click at [415, 239] on icon at bounding box center [414, 239] width 3 height 7
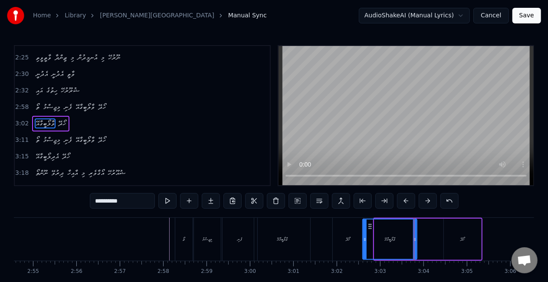
drag, startPoint x: 376, startPoint y: 242, endPoint x: 364, endPoint y: 241, distance: 11.7
click at [364, 241] on icon at bounding box center [364, 239] width 3 height 7
click at [345, 238] on div "ހޯދޭ" at bounding box center [348, 239] width 31 height 43
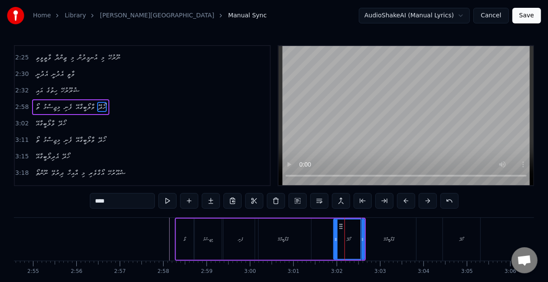
scroll to position [359, 0]
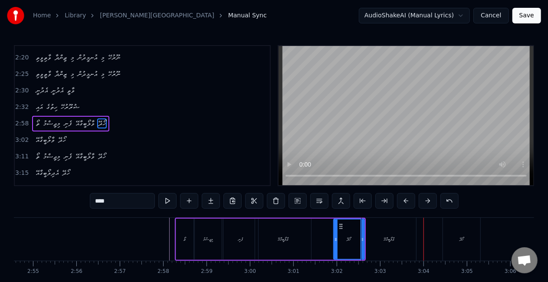
click at [397, 238] on div "ވާލޯބީގާއޭ" at bounding box center [389, 239] width 54 height 43
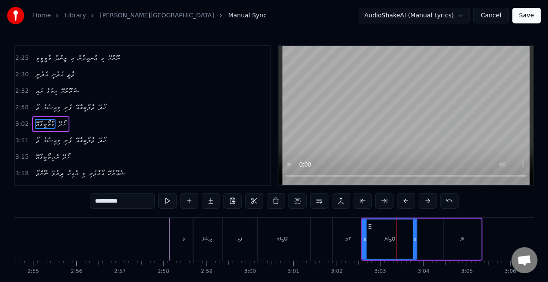
scroll to position [376, 0]
click at [417, 241] on icon at bounding box center [417, 239] width 3 height 7
drag, startPoint x: 354, startPoint y: 240, endPoint x: 345, endPoint y: 224, distance: 17.3
click at [354, 239] on div "ހޯދޭ" at bounding box center [348, 239] width 31 height 43
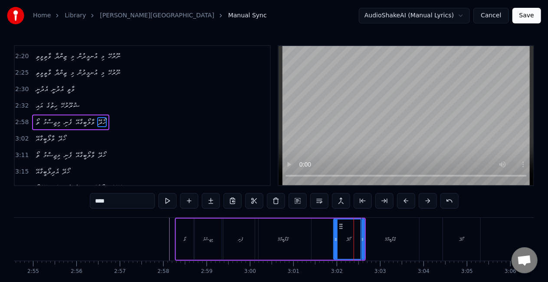
scroll to position [359, 0]
click at [454, 230] on div "ހޯދޭ" at bounding box center [461, 239] width 37 height 43
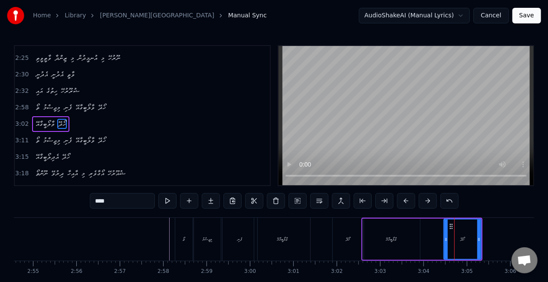
scroll to position [376, 0]
drag, startPoint x: 446, startPoint y: 237, endPoint x: 426, endPoint y: 236, distance: 19.5
click at [437, 234] on div at bounding box center [438, 239] width 3 height 39
click at [406, 239] on div "ވާލޯބީގާއޭ" at bounding box center [391, 239] width 57 height 41
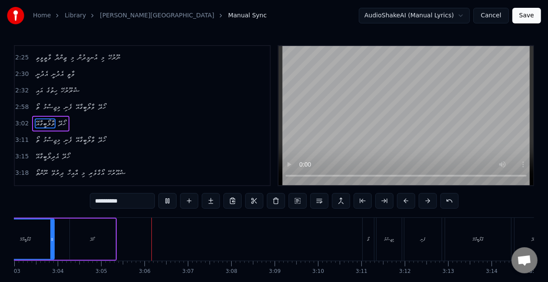
scroll to position [0, 8012]
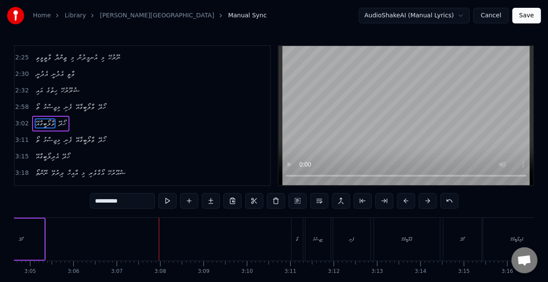
click at [299, 235] on div "ތޯ" at bounding box center [297, 239] width 11 height 43
type input "**"
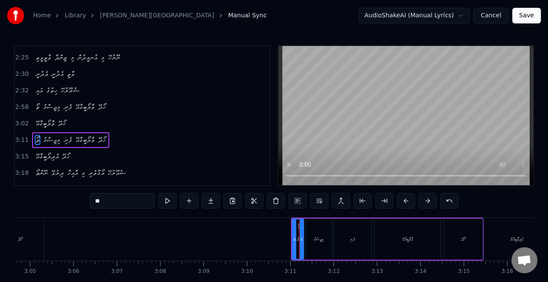
scroll to position [392, 0]
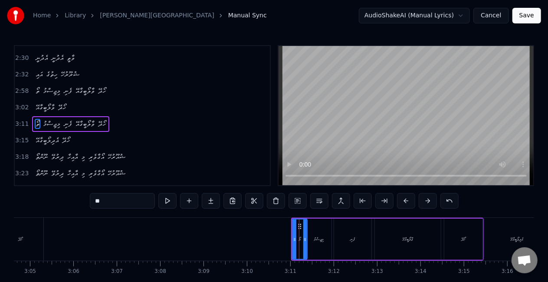
click at [304, 238] on icon at bounding box center [304, 239] width 3 height 7
drag, startPoint x: 295, startPoint y: 238, endPoint x: 288, endPoint y: 236, distance: 6.9
click at [292, 234] on div at bounding box center [291, 239] width 3 height 39
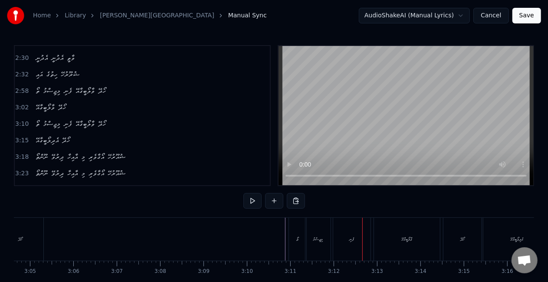
click at [311, 245] on div "މިޖިސްމު" at bounding box center [318, 239] width 25 height 43
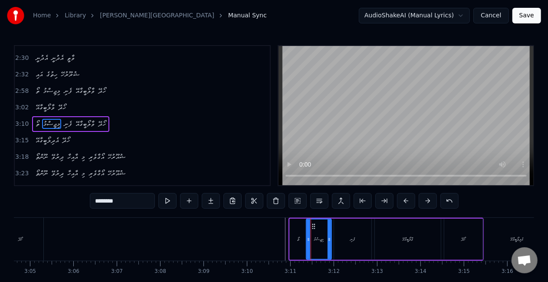
click at [342, 240] on div "ފެނި" at bounding box center [352, 239] width 37 height 41
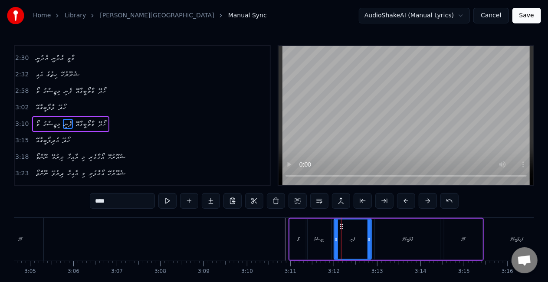
click at [364, 239] on div "ފެނި" at bounding box center [353, 239] width 36 height 39
click at [345, 240] on div "ފެނި" at bounding box center [353, 239] width 36 height 39
click at [330, 240] on div "މިޖިސްމު" at bounding box center [318, 239] width 25 height 41
type input "********"
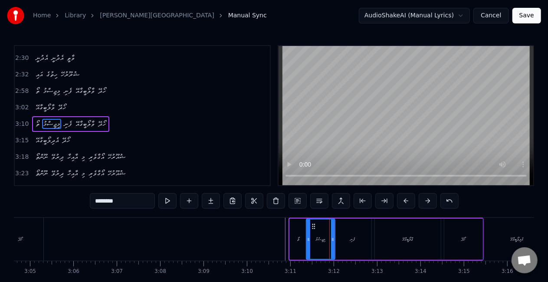
click at [334, 239] on icon at bounding box center [332, 239] width 3 height 7
click at [306, 241] on icon at bounding box center [306, 239] width 3 height 7
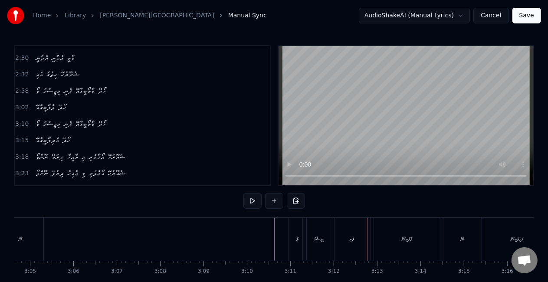
click at [341, 234] on div "ފެނި" at bounding box center [351, 239] width 37 height 43
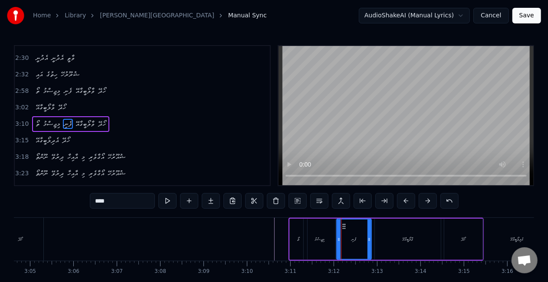
click at [338, 238] on icon at bounding box center [338, 239] width 3 height 7
drag, startPoint x: 312, startPoint y: 236, endPoint x: 297, endPoint y: 201, distance: 37.7
click at [311, 233] on div "މިޖިސްމު" at bounding box center [320, 239] width 32 height 41
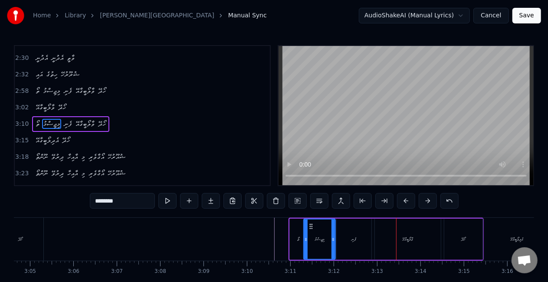
click at [404, 240] on div "ވާލޯބީގާއޭ" at bounding box center [408, 239] width 11 height 7
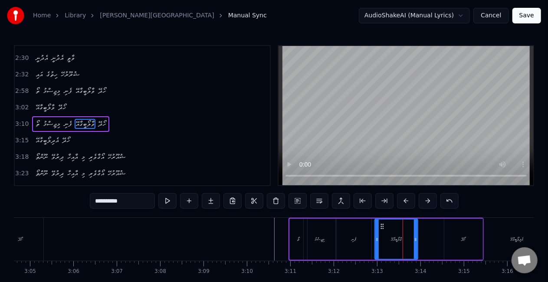
drag, startPoint x: 438, startPoint y: 240, endPoint x: 414, endPoint y: 239, distance: 23.9
click at [414, 239] on icon at bounding box center [415, 239] width 3 height 7
drag, startPoint x: 376, startPoint y: 240, endPoint x: 361, endPoint y: 237, distance: 16.0
click at [361, 237] on icon at bounding box center [359, 239] width 3 height 7
click at [348, 235] on div "ފެނި" at bounding box center [354, 239] width 35 height 41
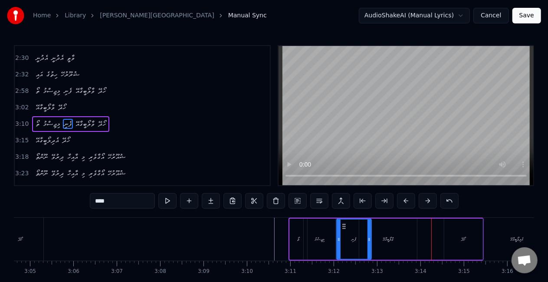
click at [384, 223] on div "ވާލޯބީގާއޭ" at bounding box center [388, 239] width 58 height 41
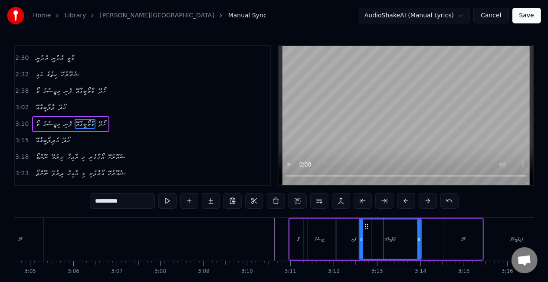
drag, startPoint x: 415, startPoint y: 240, endPoint x: 420, endPoint y: 240, distance: 4.4
click at [420, 240] on icon at bounding box center [418, 239] width 3 height 7
click at [348, 240] on div "ފެނި" at bounding box center [354, 239] width 35 height 41
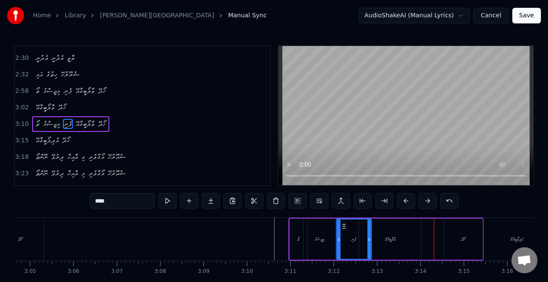
click at [385, 225] on div "ވާލޯބީގާއޭ" at bounding box center [390, 239] width 62 height 41
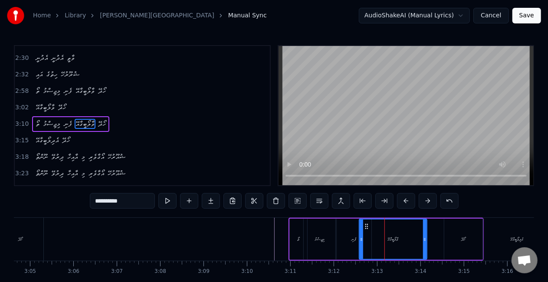
drag, startPoint x: 419, startPoint y: 236, endPoint x: 425, endPoint y: 237, distance: 5.8
click at [425, 237] on icon at bounding box center [424, 239] width 3 height 7
click at [356, 234] on div "ފެނި" at bounding box center [354, 239] width 35 height 41
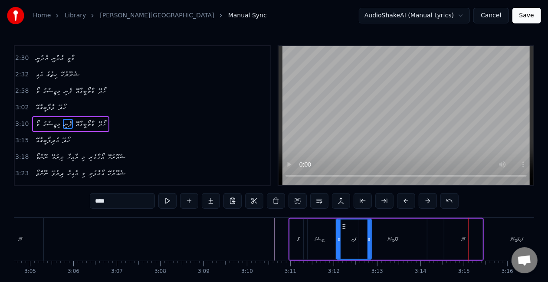
click at [396, 230] on div "ވާލޯބީގާއޭ" at bounding box center [393, 239] width 68 height 41
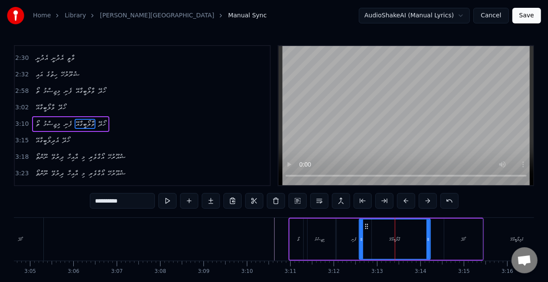
click at [427, 239] on icon at bounding box center [428, 239] width 3 height 7
click at [363, 238] on div "ވާލޯބީގާއޭ" at bounding box center [395, 239] width 70 height 39
click at [292, 153] on video at bounding box center [406, 115] width 255 height 139
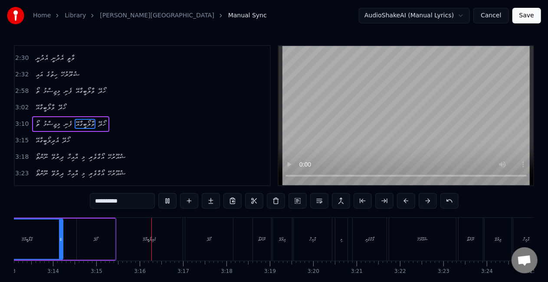
click at [292, 153] on video at bounding box center [406, 115] width 255 height 139
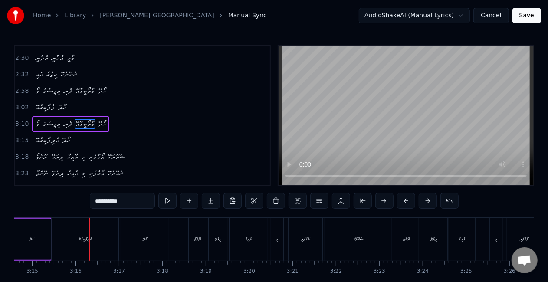
scroll to position [0, 8453]
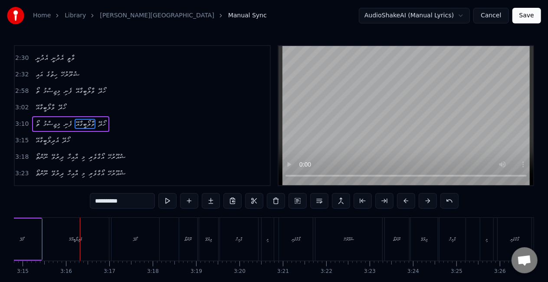
click at [54, 240] on div "އެދިލޯބީގާއޭ" at bounding box center [75, 239] width 67 height 43
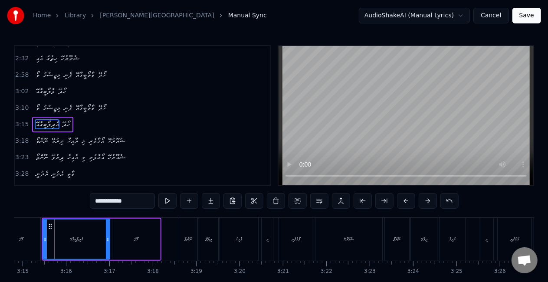
scroll to position [0, 8450]
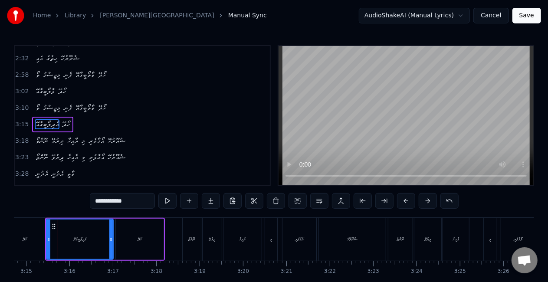
click at [31, 241] on div "ހޯދޭ" at bounding box center [25, 239] width 38 height 43
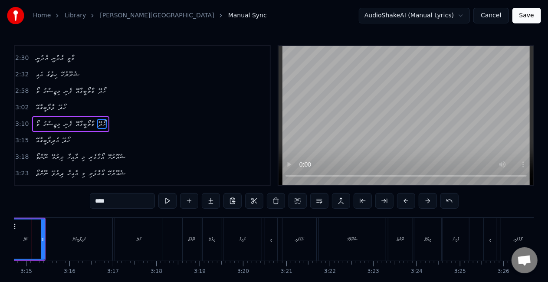
scroll to position [0, 8424]
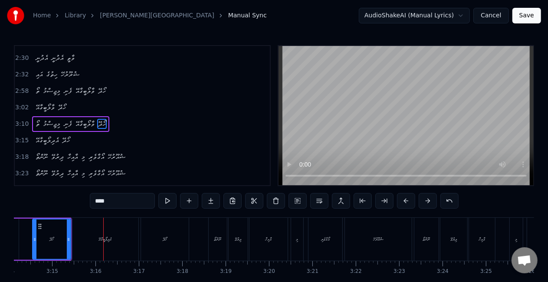
click at [93, 244] on div "އެދިލޯބީގާއޭ" at bounding box center [105, 239] width 67 height 43
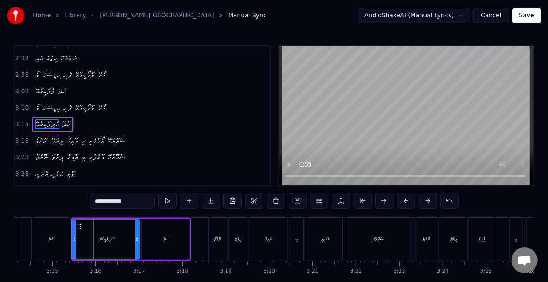
scroll to position [408, 0]
drag, startPoint x: 74, startPoint y: 240, endPoint x: 62, endPoint y: 230, distance: 14.8
click at [62, 230] on div at bounding box center [63, 239] width 3 height 39
click at [50, 233] on div "ހޯދޭ" at bounding box center [51, 239] width 38 height 43
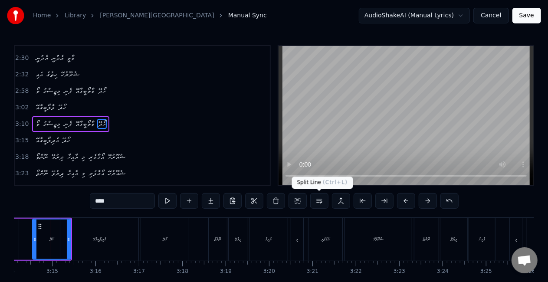
scroll to position [0, 8417]
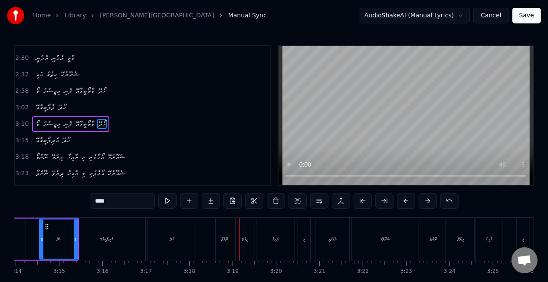
click at [229, 244] on div "ނޫންތޯ" at bounding box center [225, 239] width 18 height 43
type input "******"
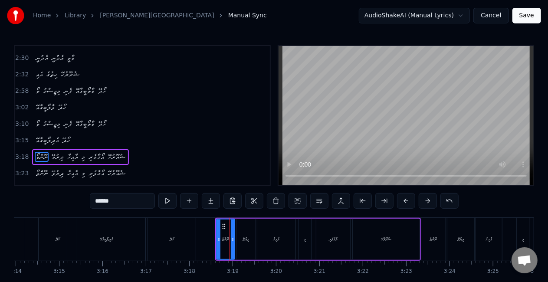
scroll to position [424, 0]
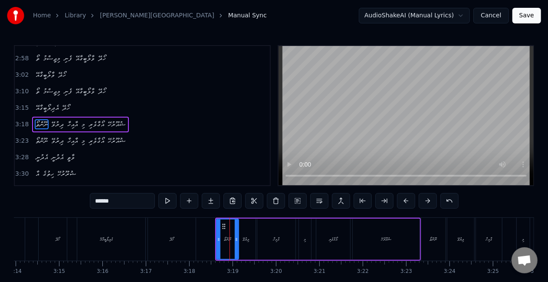
click at [236, 241] on icon at bounding box center [236, 239] width 3 height 7
drag, startPoint x: 218, startPoint y: 242, endPoint x: 212, endPoint y: 237, distance: 8.0
click at [212, 237] on icon at bounding box center [212, 239] width 3 height 7
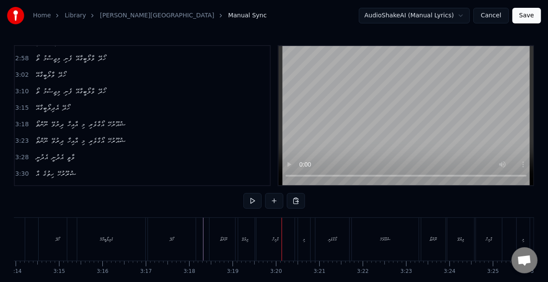
drag, startPoint x: 239, startPoint y: 234, endPoint x: 245, endPoint y: 235, distance: 6.1
click at [239, 234] on div "ދިރުވޭ" at bounding box center [245, 239] width 19 height 43
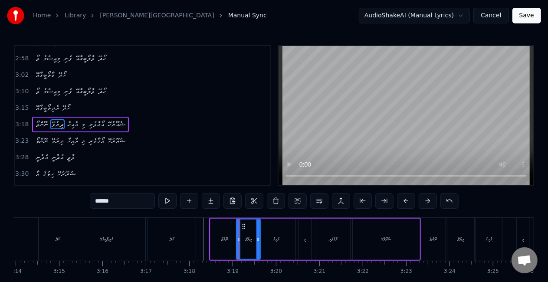
drag, startPoint x: 253, startPoint y: 240, endPoint x: 258, endPoint y: 240, distance: 4.8
click at [259, 240] on circle at bounding box center [259, 240] width 0 height 0
drag, startPoint x: 238, startPoint y: 238, endPoint x: 233, endPoint y: 234, distance: 5.6
click at [233, 234] on div at bounding box center [234, 239] width 3 height 39
click at [217, 239] on div "ނޫންތޯ" at bounding box center [224, 239] width 28 height 41
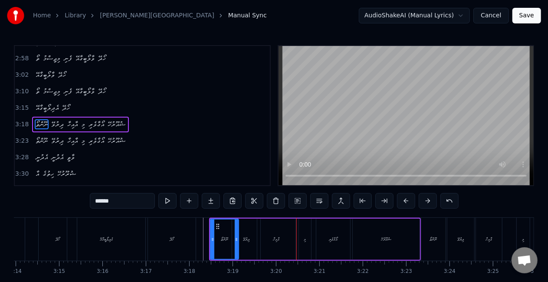
click at [279, 237] on div "އާއިހާ" at bounding box center [276, 239] width 7 height 7
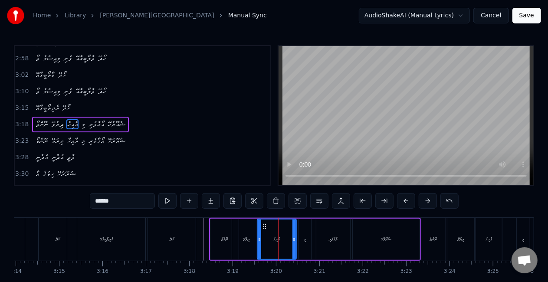
click at [294, 240] on icon at bounding box center [293, 239] width 3 height 7
drag, startPoint x: 254, startPoint y: 232, endPoint x: 260, endPoint y: 196, distance: 36.0
click at [254, 231] on div "ދިރުވޭ" at bounding box center [246, 239] width 28 height 41
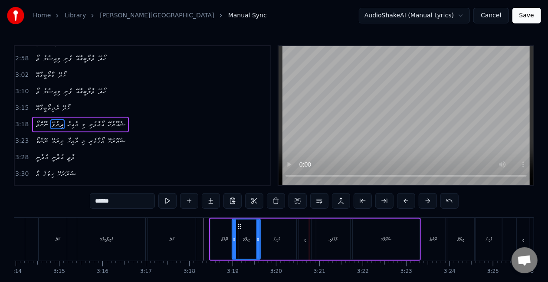
click at [289, 243] on div "އާއިހާ" at bounding box center [276, 239] width 39 height 41
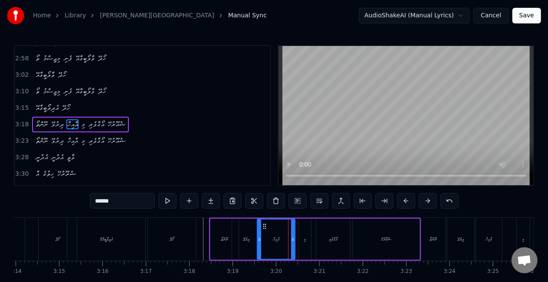
click at [291, 243] on div at bounding box center [292, 239] width 3 height 39
click at [264, 239] on div "އާއިހާ" at bounding box center [276, 239] width 36 height 39
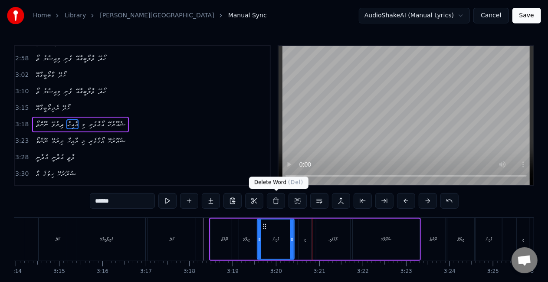
click at [279, 240] on div "އާއިހާ" at bounding box center [276, 239] width 7 height 7
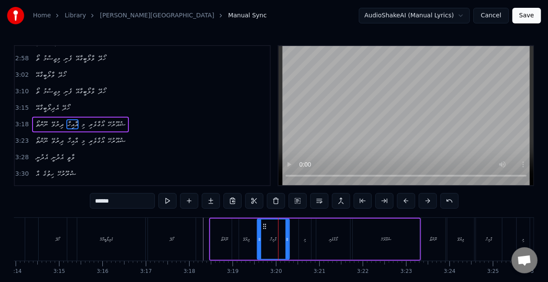
drag, startPoint x: 292, startPoint y: 240, endPoint x: 287, endPoint y: 235, distance: 6.8
click at [287, 235] on div at bounding box center [287, 239] width 3 height 39
click at [263, 236] on div "އާއިހާ" at bounding box center [273, 239] width 31 height 39
click at [265, 244] on div "އާއިހާ" at bounding box center [273, 239] width 31 height 39
click at [256, 237] on icon at bounding box center [256, 239] width 3 height 7
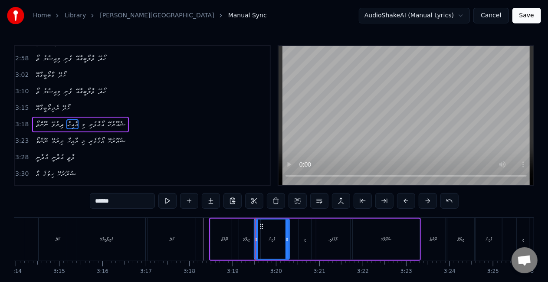
click at [237, 231] on div "ދިރުވޭ" at bounding box center [246, 239] width 28 height 41
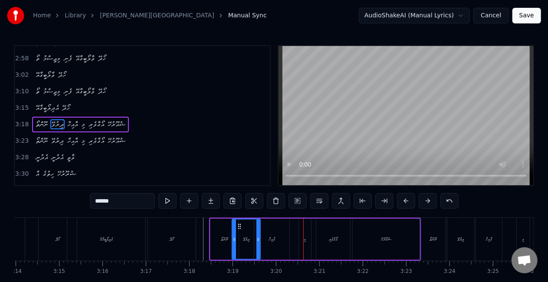
drag, startPoint x: 267, startPoint y: 240, endPoint x: 281, endPoint y: 239, distance: 14.0
click at [268, 240] on div "އާއިހާ" at bounding box center [271, 239] width 35 height 41
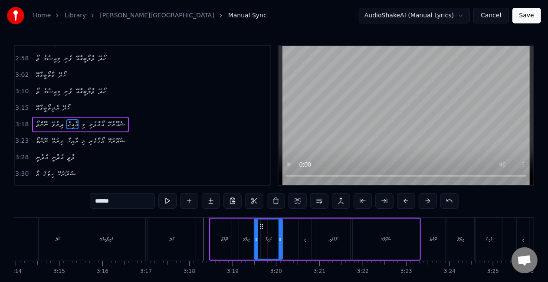
drag, startPoint x: 287, startPoint y: 240, endPoint x: 280, endPoint y: 238, distance: 7.2
click at [280, 238] on icon at bounding box center [280, 239] width 3 height 7
drag, startPoint x: 256, startPoint y: 238, endPoint x: 253, endPoint y: 234, distance: 4.9
click at [254, 234] on div at bounding box center [255, 239] width 3 height 39
click at [240, 234] on div "ދިރުވޭ" at bounding box center [246, 239] width 28 height 41
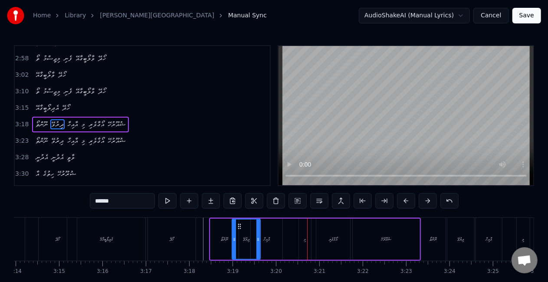
click at [269, 237] on div "އާއިހާ" at bounding box center [266, 239] width 7 height 7
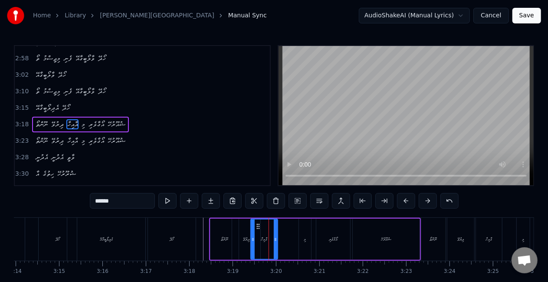
drag, startPoint x: 279, startPoint y: 242, endPoint x: 274, endPoint y: 237, distance: 7.4
click at [274, 237] on icon at bounding box center [275, 239] width 3 height 7
click at [236, 231] on div "ދިރުވޭ" at bounding box center [246, 239] width 28 height 41
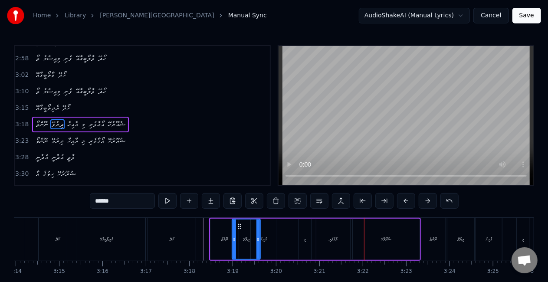
click at [303, 243] on div "މި" at bounding box center [305, 239] width 12 height 41
type input "**"
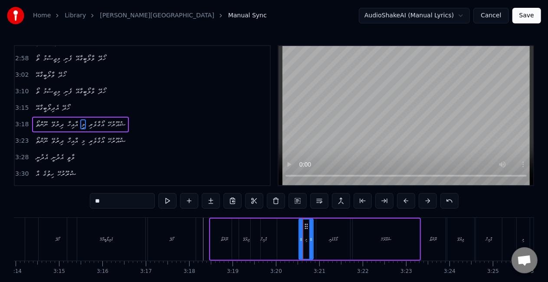
click at [311, 243] on div at bounding box center [310, 239] width 3 height 39
click at [299, 242] on div at bounding box center [300, 239] width 3 height 39
click at [287, 235] on div "ނޫންތޯ ދިރުވޭ އާއިހާ މި އޯގާވެރި ޝުއޫރުހޭ" at bounding box center [315, 239] width 212 height 43
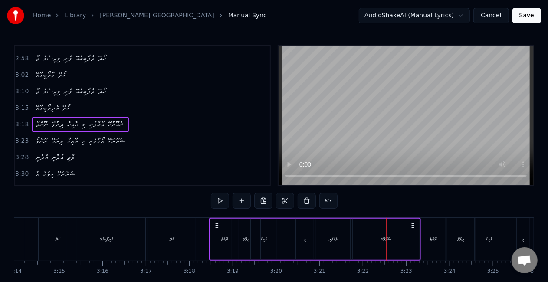
click at [381, 243] on div "ޝުއޫރުހޭ" at bounding box center [386, 239] width 67 height 41
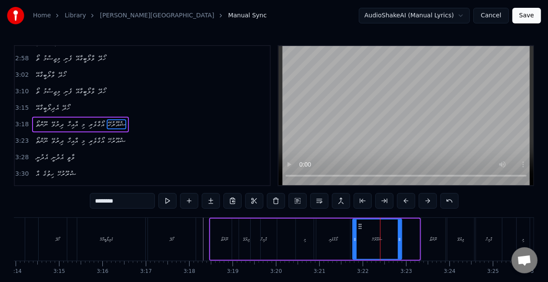
drag, startPoint x: 417, startPoint y: 239, endPoint x: 400, endPoint y: 235, distance: 18.1
click at [400, 235] on div at bounding box center [399, 239] width 3 height 39
click at [319, 242] on div "އޯގާވެރި" at bounding box center [333, 239] width 34 height 41
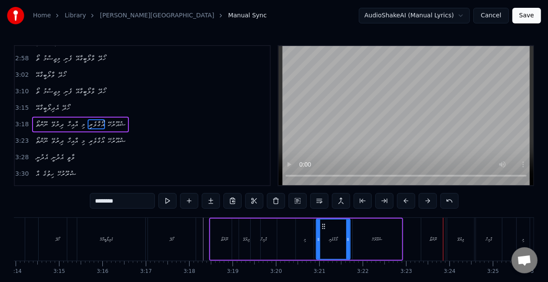
drag, startPoint x: 433, startPoint y: 241, endPoint x: 424, endPoint y: 243, distance: 9.7
click at [433, 241] on div "ނޫންތޯ" at bounding box center [433, 239] width 7 height 7
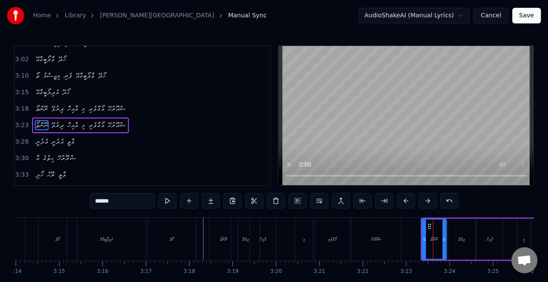
scroll to position [440, 0]
drag, startPoint x: 424, startPoint y: 242, endPoint x: 417, endPoint y: 241, distance: 7.0
click at [417, 241] on icon at bounding box center [417, 239] width 3 height 7
click at [388, 237] on div "ޝުއޫރުހޭ" at bounding box center [376, 239] width 49 height 43
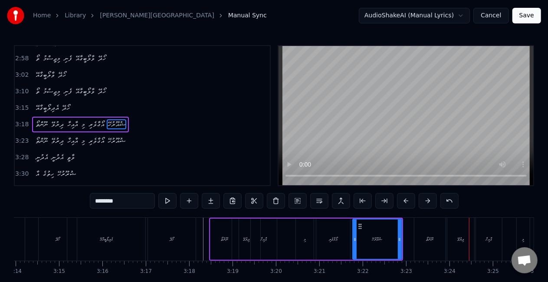
click at [455, 252] on div "ދިރުވޭ" at bounding box center [460, 239] width 27 height 43
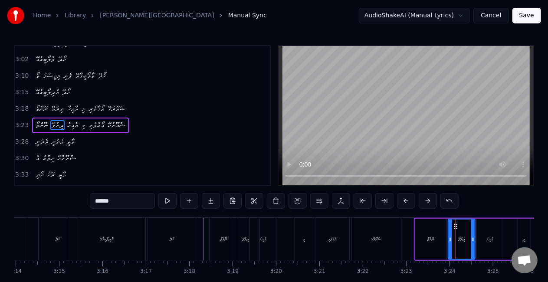
scroll to position [440, 0]
drag, startPoint x: 448, startPoint y: 246, endPoint x: 438, endPoint y: 240, distance: 12.1
click at [438, 240] on div at bounding box center [439, 239] width 3 height 39
click at [419, 237] on div "ނޫންތޯ" at bounding box center [430, 239] width 31 height 41
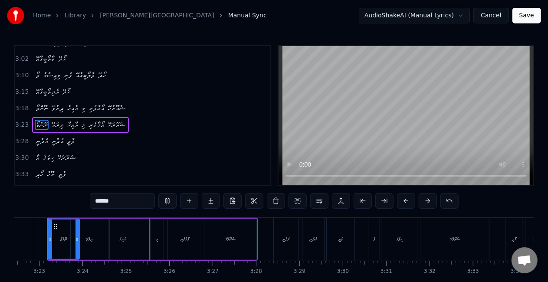
scroll to position [0, 8856]
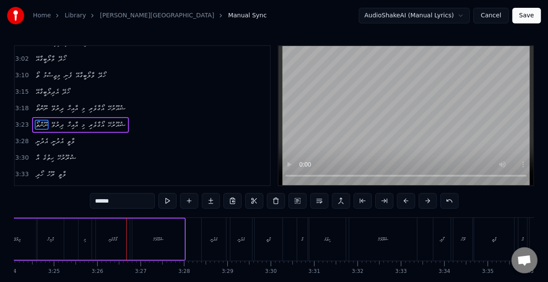
click at [88, 236] on div "މި" at bounding box center [85, 239] width 13 height 41
type input "**"
click at [91, 237] on icon at bounding box center [91, 239] width 3 height 7
drag, startPoint x: 81, startPoint y: 234, endPoint x: 75, endPoint y: 231, distance: 7.0
click at [78, 230] on div at bounding box center [77, 239] width 3 height 39
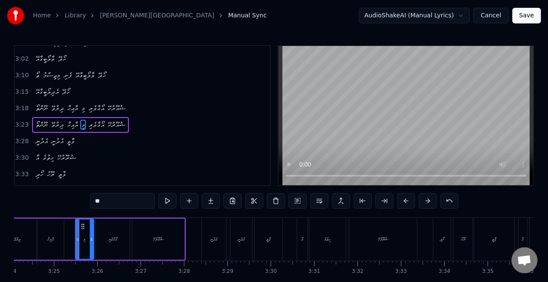
click at [68, 232] on div "ނޫންތޯ ދިރުވޭ އާއިހާ މި އޯގާވެރި ޝުއޫރުހޭ" at bounding box center [80, 239] width 211 height 43
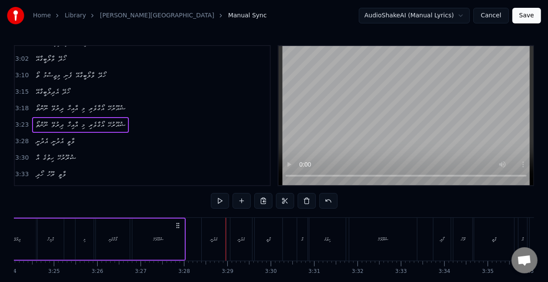
drag, startPoint x: 209, startPoint y: 233, endPoint x: 203, endPoint y: 234, distance: 6.2
click at [209, 233] on div "އެދުނީ" at bounding box center [214, 239] width 24 height 43
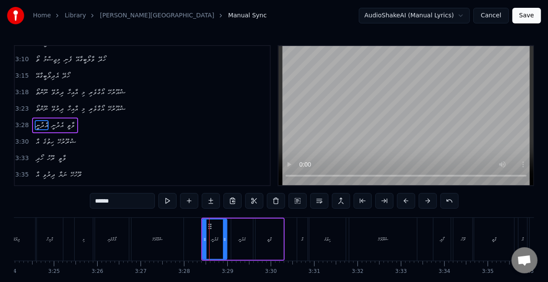
scroll to position [457, 0]
click at [201, 233] on div at bounding box center [202, 239] width 3 height 39
click at [234, 235] on div "އެދުނީ" at bounding box center [242, 239] width 22 height 41
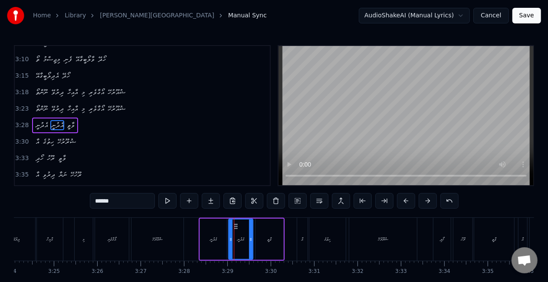
click at [229, 232] on div at bounding box center [230, 239] width 3 height 39
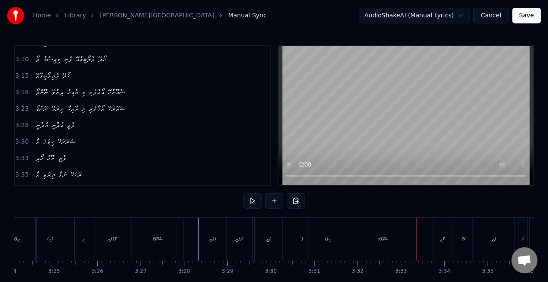
click at [390, 241] on div "ޝުރޫރުހޭ" at bounding box center [383, 239] width 68 height 43
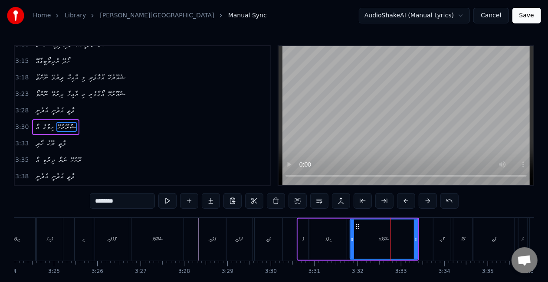
scroll to position [473, 0]
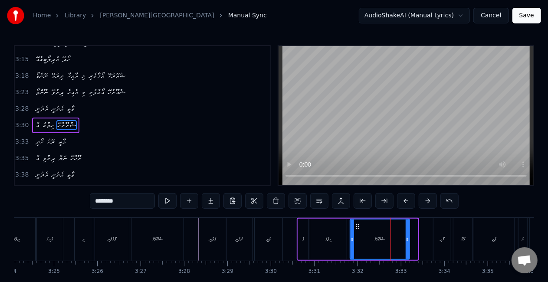
drag, startPoint x: 413, startPoint y: 240, endPoint x: 403, endPoint y: 238, distance: 10.7
click at [406, 238] on icon at bounding box center [407, 239] width 3 height 7
click at [344, 239] on div "ހިތުގެ" at bounding box center [328, 239] width 36 height 41
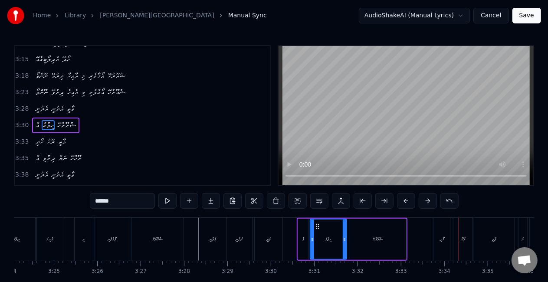
click at [437, 235] on div "ހޯދި" at bounding box center [442, 239] width 17 height 43
type input "****"
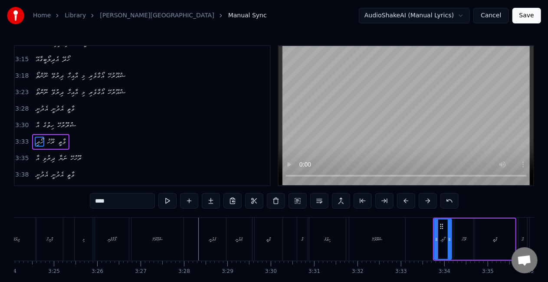
scroll to position [476, 0]
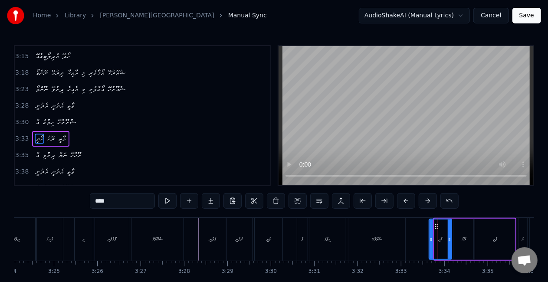
drag, startPoint x: 436, startPoint y: 240, endPoint x: 430, endPoint y: 240, distance: 6.1
click at [430, 240] on icon at bounding box center [431, 239] width 3 height 7
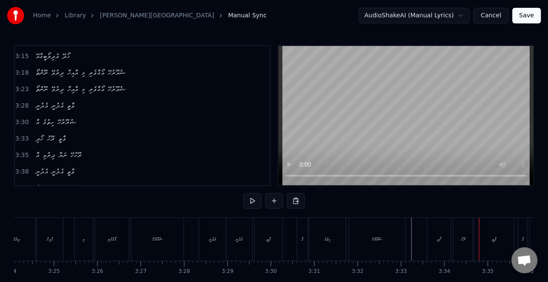
click at [463, 238] on div "ރޫހު" at bounding box center [463, 239] width 4 height 7
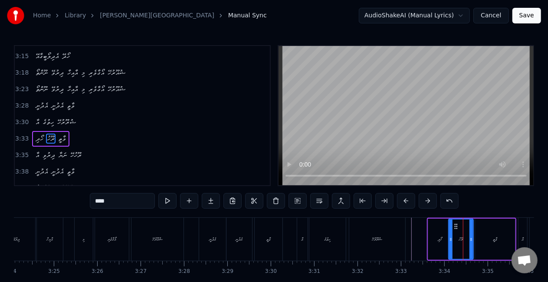
drag, startPoint x: 455, startPoint y: 242, endPoint x: 449, endPoint y: 241, distance: 5.7
click at [449, 241] on icon at bounding box center [450, 239] width 3 height 7
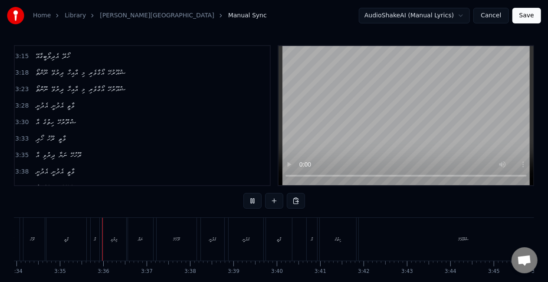
scroll to position [0, 9300]
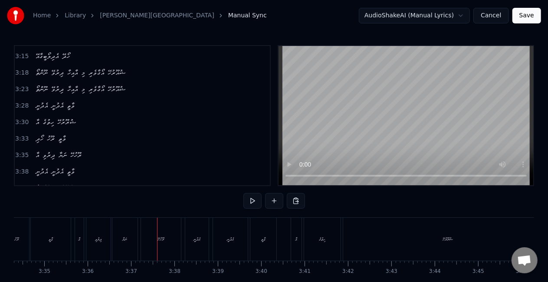
click at [102, 240] on div "ދިރުވި" at bounding box center [98, 239] width 7 height 7
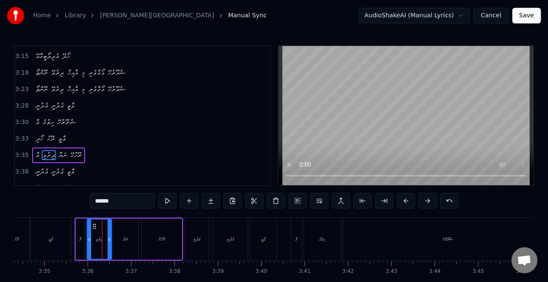
scroll to position [3, 0]
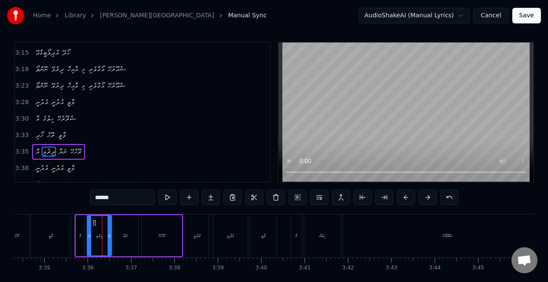
click at [109, 237] on div at bounding box center [109, 235] width 3 height 39
click at [76, 237] on div "އާ" at bounding box center [80, 235] width 9 height 41
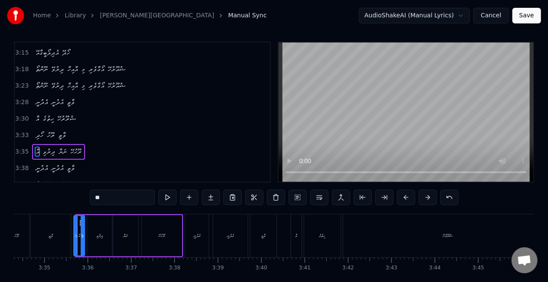
click at [74, 236] on icon at bounding box center [75, 236] width 3 height 7
click at [82, 236] on icon at bounding box center [83, 236] width 3 height 7
drag, startPoint x: 103, startPoint y: 199, endPoint x: 84, endPoint y: 198, distance: 19.5
click at [84, 198] on div "0:21 އެދުނީ އެދުނީ ވާތީ 0:23 އައި ހިތުގެ ޝުރޫރުހޭ 0:26 އެދުނީ އެދުނީ ވާތީ 0:28 …" at bounding box center [274, 172] width 520 height 260
click at [57, 225] on div "ވާތީ" at bounding box center [51, 235] width 40 height 43
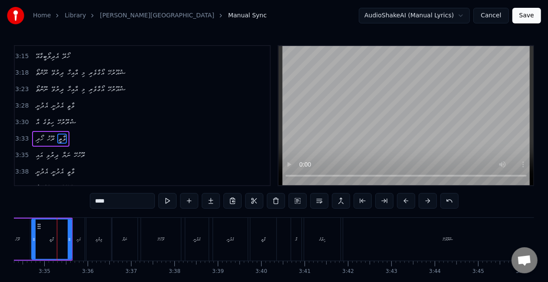
scroll to position [0, 9299]
click at [162, 239] on div "ރޫހުހޭ" at bounding box center [161, 239] width 7 height 7
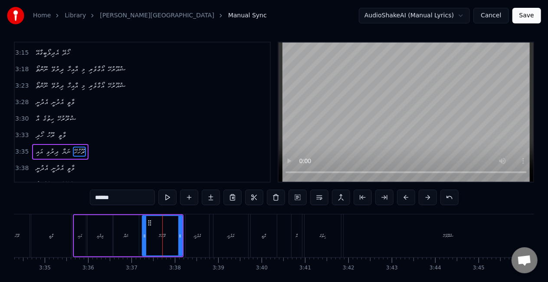
drag, startPoint x: 120, startPoint y: 190, endPoint x: 92, endPoint y: 190, distance: 28.2
click at [92, 190] on input "******" at bounding box center [122, 198] width 65 height 16
click at [90, 232] on div "ދިރުވި" at bounding box center [100, 235] width 25 height 41
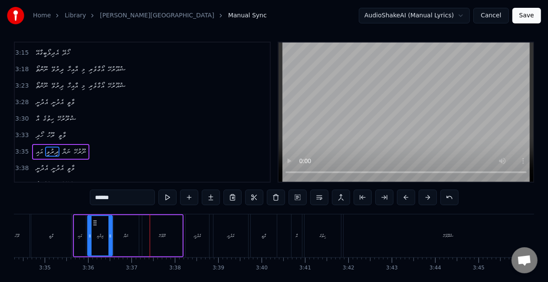
click at [118, 242] on div "ނަޔާ" at bounding box center [126, 235] width 25 height 41
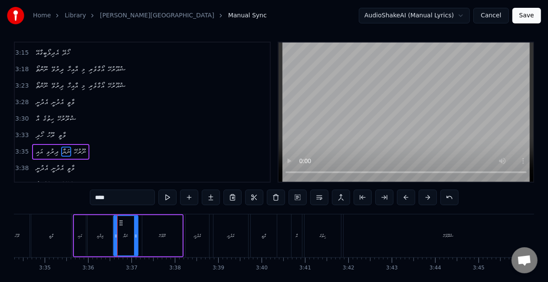
click at [135, 238] on div at bounding box center [135, 235] width 3 height 39
drag, startPoint x: 116, startPoint y: 235, endPoint x: 107, endPoint y: 234, distance: 8.8
click at [112, 233] on icon at bounding box center [112, 236] width 3 height 7
click at [102, 233] on div "ދިރުވި" at bounding box center [100, 236] width 7 height 7
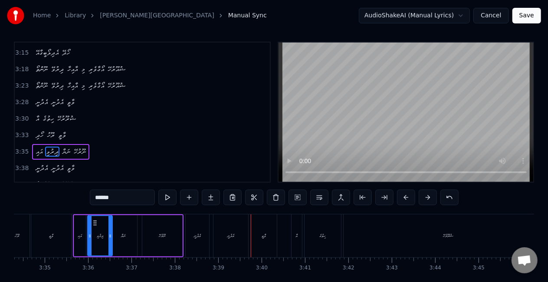
click at [206, 231] on div "އެދުނީ" at bounding box center [197, 235] width 23 height 43
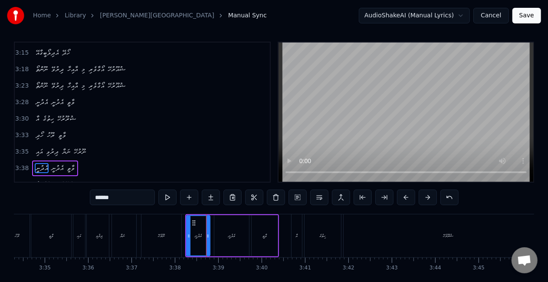
scroll to position [20, 0]
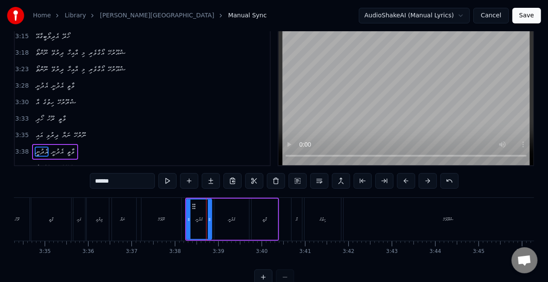
click at [210, 228] on div at bounding box center [209, 219] width 3 height 39
click at [225, 223] on div "އެދުނީ" at bounding box center [231, 219] width 35 height 41
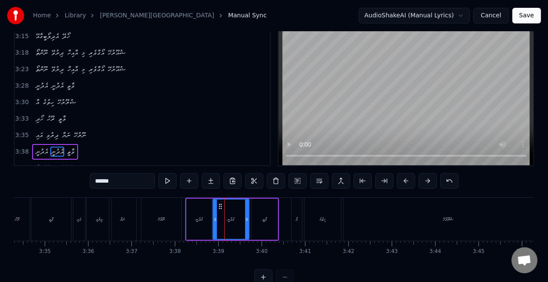
click at [214, 222] on div at bounding box center [215, 219] width 3 height 39
click at [176, 220] on div "ނޫރުހޭ" at bounding box center [161, 219] width 40 height 43
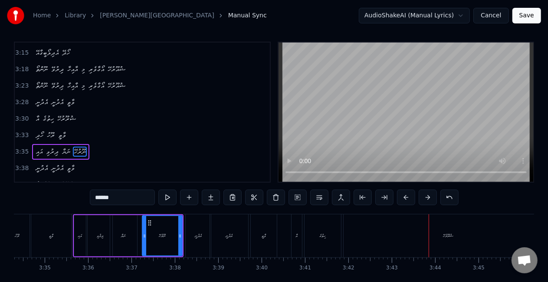
click at [455, 233] on div "ޝުރޫރުހޭ" at bounding box center [448, 235] width 209 height 43
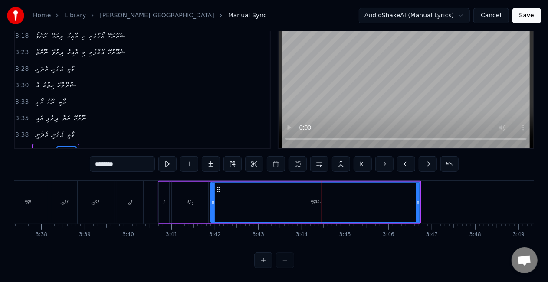
scroll to position [0, 9409]
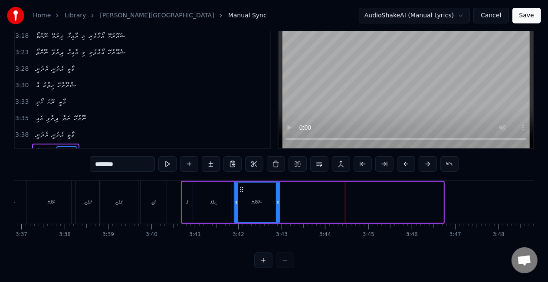
drag, startPoint x: 442, startPoint y: 194, endPoint x: 278, endPoint y: 197, distance: 163.6
click at [278, 199] on icon at bounding box center [277, 202] width 3 height 7
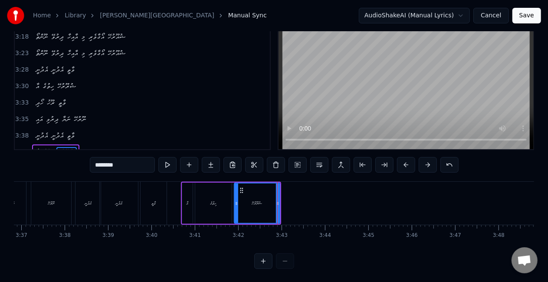
click at [224, 198] on div "ހިތުގެ" at bounding box center [213, 203] width 36 height 41
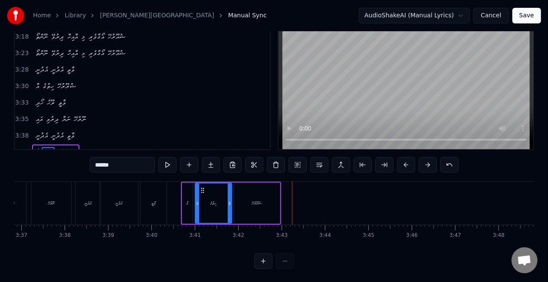
click at [266, 194] on div "ޝުރޫރުހޭ" at bounding box center [257, 203] width 46 height 41
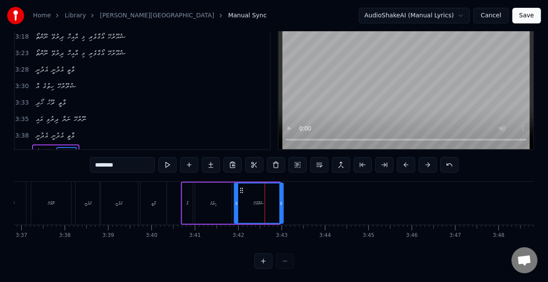
click at [281, 200] on icon at bounding box center [280, 203] width 3 height 7
click at [230, 201] on div "ހިތުގެ" at bounding box center [213, 203] width 36 height 41
type input "******"
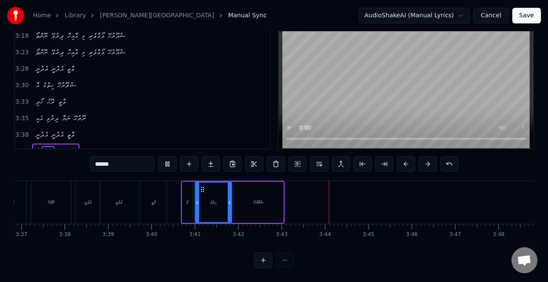
scroll to position [44, 0]
click at [522, 19] on button "Save" at bounding box center [526, 16] width 29 height 16
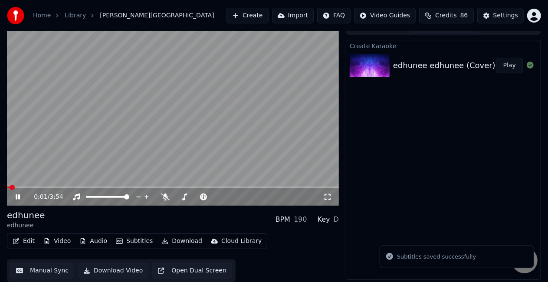
drag, startPoint x: 330, startPoint y: 195, endPoint x: 330, endPoint y: 206, distance: 10.4
click at [331, 195] on icon at bounding box center [328, 197] width 6 height 6
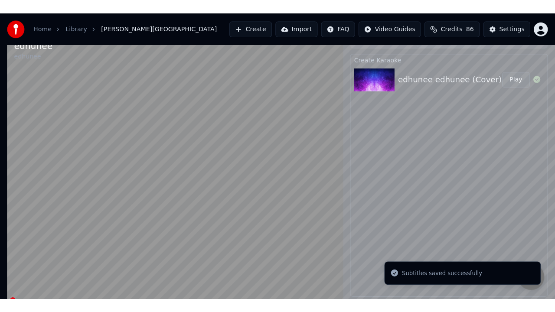
scroll to position [5, 0]
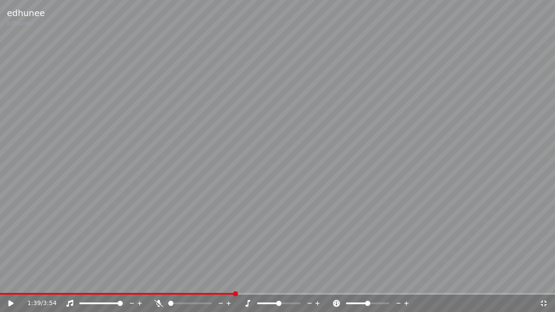
click at [354, 202] on video at bounding box center [277, 156] width 555 height 312
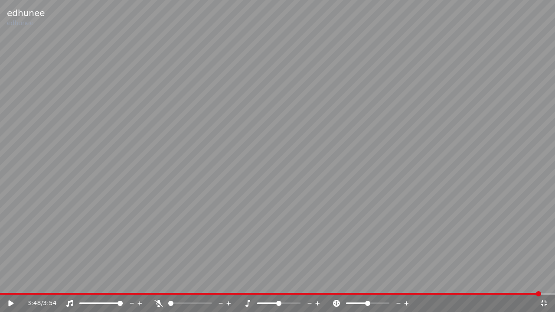
click at [540, 282] on icon at bounding box center [544, 303] width 9 height 7
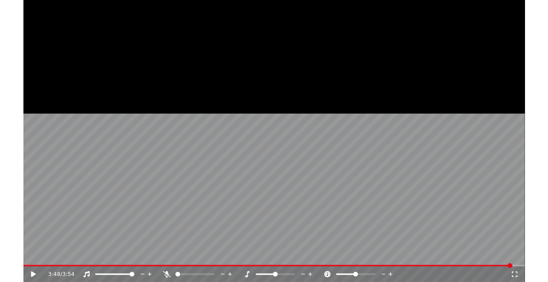
scroll to position [12, 0]
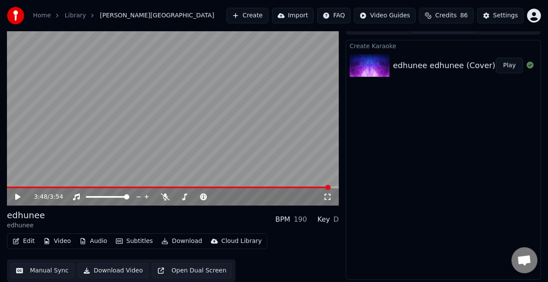
click at [32, 271] on button "Manual Sync" at bounding box center [42, 271] width 64 height 16
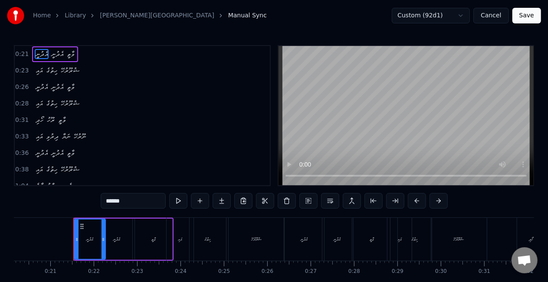
scroll to position [0, 891]
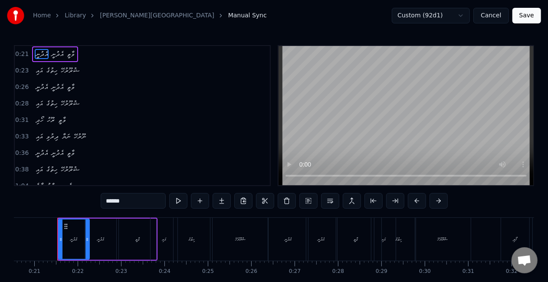
click at [163, 237] on div "އައި" at bounding box center [164, 239] width 4 height 7
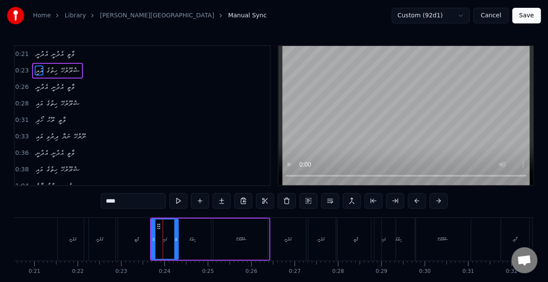
drag, startPoint x: 132, startPoint y: 199, endPoint x: 107, endPoint y: 198, distance: 25.6
click at [107, 198] on input "****" at bounding box center [133, 201] width 65 height 16
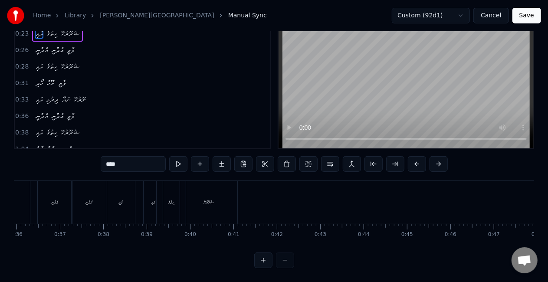
scroll to position [0, 1478]
click at [195, 198] on div "ވާތީ" at bounding box center [202, 202] width 29 height 43
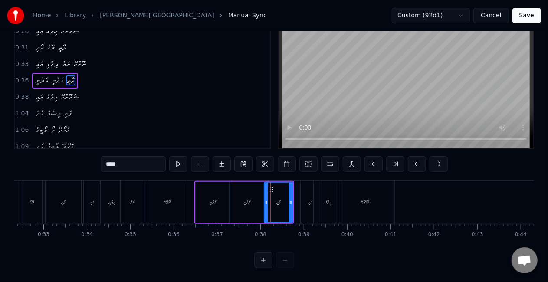
scroll to position [0, 1379]
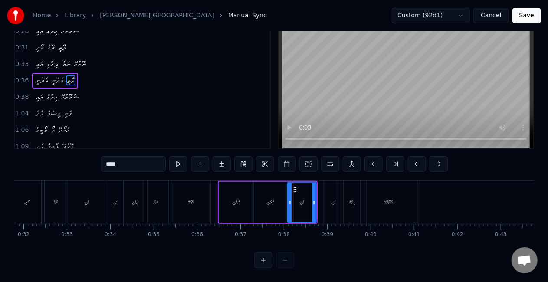
click at [82, 200] on div "ވާތީ" at bounding box center [87, 202] width 36 height 43
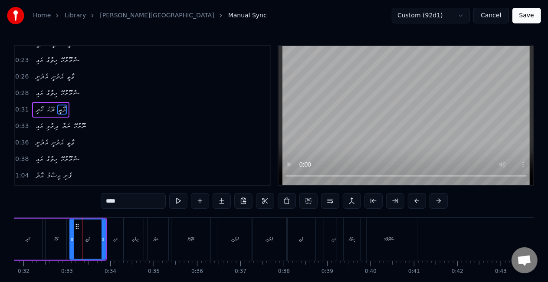
scroll to position [3, 0]
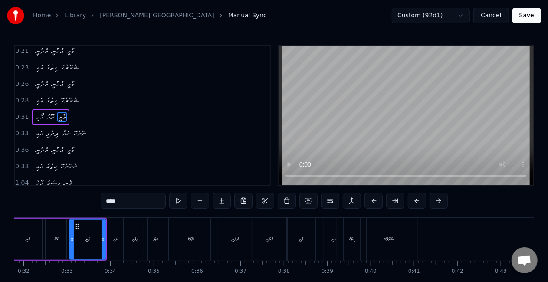
click at [107, 199] on input "****" at bounding box center [133, 201] width 65 height 16
drag, startPoint x: 121, startPoint y: 201, endPoint x: 107, endPoint y: 202, distance: 13.5
click at [107, 202] on input "****" at bounding box center [133, 201] width 65 height 16
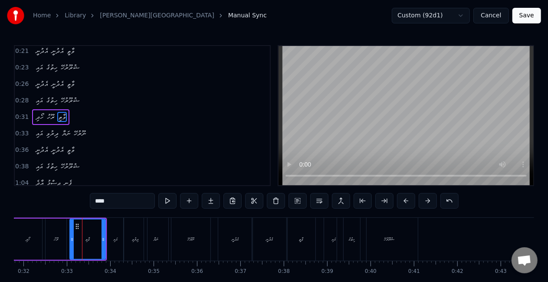
type input "****"
click at [43, 230] on div "ހޯދި ރޫހު ވާތި" at bounding box center [60, 239] width 94 height 43
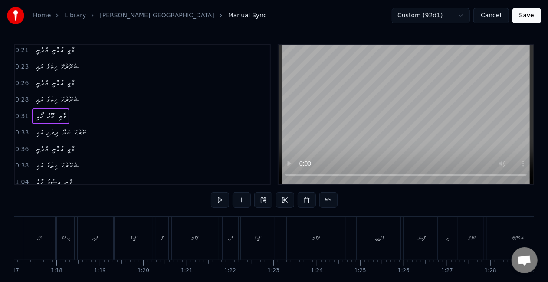
scroll to position [0, 0]
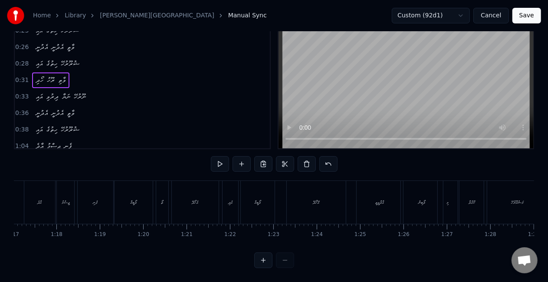
click at [47, 224] on div "އެދުނީ އެދުނީ ވާތީ އައި ހިތުގެ ޝުރޫރުހޭ އެދުނީ އެދުނީ ވާތީ އައި ހިތުގެ ޝުރޫރުހޭ…" at bounding box center [274, 213] width 520 height 65
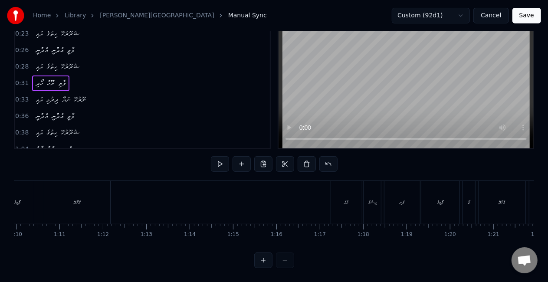
scroll to position [0, 3157]
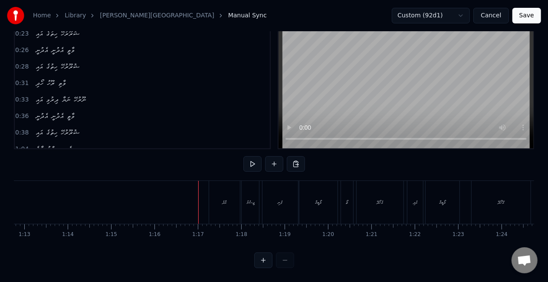
click at [278, 121] on div at bounding box center [406, 78] width 257 height 141
click at [133, 198] on div "އާލާވީތީ" at bounding box center [126, 202] width 46 height 43
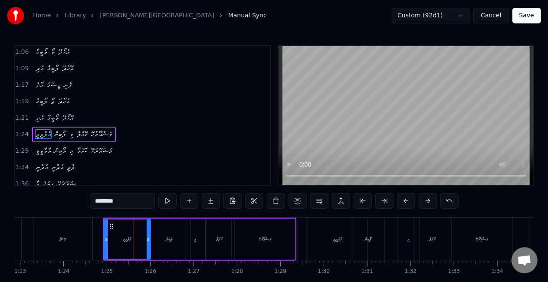
scroll to position [165, 0]
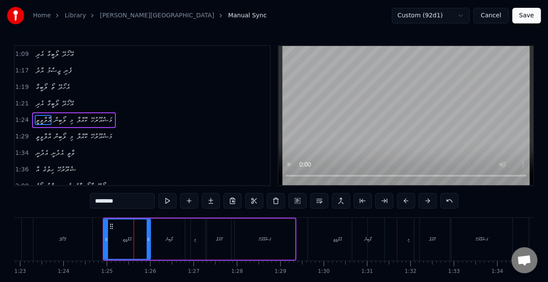
click at [98, 200] on input "********" at bounding box center [122, 201] width 65 height 16
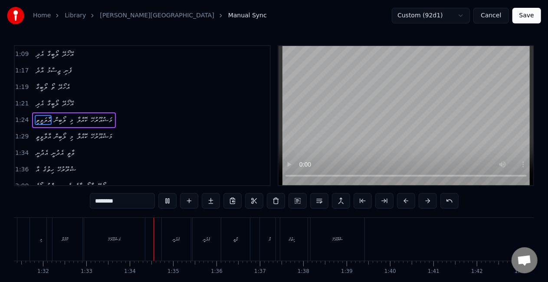
scroll to position [0, 4036]
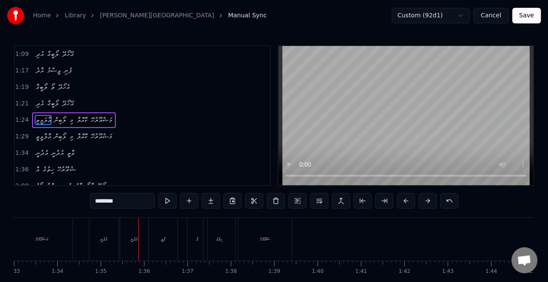
click at [191, 242] on div "އާ" at bounding box center [197, 239] width 20 height 43
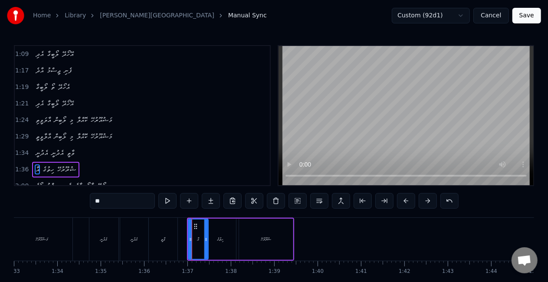
scroll to position [214, 0]
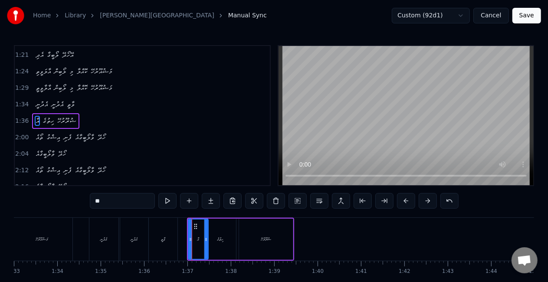
drag, startPoint x: 115, startPoint y: 200, endPoint x: 39, endPoint y: 196, distance: 76.5
click at [39, 196] on div "0:21 އެދުނީ އެދުނީ ވާތީ 0:23 އައި ހިތުގެ ޝުރޫރުހޭ 0:26 އެދުނީ އެދުނީ ވާތީ 0:28 …" at bounding box center [274, 175] width 520 height 260
paste input "**"
type input "****"
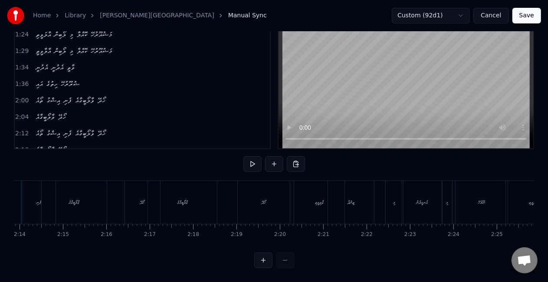
scroll to position [0, 5815]
click at [293, 205] on div "ވާތިވީތި" at bounding box center [314, 202] width 50 height 43
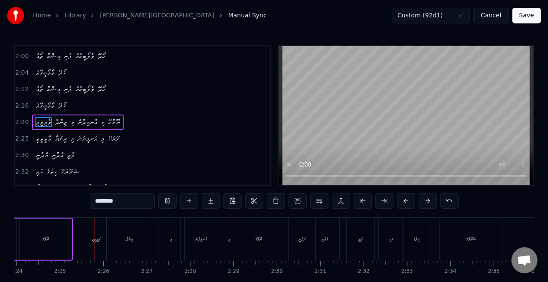
scroll to position [0, 6256]
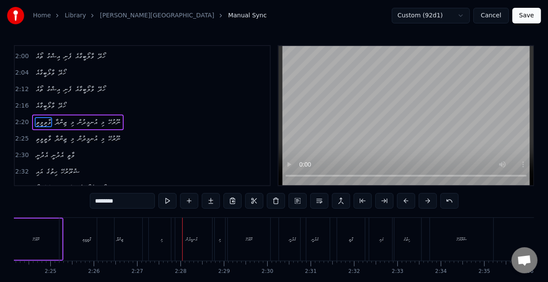
click at [131, 246] on div "ޒިންދާ" at bounding box center [119, 239] width 45 height 43
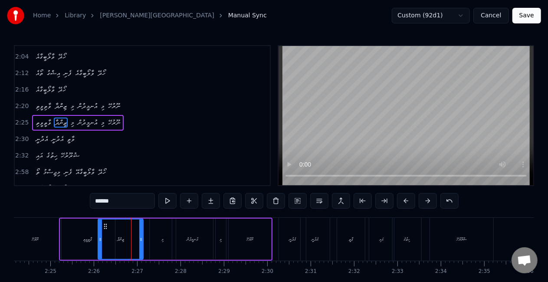
scroll to position [311, 0]
drag, startPoint x: 140, startPoint y: 245, endPoint x: 131, endPoint y: 243, distance: 8.4
click at [131, 243] on div at bounding box center [132, 239] width 3 height 39
click at [89, 241] on div "ވާތީވީތި" at bounding box center [87, 239] width 9 height 7
type input "********"
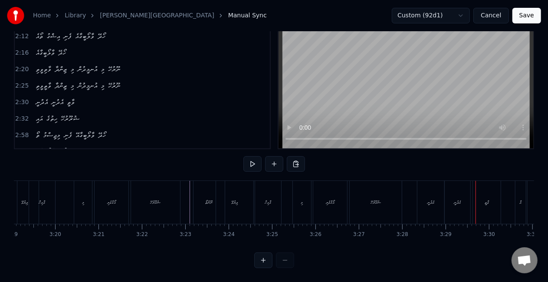
scroll to position [0, 8620]
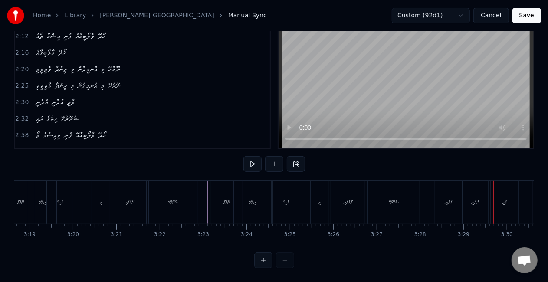
click at [69, 201] on div "އާއިހާ" at bounding box center [60, 202] width 26 height 43
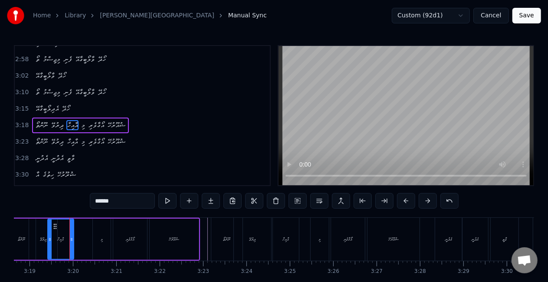
scroll to position [424, 0]
drag, startPoint x: 104, startPoint y: 198, endPoint x: 117, endPoint y: 199, distance: 12.6
click at [104, 198] on input "******" at bounding box center [122, 201] width 65 height 16
drag, startPoint x: 118, startPoint y: 200, endPoint x: 76, endPoint y: 200, distance: 42.1
click at [76, 200] on div "0:21 އެދުނީ އެދުނީ ވާތީ 0:23 އައި ހިތުގެ ޝުރޫރުހޭ 0:26 އެދުނީ އެދުނީ ވާތީ 0:28 …" at bounding box center [274, 175] width 520 height 260
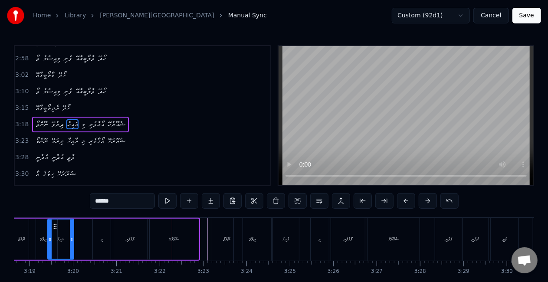
click at [287, 232] on div "އާއިހާ" at bounding box center [286, 239] width 26 height 43
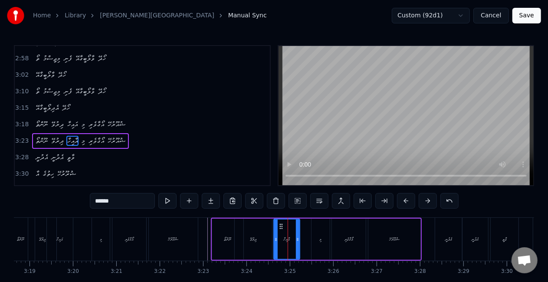
scroll to position [440, 0]
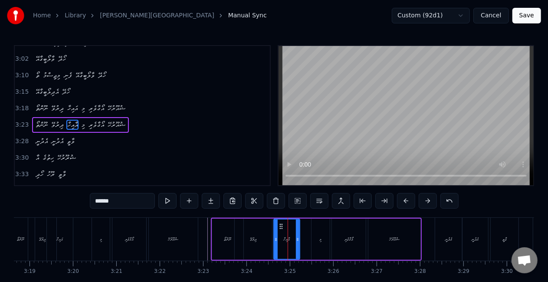
click at [220, 241] on div "ނޫންތޯ" at bounding box center [227, 239] width 31 height 41
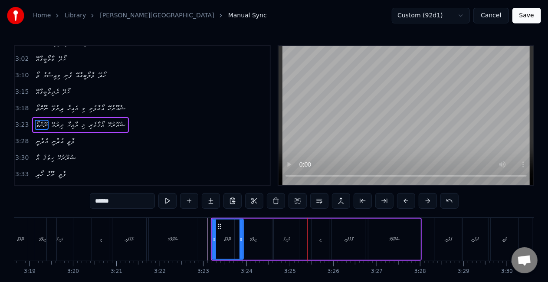
click at [289, 225] on div "އާއިހާ" at bounding box center [287, 239] width 26 height 41
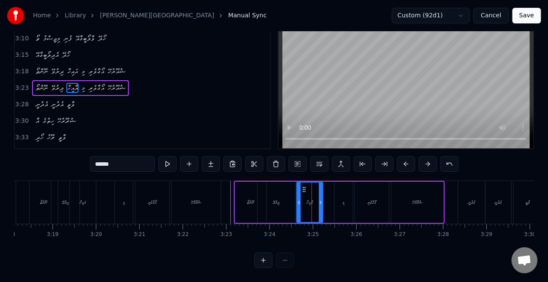
scroll to position [0, 8580]
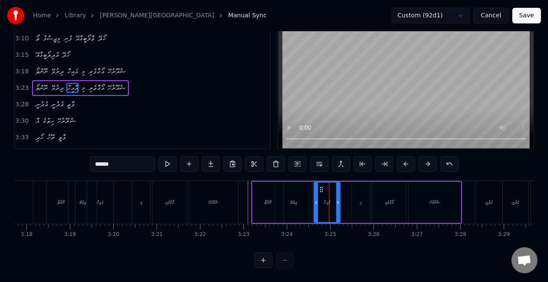
click at [65, 203] on div "ނޫންތޯ" at bounding box center [61, 202] width 28 height 43
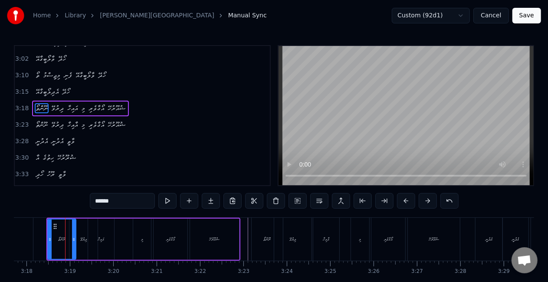
scroll to position [424, 0]
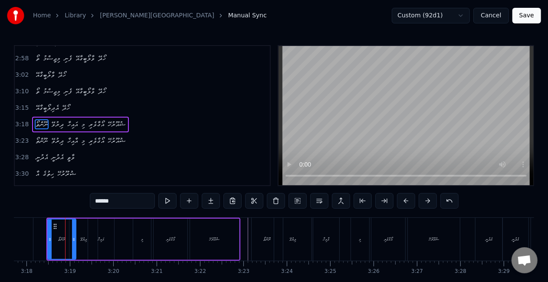
click at [94, 200] on input "******" at bounding box center [122, 201] width 65 height 16
type input "******"
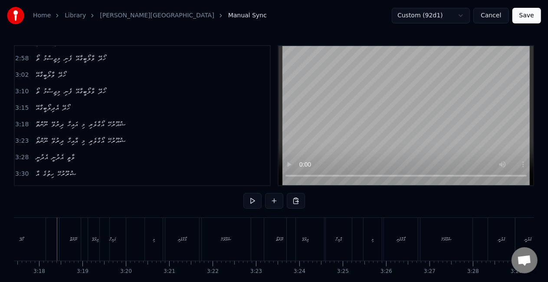
scroll to position [0, 8567]
click at [341, 241] on div "އާއިހާ" at bounding box center [339, 239] width 7 height 7
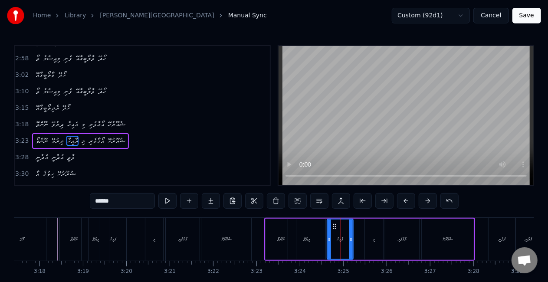
scroll to position [440, 0]
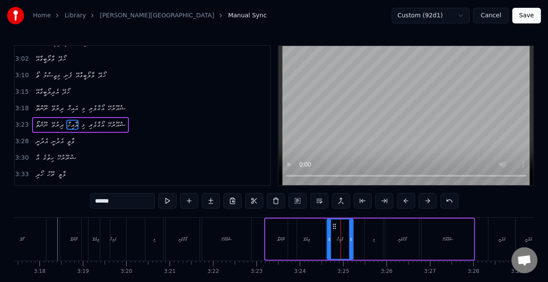
drag, startPoint x: 104, startPoint y: 200, endPoint x: 112, endPoint y: 200, distance: 7.8
click at [112, 200] on input "******" at bounding box center [122, 201] width 65 height 16
drag, startPoint x: 118, startPoint y: 201, endPoint x: 90, endPoint y: 201, distance: 27.8
click at [90, 201] on div "0:21 އެދުނީ އެދުނީ ވާތީ 0:23 އައި ހިތުގެ ޝުރޫރުހޭ 0:26 އެދުނީ އެދުނީ ވާތީ 0:28 …" at bounding box center [274, 175] width 520 height 260
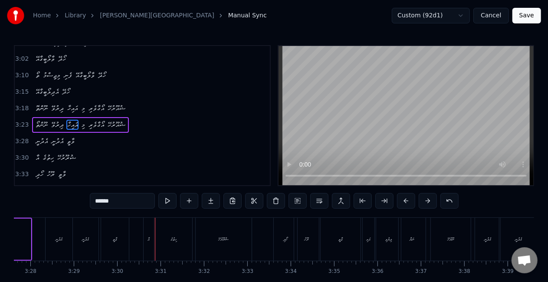
scroll to position [44, 0]
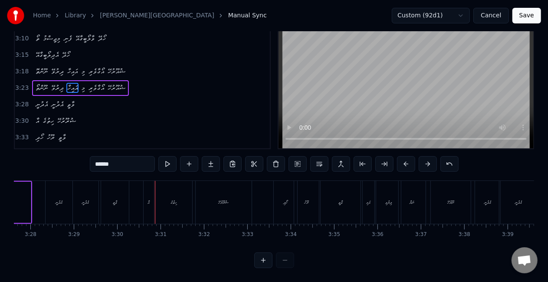
drag, startPoint x: 151, startPoint y: 183, endPoint x: 146, endPoint y: 182, distance: 5.3
click at [151, 183] on div "އާ" at bounding box center [149, 202] width 10 height 43
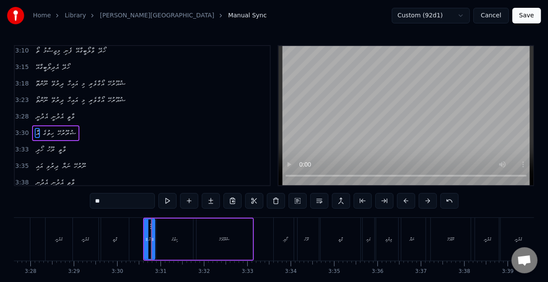
scroll to position [473, 0]
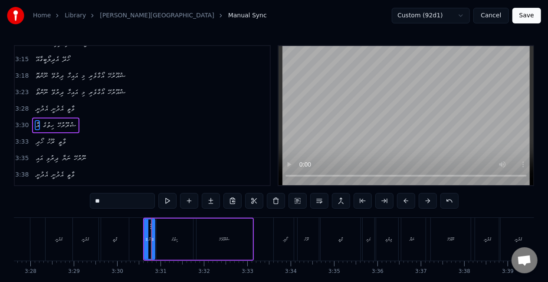
drag, startPoint x: 118, startPoint y: 198, endPoint x: 103, endPoint y: 198, distance: 14.8
click at [103, 198] on input "**" at bounding box center [122, 201] width 65 height 16
drag, startPoint x: 106, startPoint y: 197, endPoint x: 81, endPoint y: 197, distance: 25.6
click at [82, 199] on div "0:21 އެދުނީ އެދުނީ ވާތީ 0:23 އައި ހިތުގެ ޝުރޫރުހޭ 0:26 އެދުނީ އެދުނީ ވާތީ 0:28 …" at bounding box center [274, 175] width 520 height 260
paste input "**"
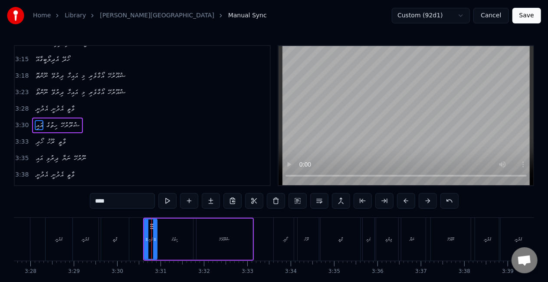
click at [155, 237] on icon at bounding box center [154, 239] width 3 height 7
type input "****"
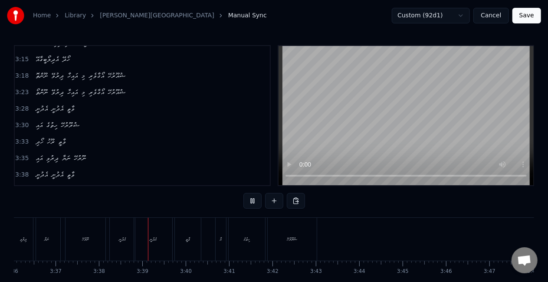
scroll to position [0, 9445]
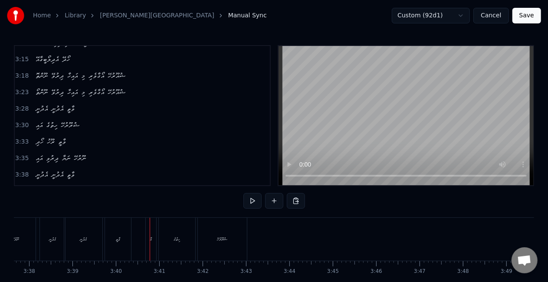
click at [156, 237] on div "އާ" at bounding box center [150, 239] width 11 height 43
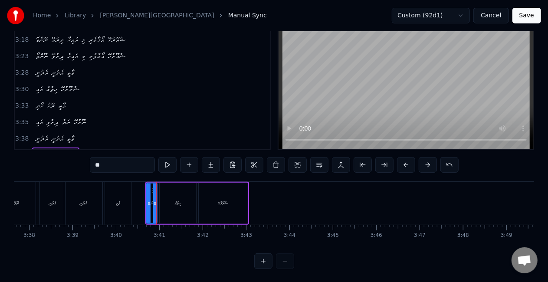
scroll to position [476, 0]
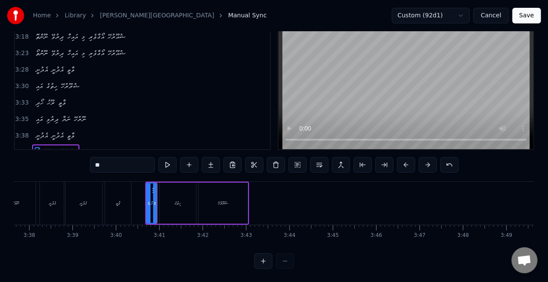
drag, startPoint x: 115, startPoint y: 169, endPoint x: 77, endPoint y: 168, distance: 38.6
click at [77, 168] on div "0:21 އެދުނީ އެދުނީ ވާތީ 0:23 އައި ހިތުގެ ޝުރޫރުހޭ 0:26 އެދުނީ އެދުނީ ވާތީ 0:28 …" at bounding box center [274, 139] width 520 height 260
paste input "**"
click at [129, 194] on div "ވާތީ" at bounding box center [118, 203] width 26 height 43
type input "****"
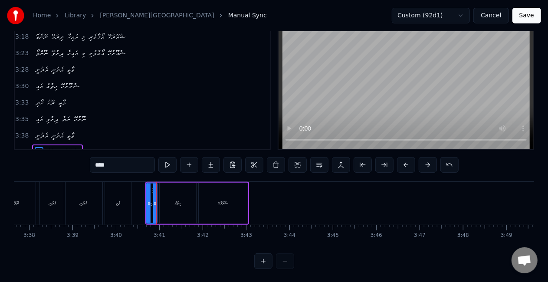
scroll to position [20, 0]
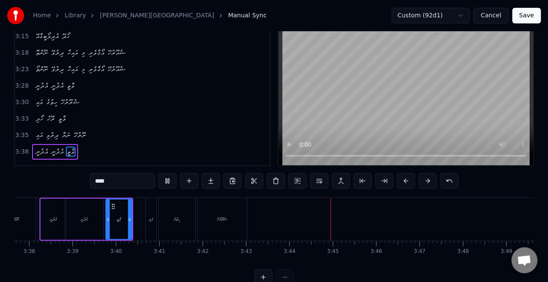
click at [526, 17] on button "Save" at bounding box center [526, 16] width 29 height 16
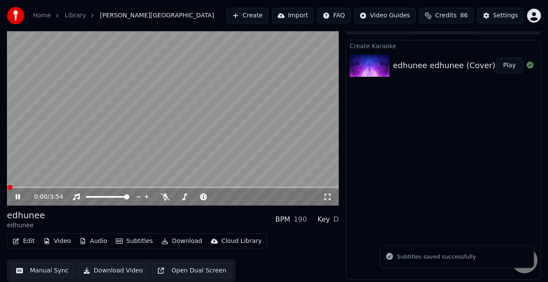
click at [16, 241] on icon "button" at bounding box center [16, 241] width 7 height 6
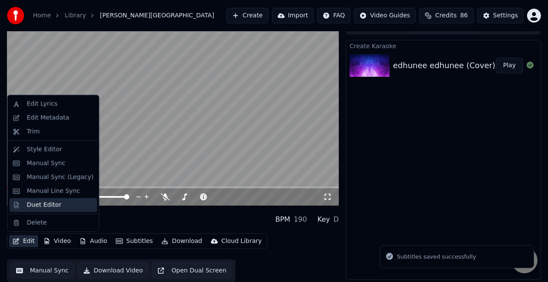
click at [32, 207] on div "Duet Editor" at bounding box center [44, 205] width 35 height 9
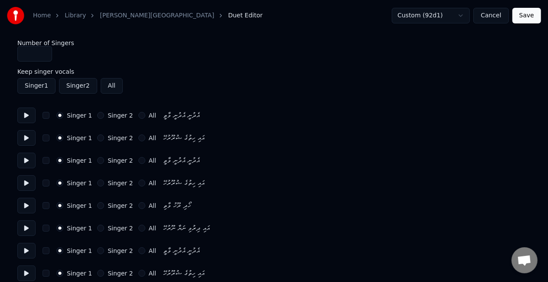
click at [43, 49] on input "*" at bounding box center [34, 54] width 35 height 16
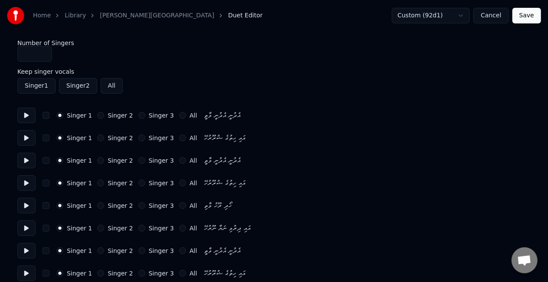
type input "*"
click at [43, 50] on input "*" at bounding box center [34, 54] width 35 height 16
click at [97, 160] on button "Singer 2" at bounding box center [100, 160] width 7 height 7
click at [97, 182] on button "Singer 2" at bounding box center [100, 183] width 7 height 7
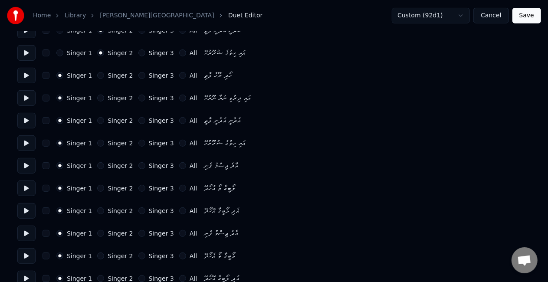
scroll to position [43, 0]
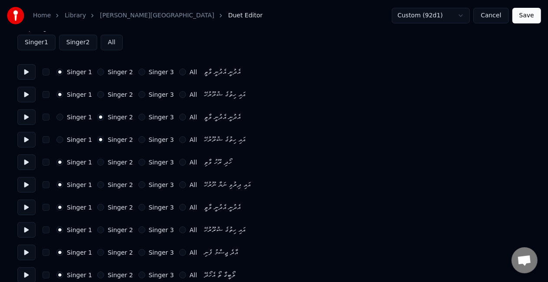
click at [97, 205] on button "Singer 2" at bounding box center [100, 207] width 7 height 7
click at [97, 227] on button "Singer 2" at bounding box center [100, 230] width 7 height 7
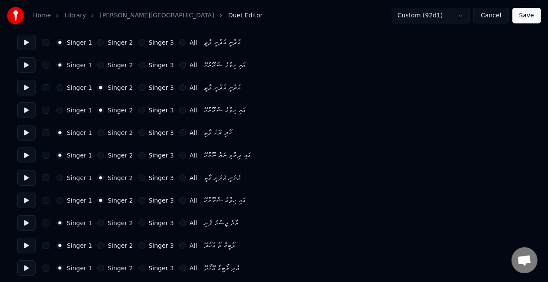
scroll to position [87, 0]
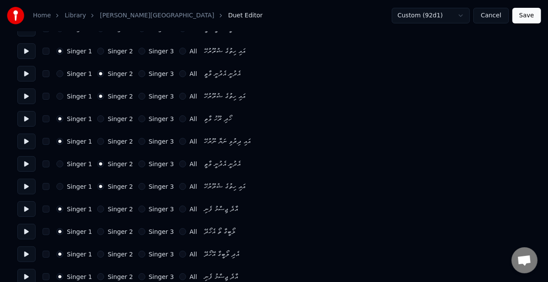
click at [99, 208] on button "Singer 2" at bounding box center [100, 209] width 7 height 7
click at [59, 209] on button "Singer 1" at bounding box center [59, 209] width 7 height 7
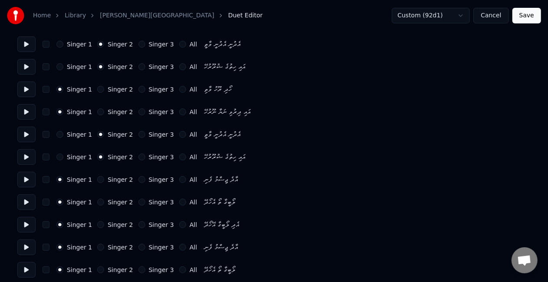
scroll to position [130, 0]
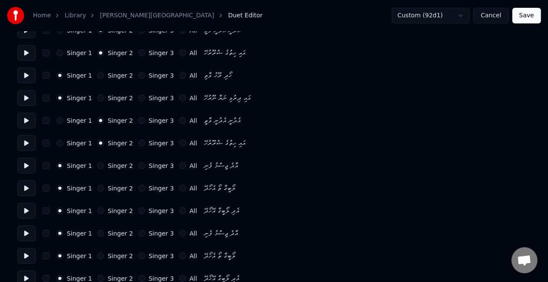
click at [99, 231] on button "Singer 2" at bounding box center [100, 233] width 7 height 7
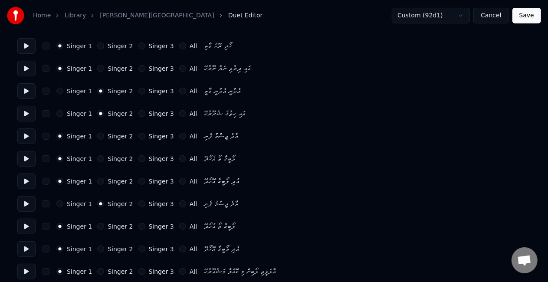
scroll to position [174, 0]
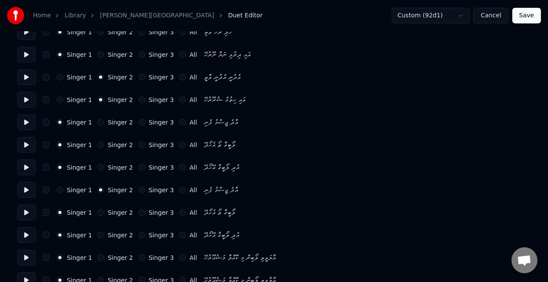
click at [97, 213] on button "Singer 2" at bounding box center [100, 212] width 7 height 7
click at [97, 231] on div "Singer 1 Singer 2 Singer 3 All އެދި ލޯބީގާ އޭހޯދޭ" at bounding box center [273, 235] width 513 height 16
click at [97, 232] on button "Singer 2" at bounding box center [100, 235] width 7 height 7
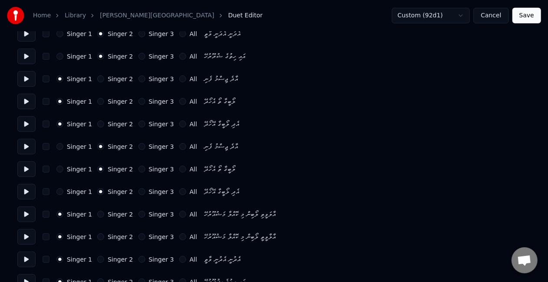
click at [98, 234] on button "Singer 2" at bounding box center [100, 236] width 7 height 7
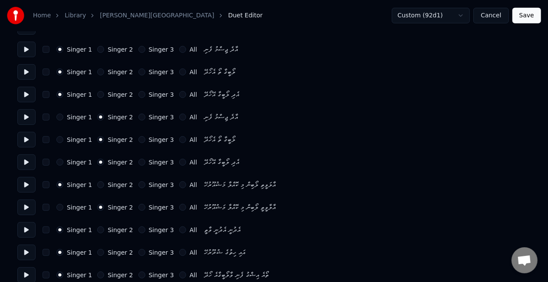
scroll to position [260, 0]
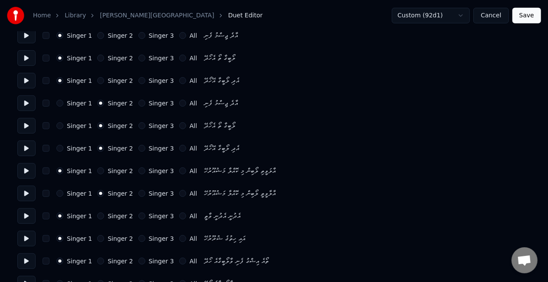
click at [138, 214] on button "Singer 3" at bounding box center [141, 216] width 7 height 7
click at [138, 240] on button "Singer 3" at bounding box center [141, 238] width 7 height 7
click at [62, 191] on button "Singer 1" at bounding box center [59, 193] width 7 height 7
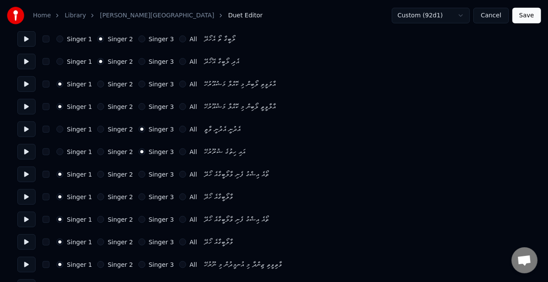
scroll to position [391, 0]
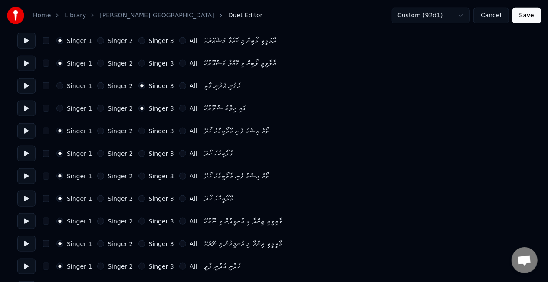
click at [99, 129] on button "Singer 2" at bounding box center [100, 131] width 7 height 7
click at [97, 153] on button "Singer 2" at bounding box center [100, 153] width 7 height 7
click at [97, 219] on button "Singer 2" at bounding box center [100, 221] width 7 height 7
click at [97, 242] on button "Singer 2" at bounding box center [100, 243] width 7 height 7
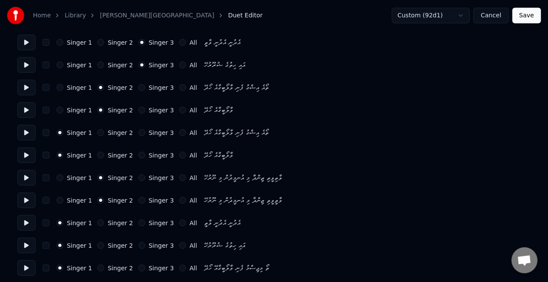
click at [138, 222] on button "Singer 3" at bounding box center [141, 223] width 7 height 7
click at [138, 244] on button "Singer 3" at bounding box center [141, 245] width 7 height 7
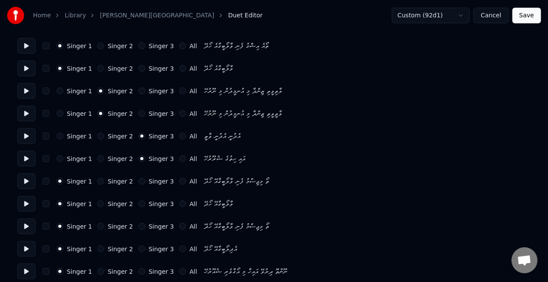
click at [99, 224] on button "Singer 2" at bounding box center [100, 226] width 7 height 7
click at [98, 247] on button "Singer 2" at bounding box center [100, 249] width 7 height 7
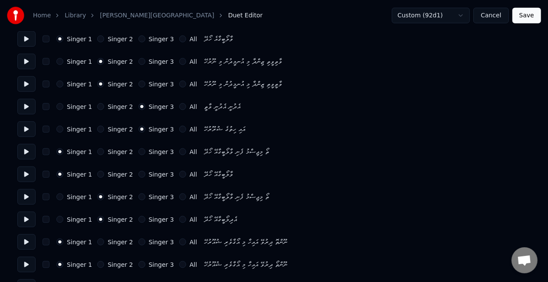
scroll to position [564, 0]
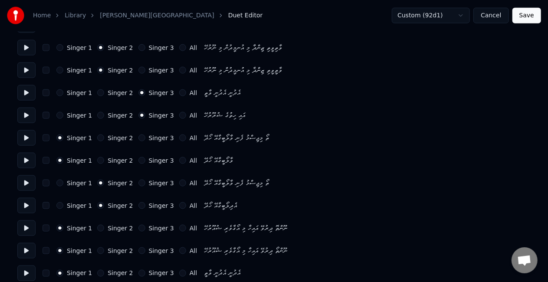
click at [138, 227] on button "Singer 3" at bounding box center [141, 228] width 7 height 7
click at [138, 249] on button "Singer 3" at bounding box center [141, 250] width 7 height 7
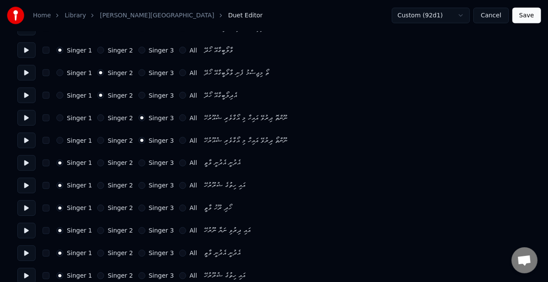
scroll to position [685, 0]
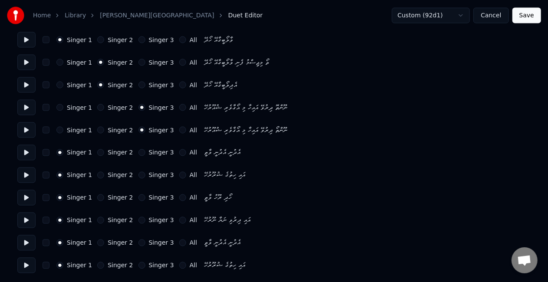
click at [138, 153] on button "Singer 3" at bounding box center [141, 152] width 7 height 7
click at [135, 171] on div "Singer 1 Singer 2 Singer 3 All އައި ހިތުގެ ޝުރޫރުހޭ" at bounding box center [273, 176] width 513 height 16
click at [138, 174] on button "Singer 3" at bounding box center [141, 175] width 7 height 7
click at [139, 192] on div "Singer 1 Singer 2 Singer 3 All ހޯދި ރޫހު ވާތީ" at bounding box center [273, 198] width 513 height 16
click at [138, 197] on button "Singer 3" at bounding box center [141, 197] width 7 height 7
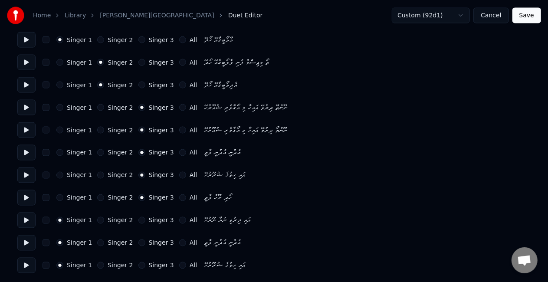
click at [138, 220] on button "Singer 3" at bounding box center [141, 220] width 7 height 7
click at [138, 240] on button "Singer 3" at bounding box center [141, 243] width 7 height 7
click at [138, 263] on button "Singer 3" at bounding box center [141, 265] width 7 height 7
click at [524, 16] on button "Save" at bounding box center [526, 16] width 29 height 16
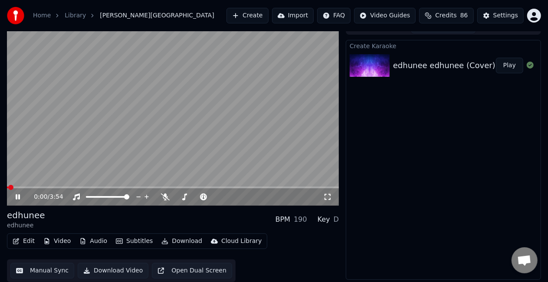
click at [161, 240] on icon "button" at bounding box center [164, 241] width 7 height 6
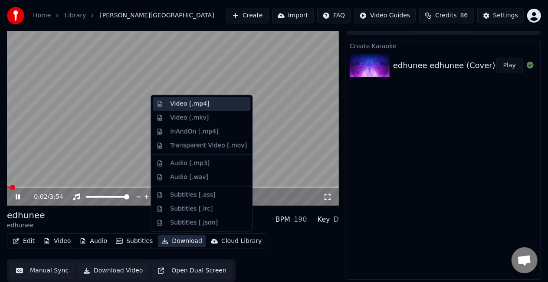
click at [185, 107] on div "Video [.mp4]" at bounding box center [189, 104] width 39 height 9
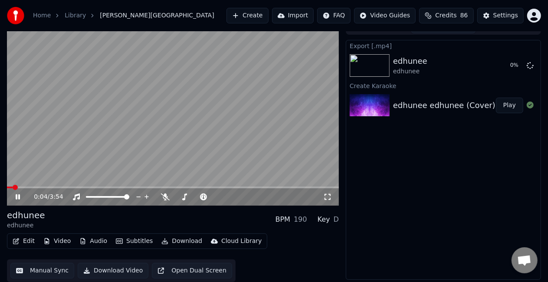
click at [137, 146] on video at bounding box center [173, 112] width 332 height 187
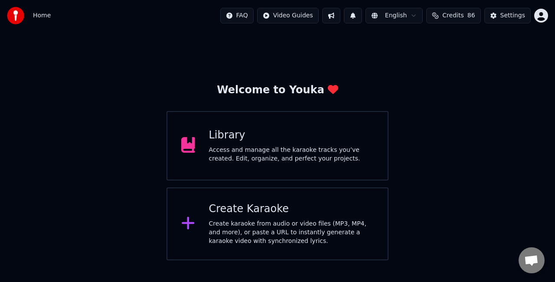
click at [289, 168] on div "Library Access and manage all the karaoke tracks you’ve created. Edit, organize…" at bounding box center [278, 145] width 222 height 69
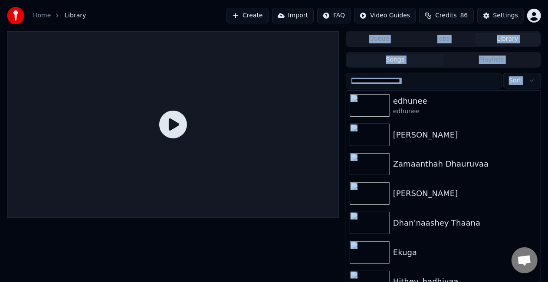
click at [289, 168] on div at bounding box center [173, 124] width 332 height 187
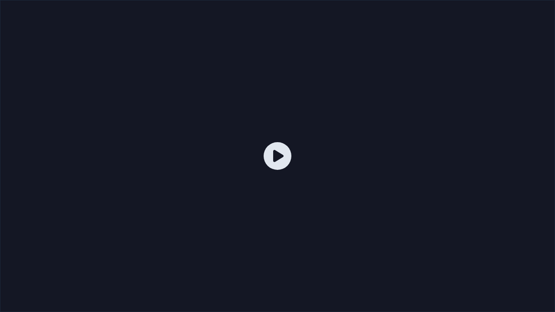
click at [457, 96] on div at bounding box center [277, 156] width 555 height 312
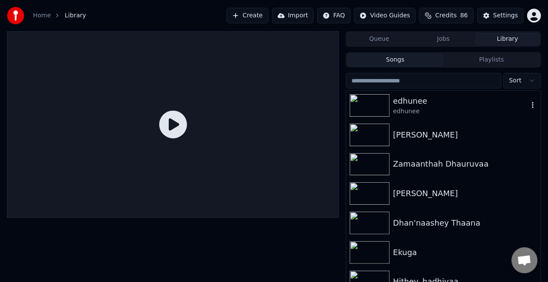
click at [421, 115] on div "edhunee" at bounding box center [460, 111] width 135 height 9
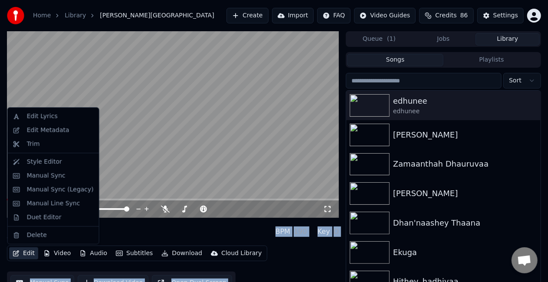
click at [29, 251] on button "Edit" at bounding box center [23, 253] width 29 height 12
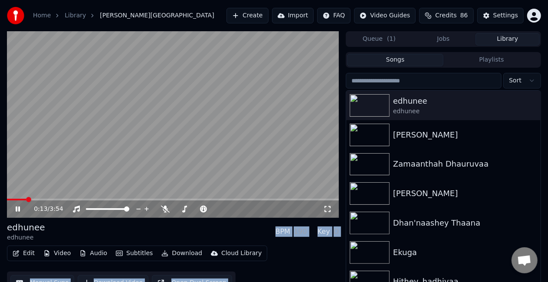
click at [100, 72] on video at bounding box center [173, 124] width 332 height 187
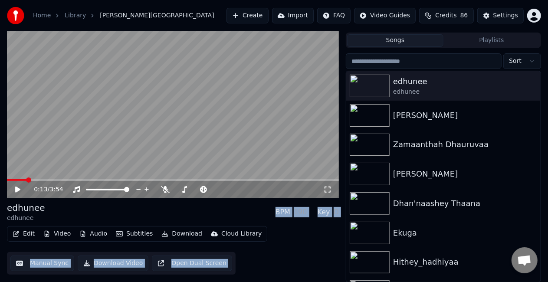
click at [49, 263] on button "Manual Sync" at bounding box center [42, 264] width 64 height 16
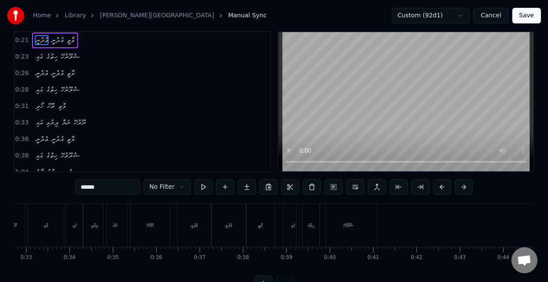
scroll to position [0, 1432]
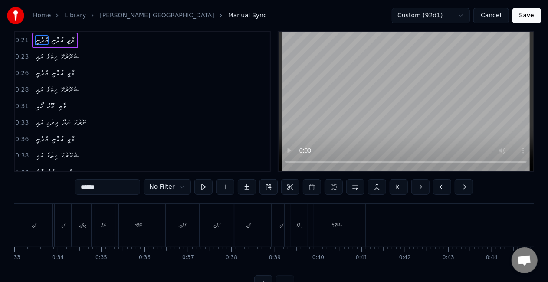
click at [63, 229] on div "އައި" at bounding box center [63, 225] width 16 height 43
type input "****"
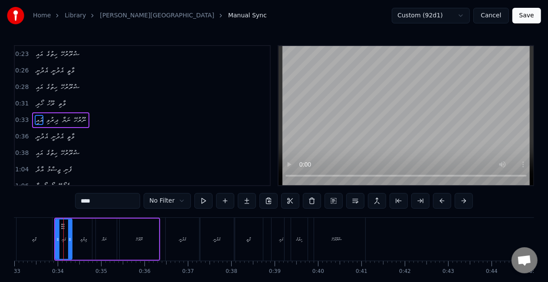
scroll to position [19, 0]
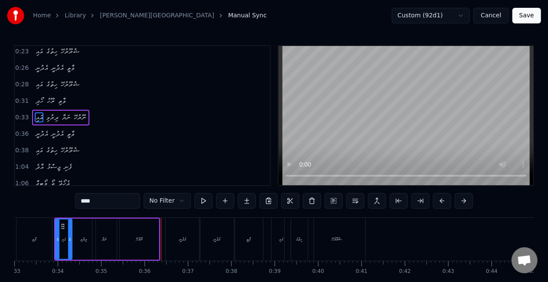
click at [54, 235] on div "ހޯދި ރޫހު ވާތި" at bounding box center [7, 239] width 94 height 43
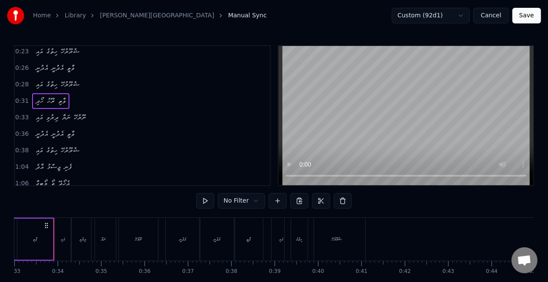
scroll to position [0, 1428]
click at [90, 246] on div "ދިރުވި" at bounding box center [86, 239] width 23 height 43
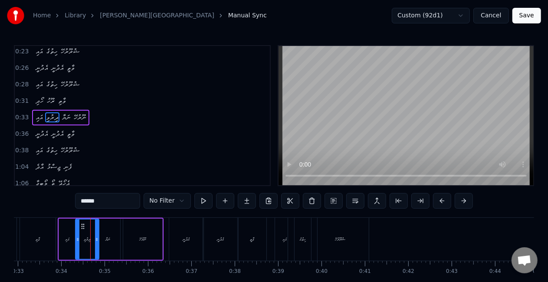
click at [82, 204] on input "******" at bounding box center [107, 201] width 65 height 16
type input "*"
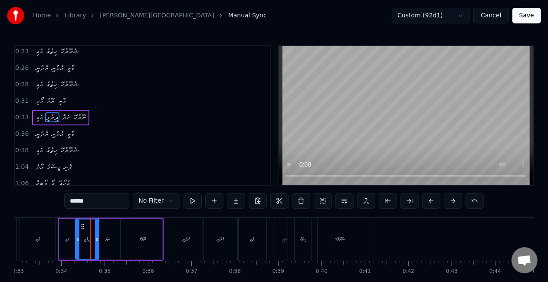
click at [34, 230] on div "ވާތި" at bounding box center [38, 239] width 36 height 43
type input "****"
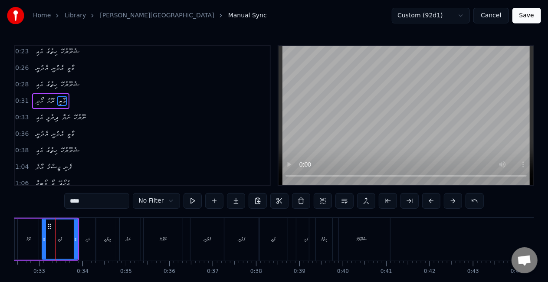
scroll to position [0, 1405]
click at [531, 19] on button "Save" at bounding box center [526, 16] width 29 height 16
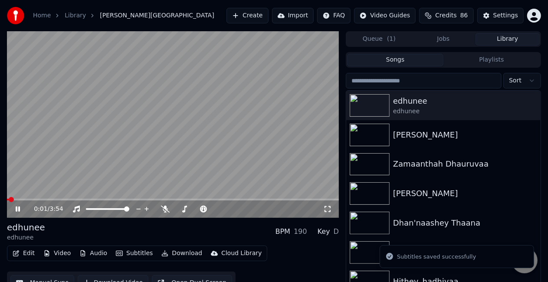
click at [236, 113] on video at bounding box center [173, 124] width 332 height 187
